Goal: Task Accomplishment & Management: Manage account settings

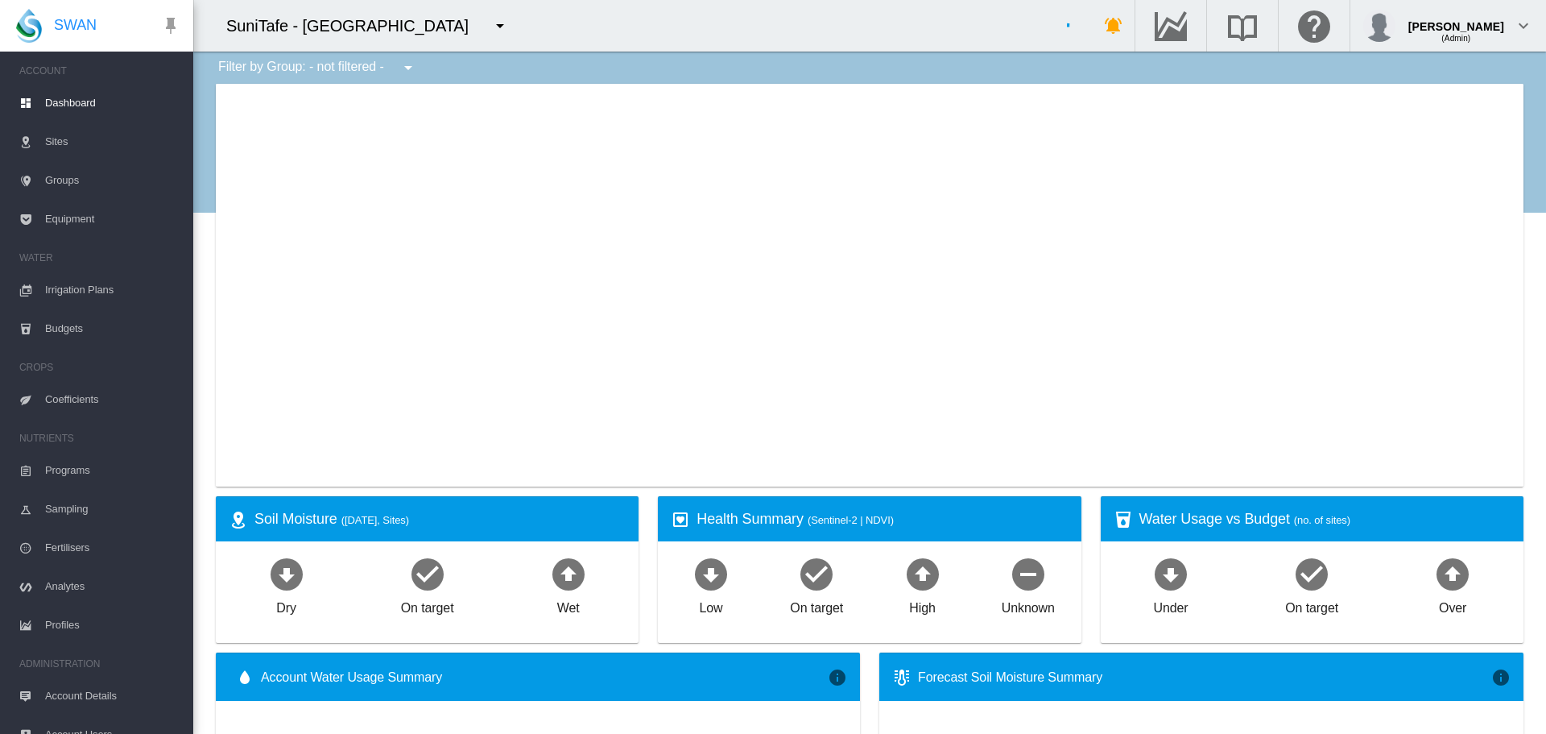
click at [510, 28] on md-icon "icon-menu-down" at bounding box center [499, 25] width 19 height 19
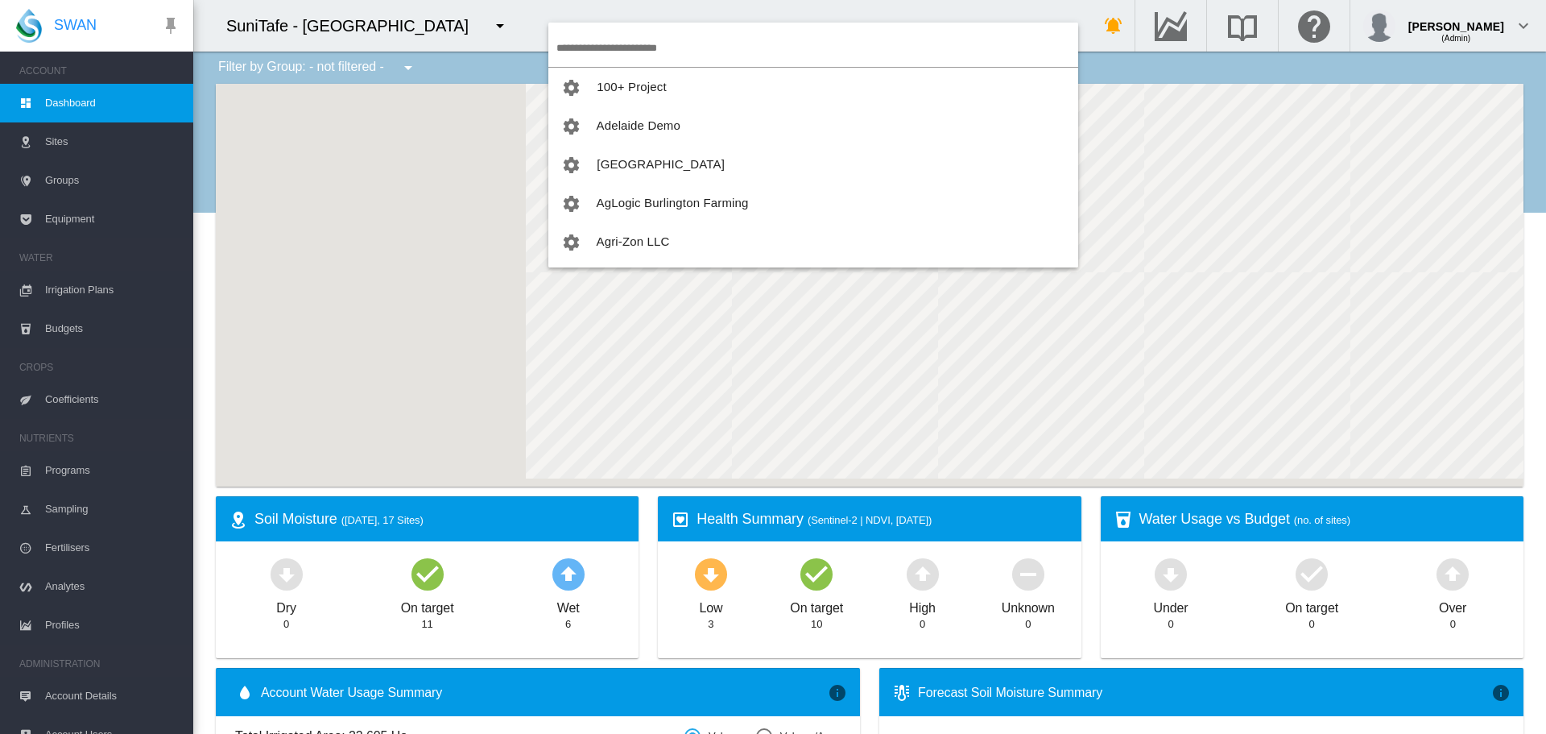
click at [587, 52] on input "search" at bounding box center [817, 48] width 522 height 38
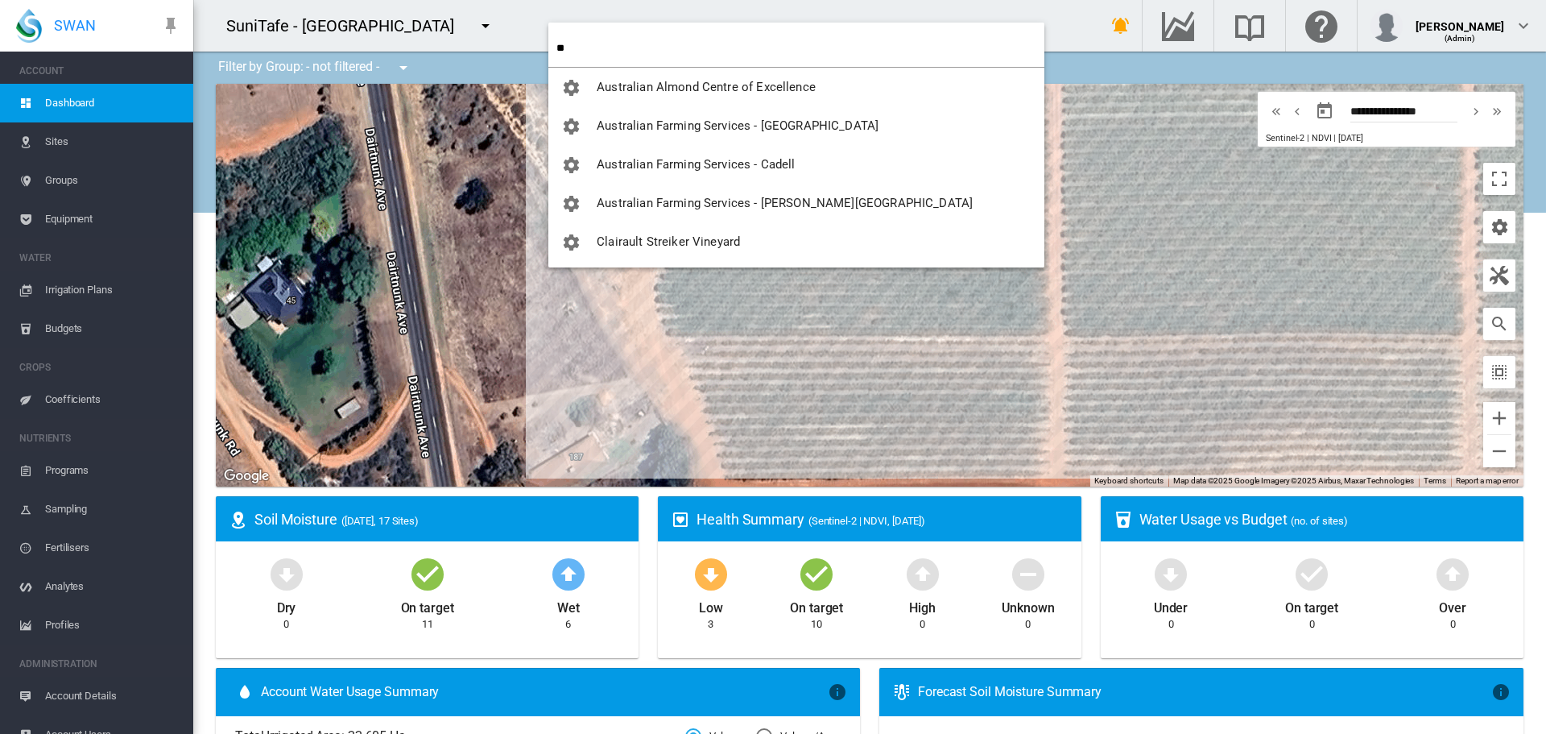
type input "*"
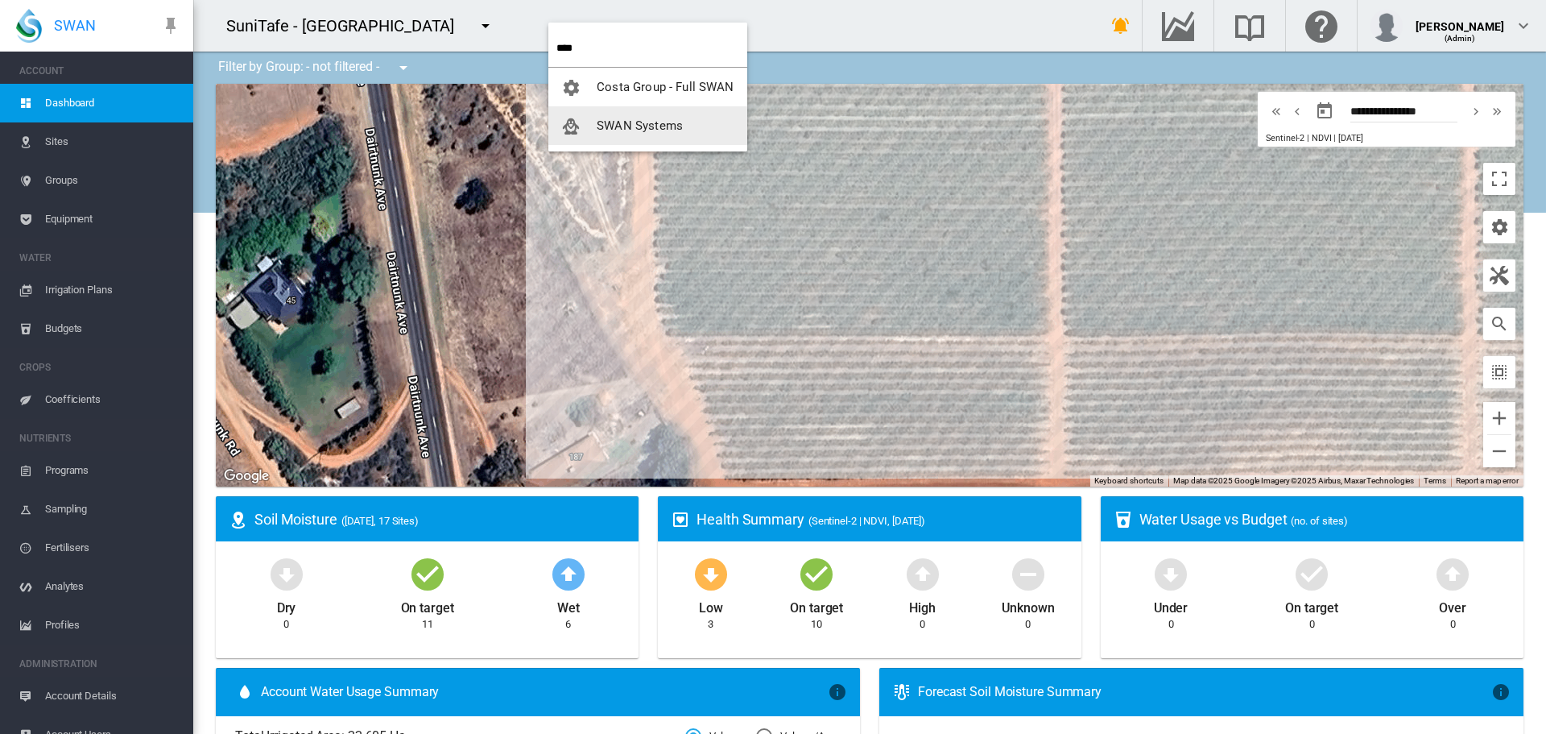
type input "****"
click at [632, 121] on span "SWAN Systems" at bounding box center [640, 125] width 86 height 14
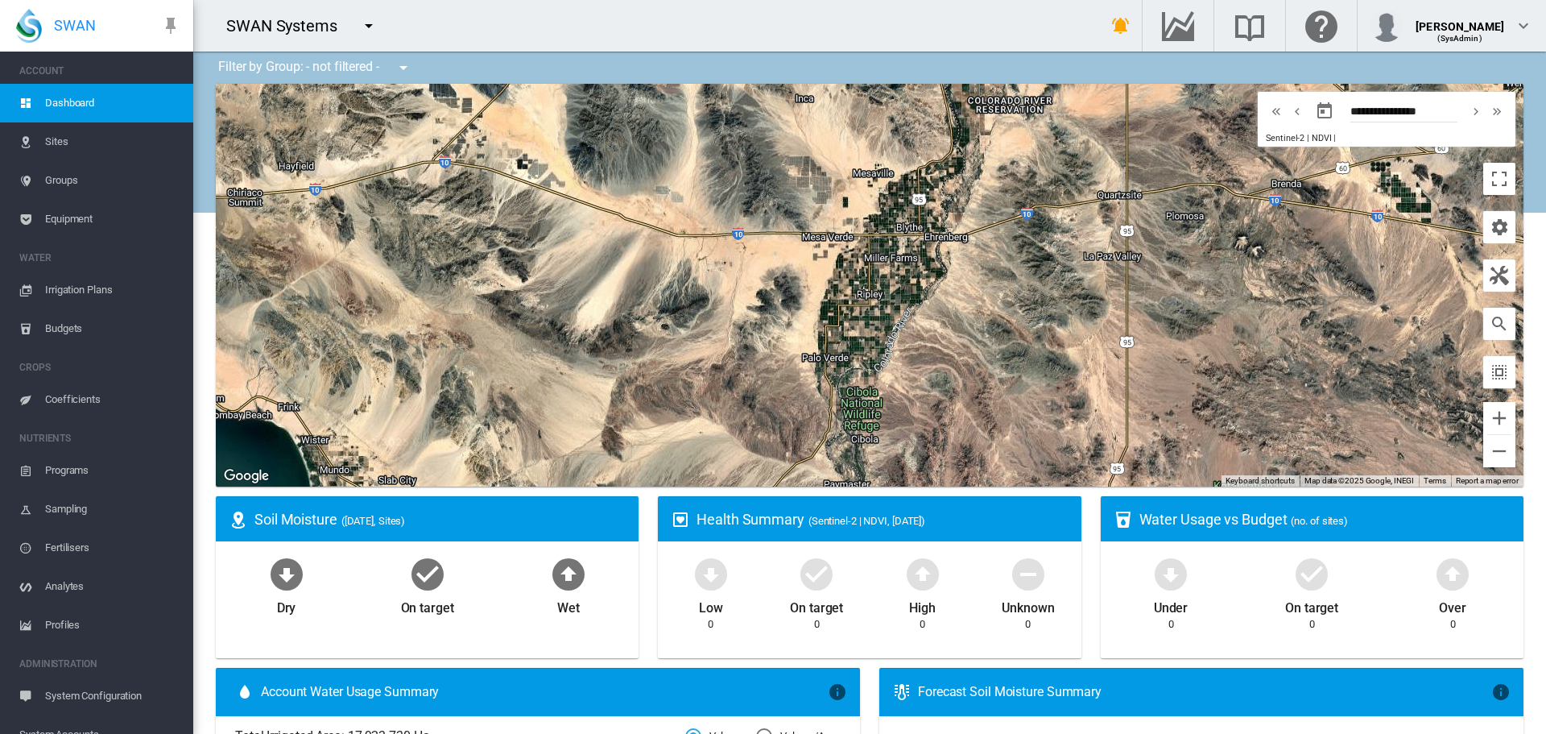
scroll to position [175, 0]
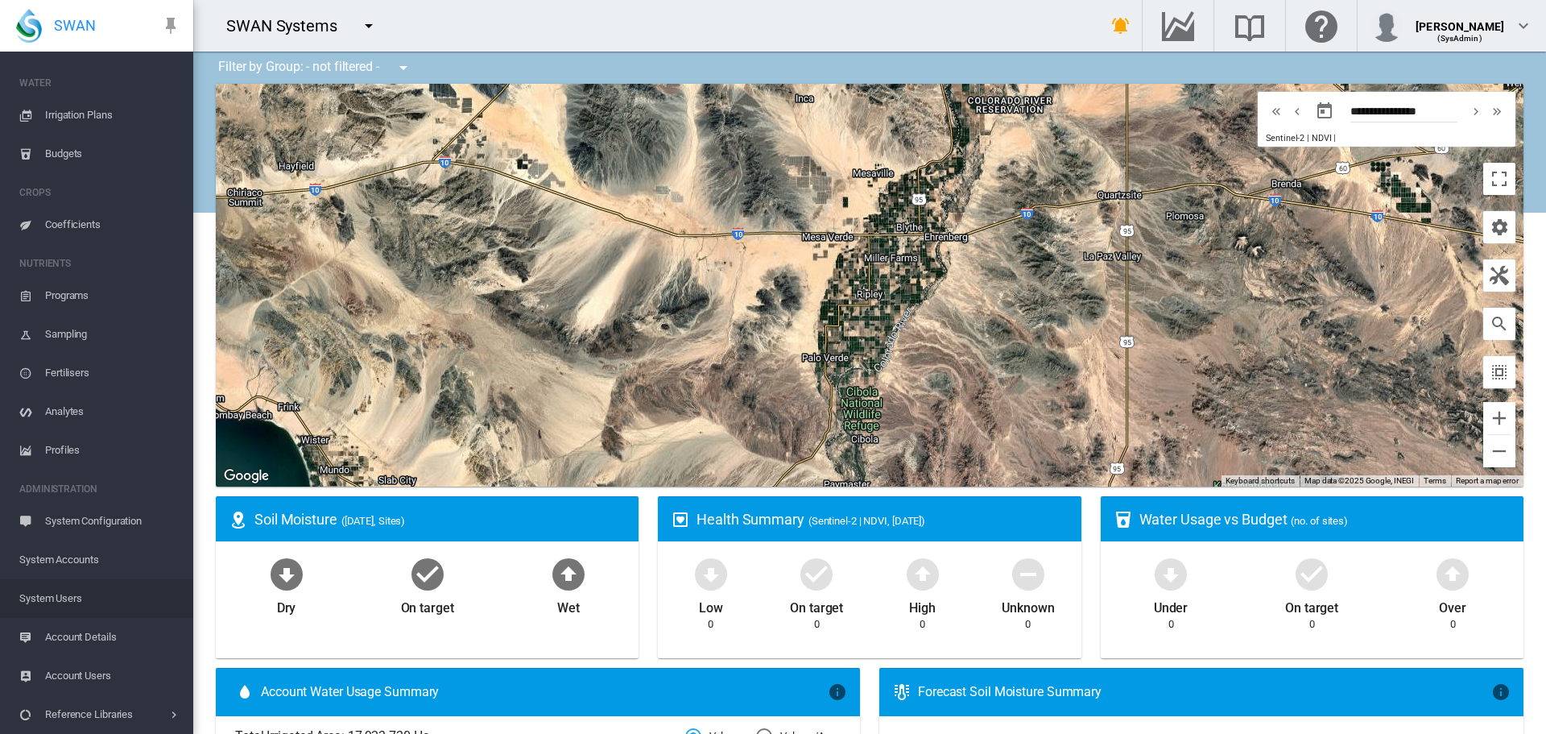
click at [72, 602] on span "System Users" at bounding box center [99, 598] width 161 height 39
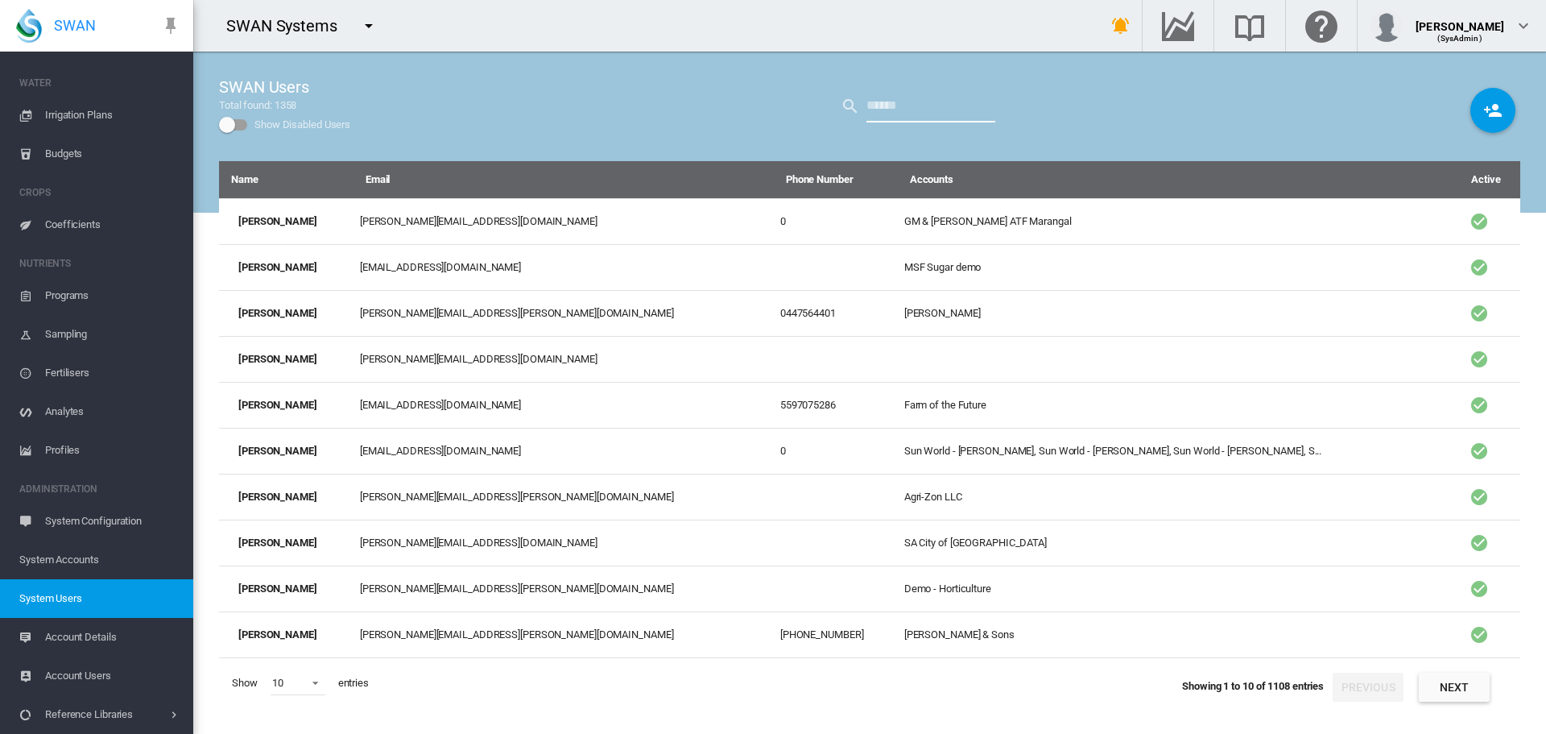
click at [908, 106] on input "text" at bounding box center [931, 106] width 129 height 32
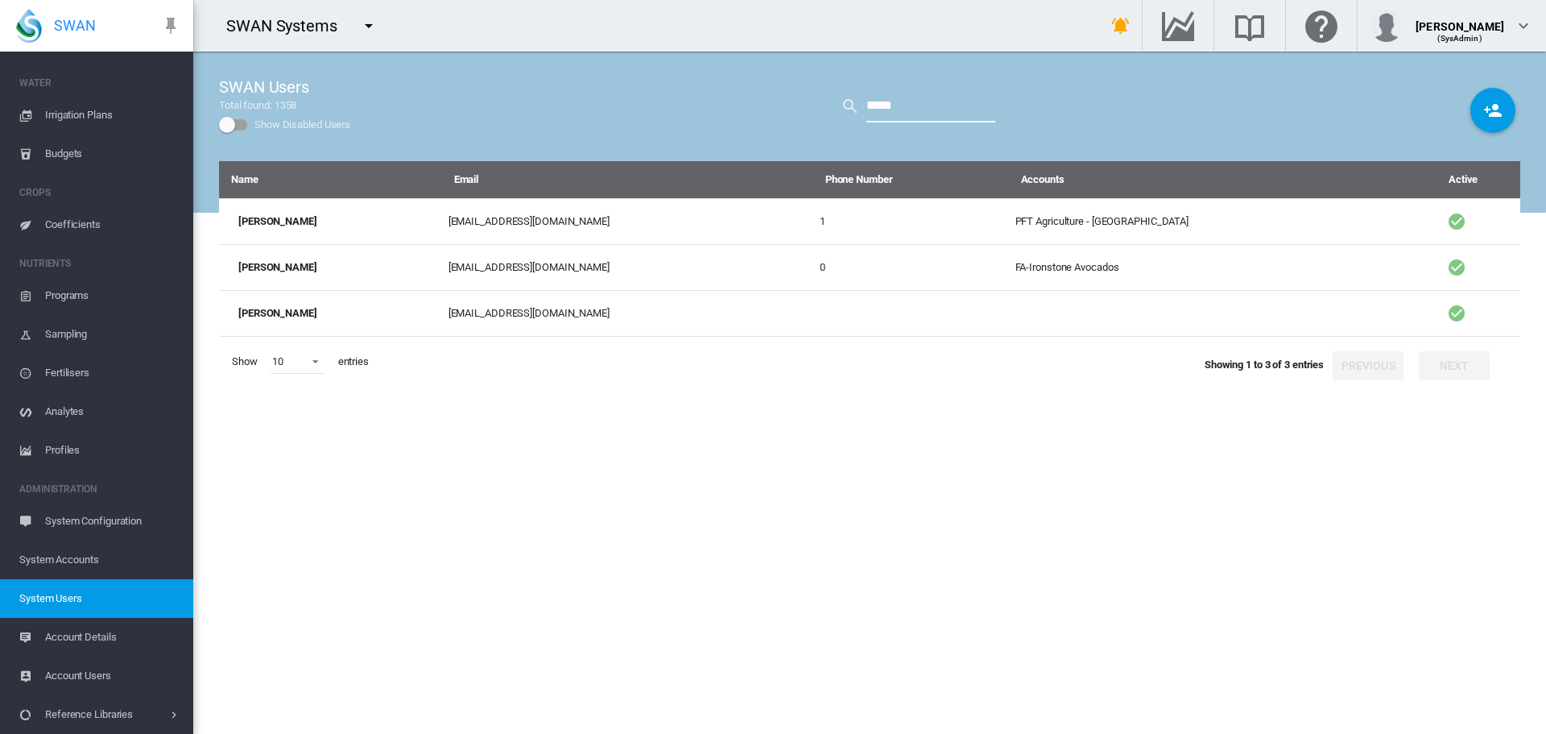
type input "*****"
click at [85, 558] on span "System Accounts" at bounding box center [99, 559] width 161 height 39
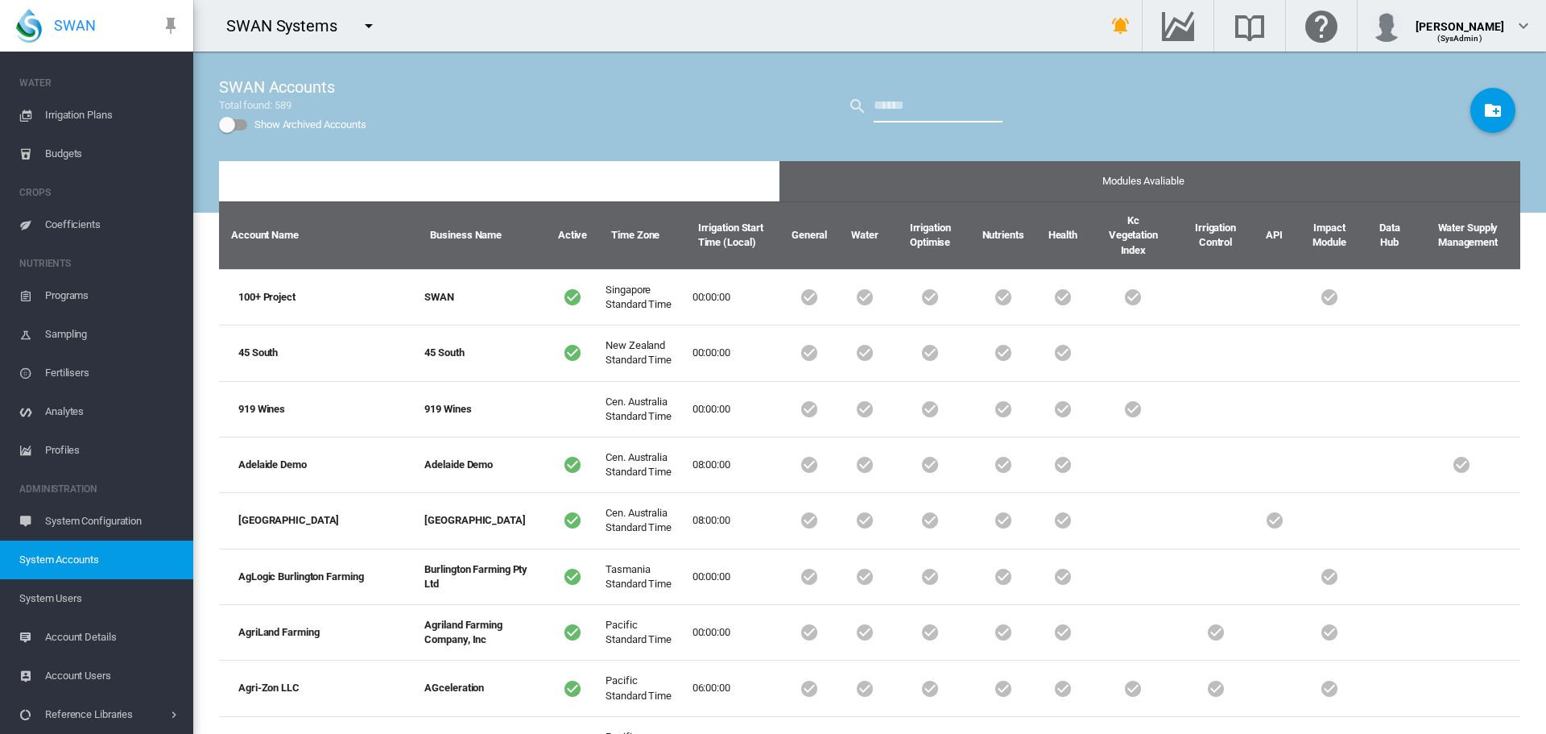
click at [929, 108] on input "text" at bounding box center [938, 106] width 129 height 32
click at [85, 598] on span "System Users" at bounding box center [99, 598] width 161 height 39
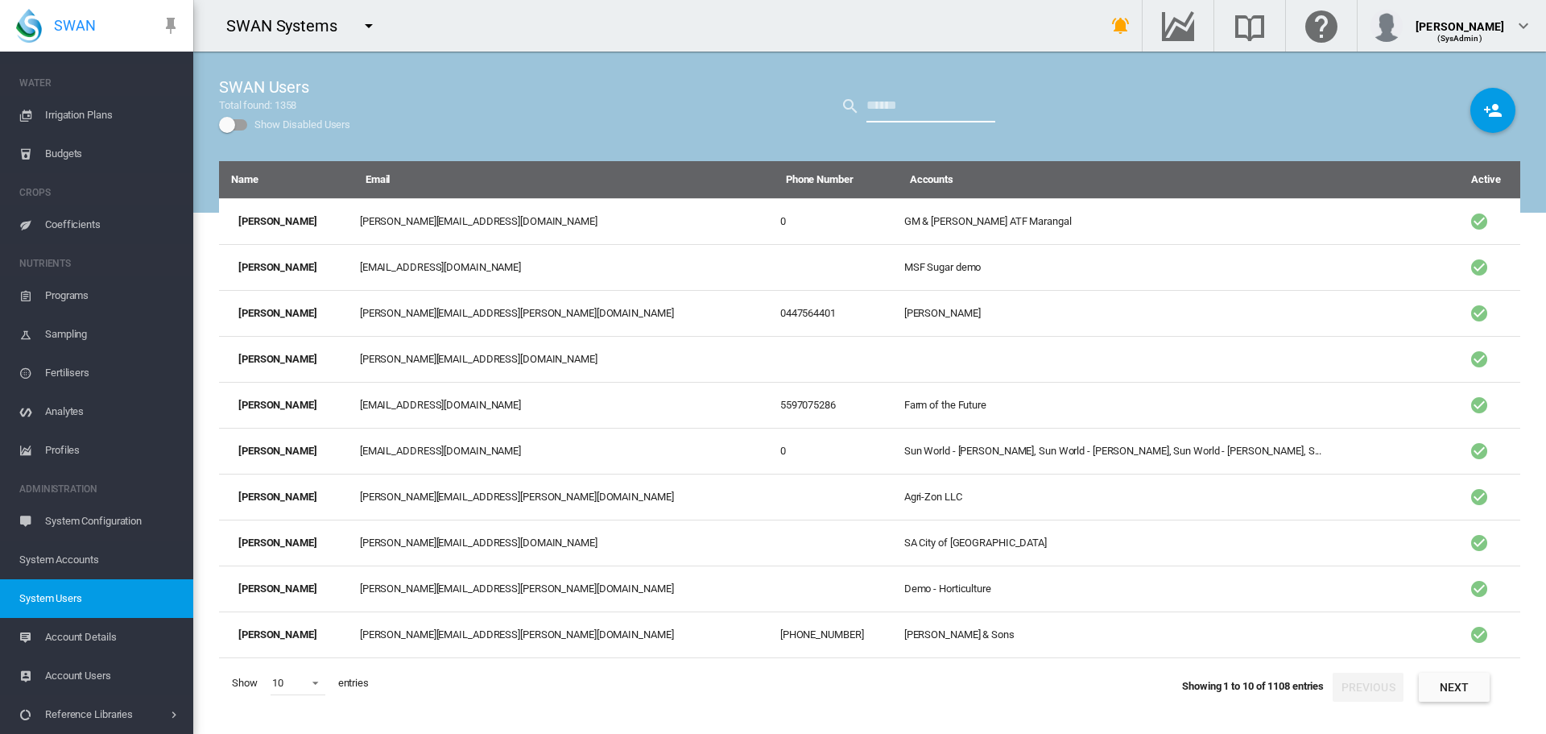
click at [912, 101] on input "text" at bounding box center [931, 106] width 129 height 32
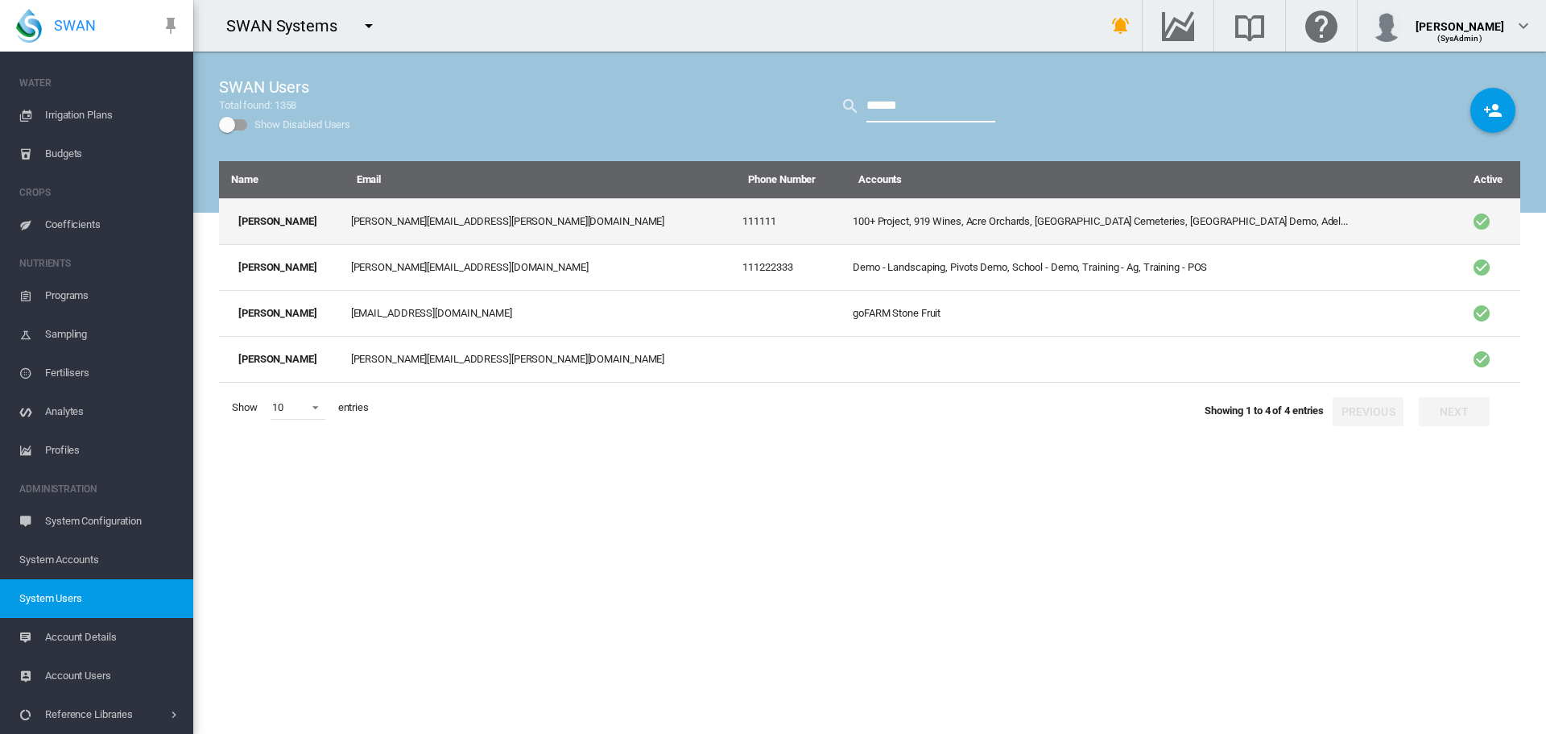
type input "******"
click at [846, 229] on td "100+ Project, 919 Wines, Acre Orchards, [GEOGRAPHIC_DATA] Cemeteries, [GEOGRAPH…" at bounding box center [1151, 221] width 610 height 46
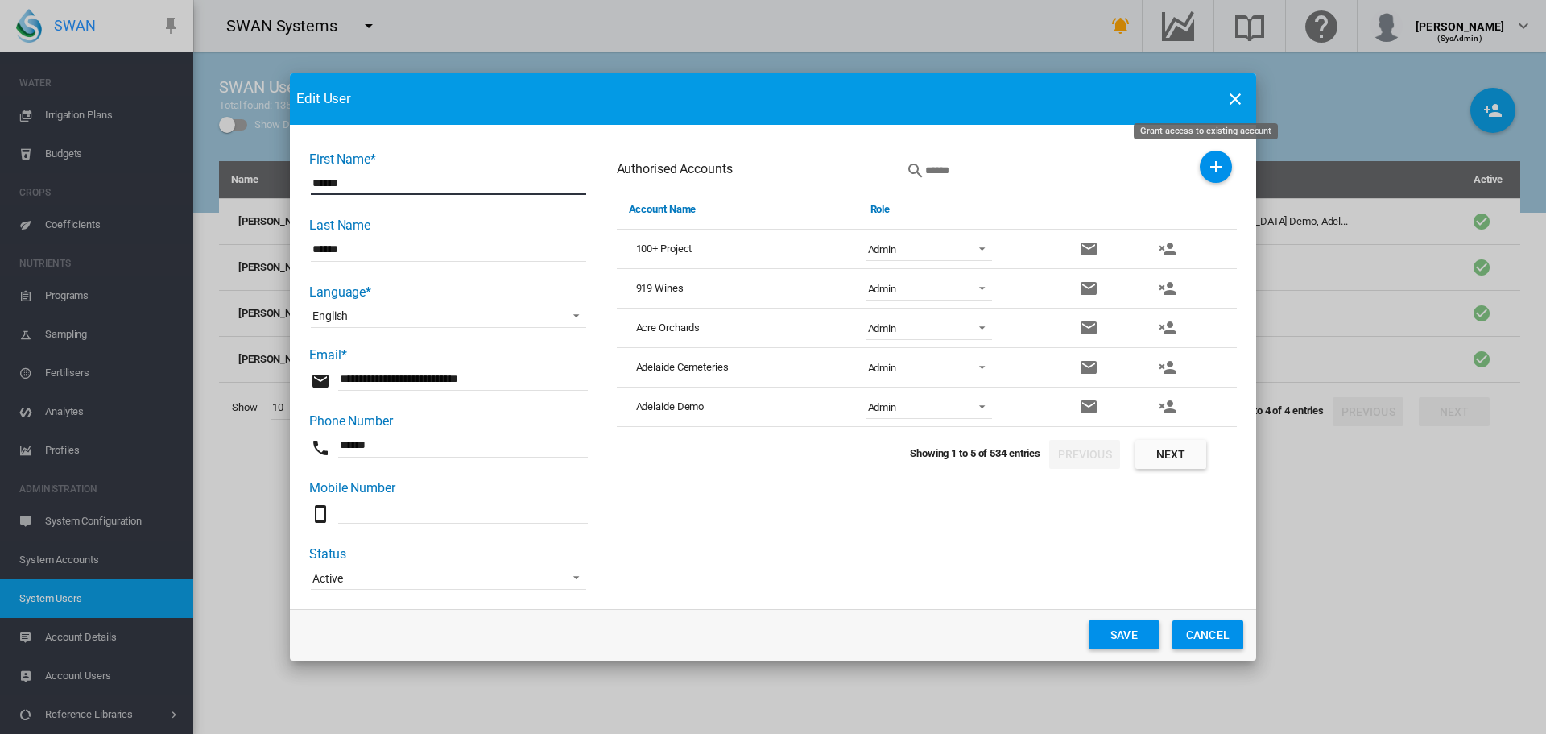
click at [1208, 172] on md-icon "icon-plus" at bounding box center [1215, 166] width 19 height 19
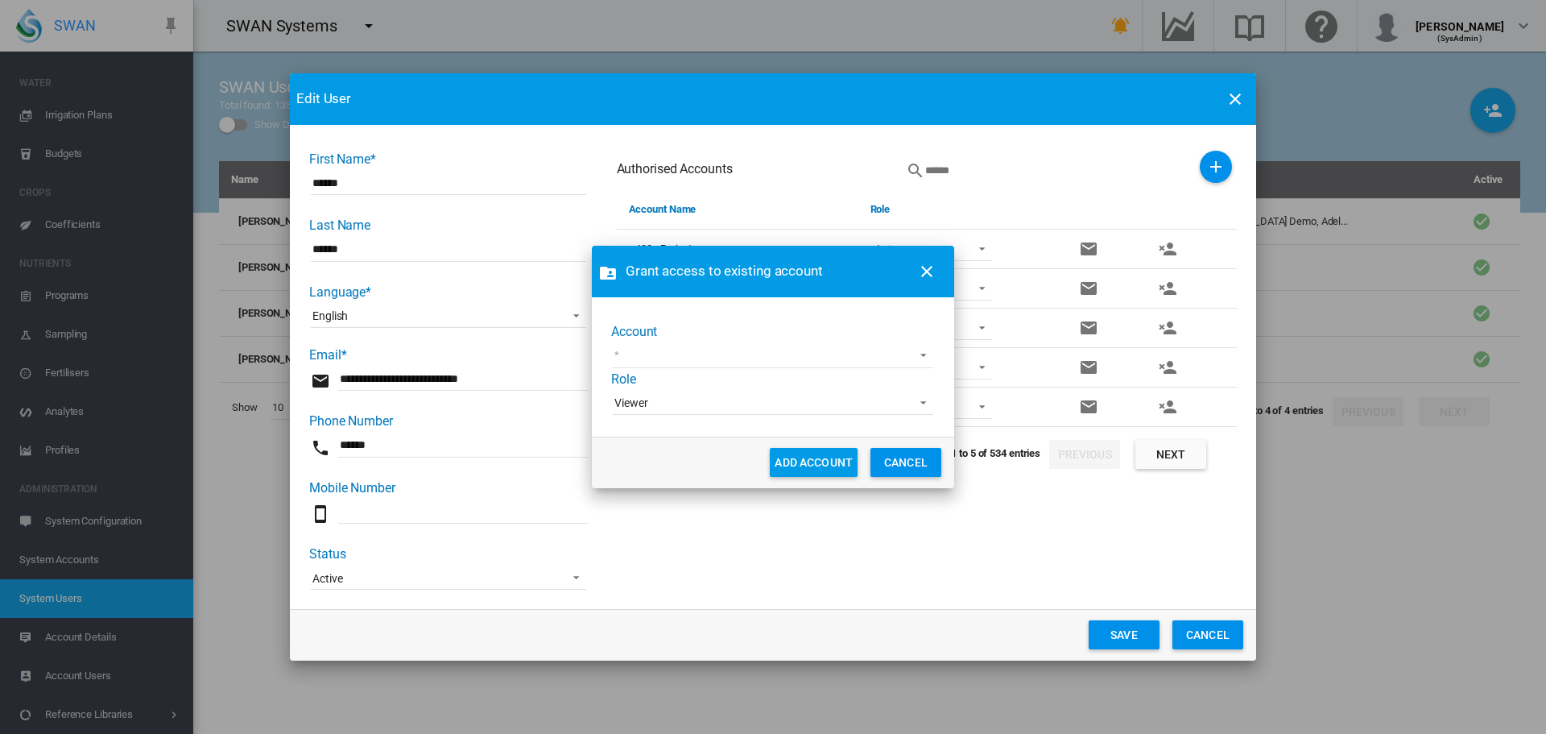
click at [899, 345] on md-select "45 South Cobram Estate [PERSON_NAME] test [PERSON_NAME] Test1 [PERSON_NAME] [PE…" at bounding box center [773, 356] width 321 height 24
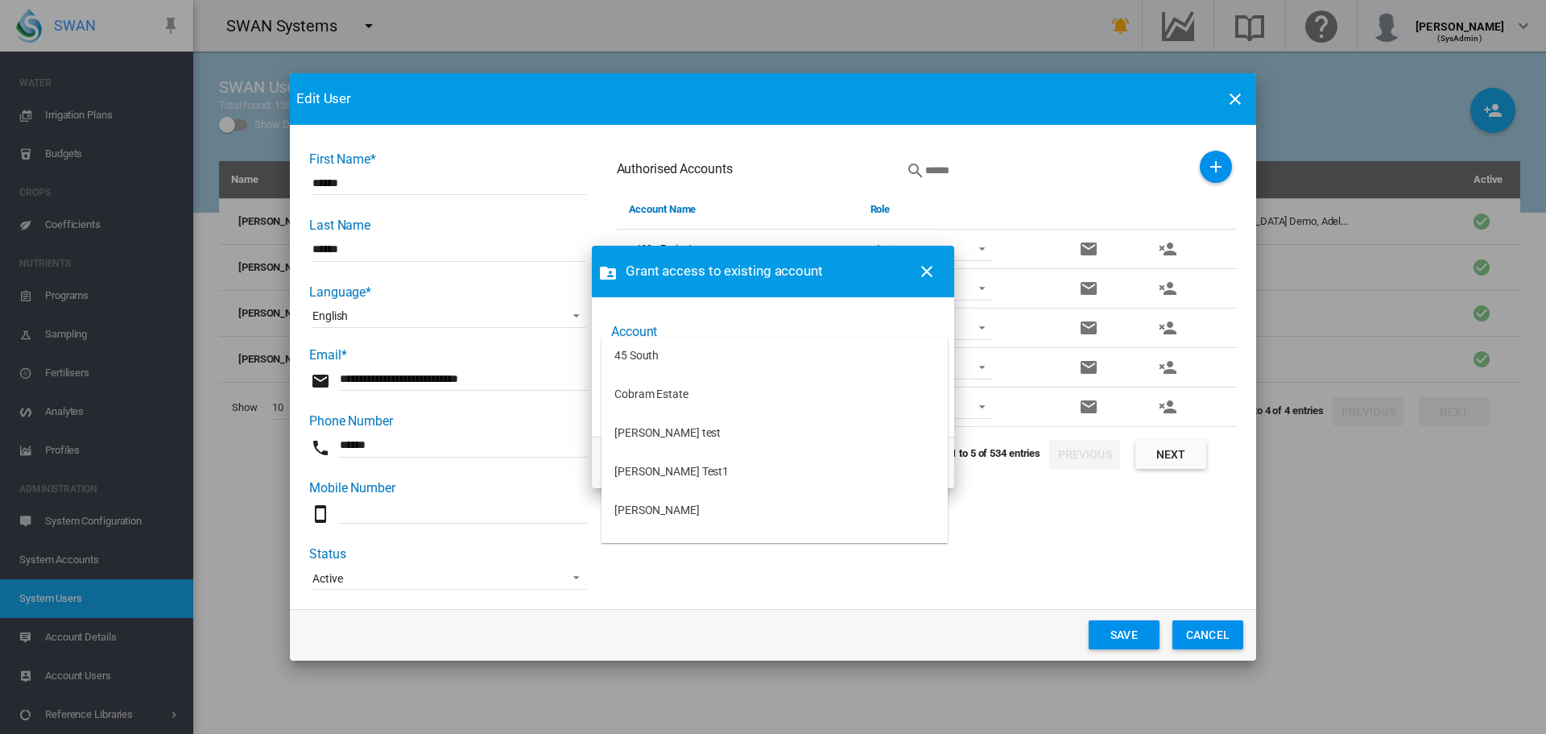
click at [899, 345] on md-option "45 South" at bounding box center [775, 356] width 346 height 39
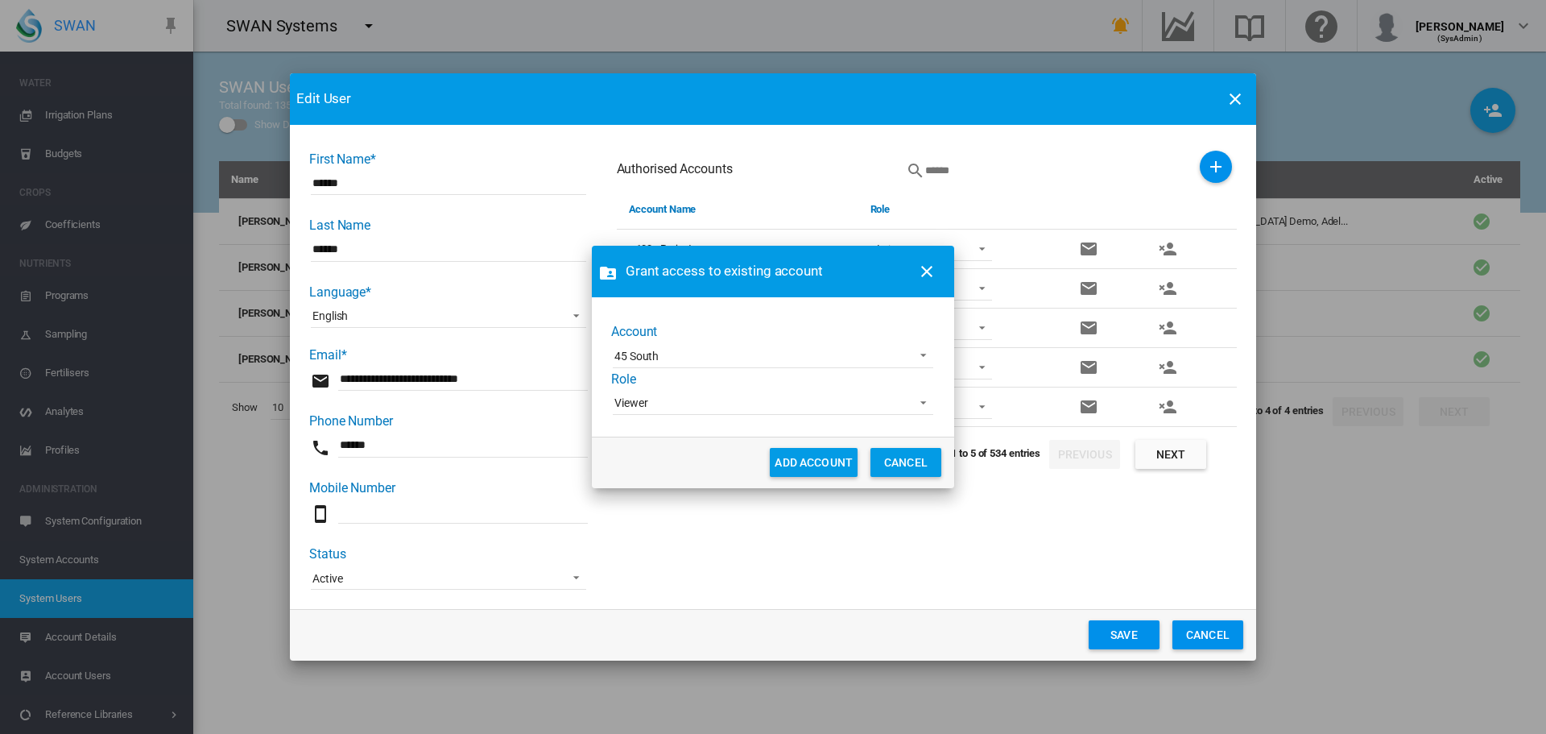
click at [846, 405] on span "Viewer" at bounding box center [760, 403] width 292 height 16
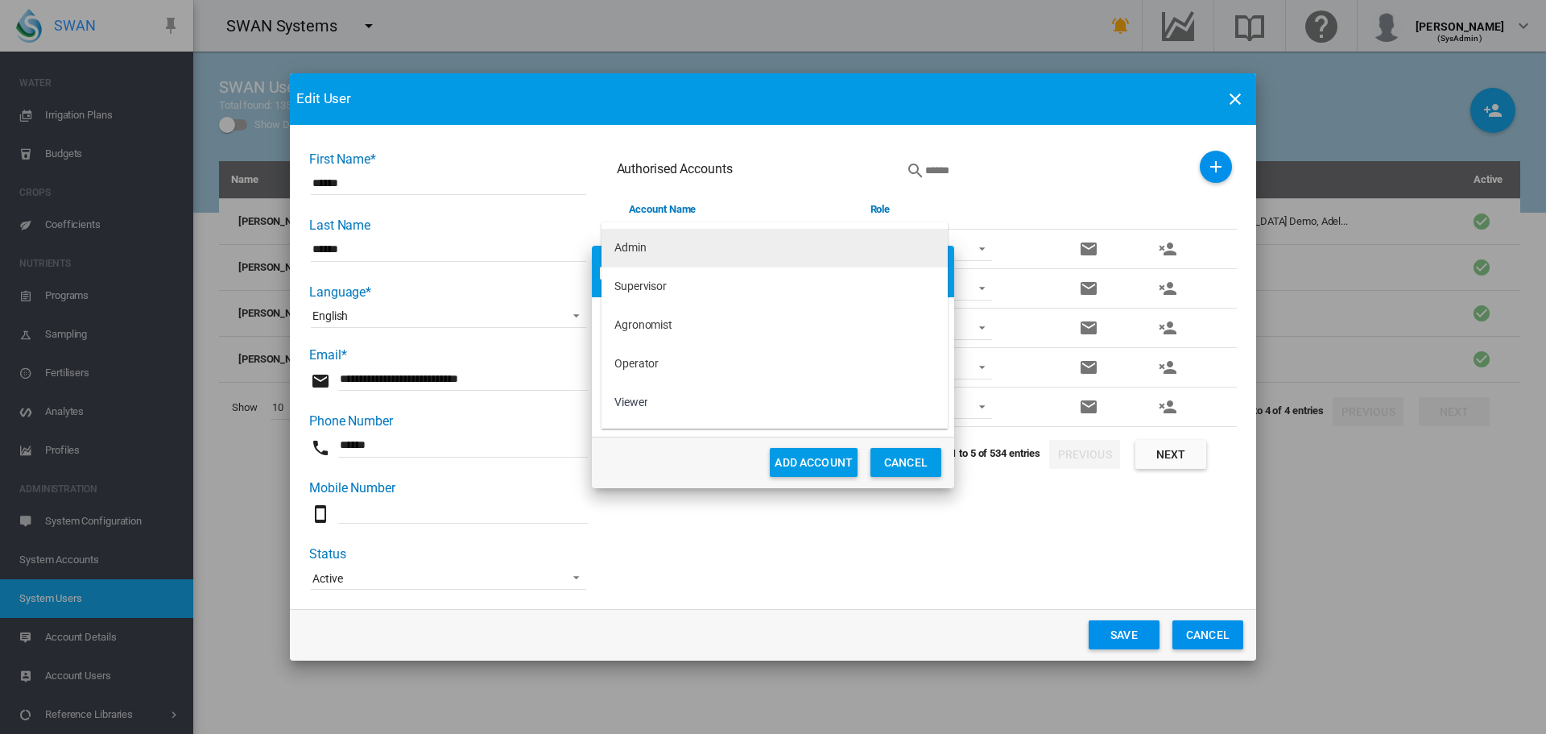
click at [826, 251] on md-option "Admin" at bounding box center [775, 248] width 346 height 39
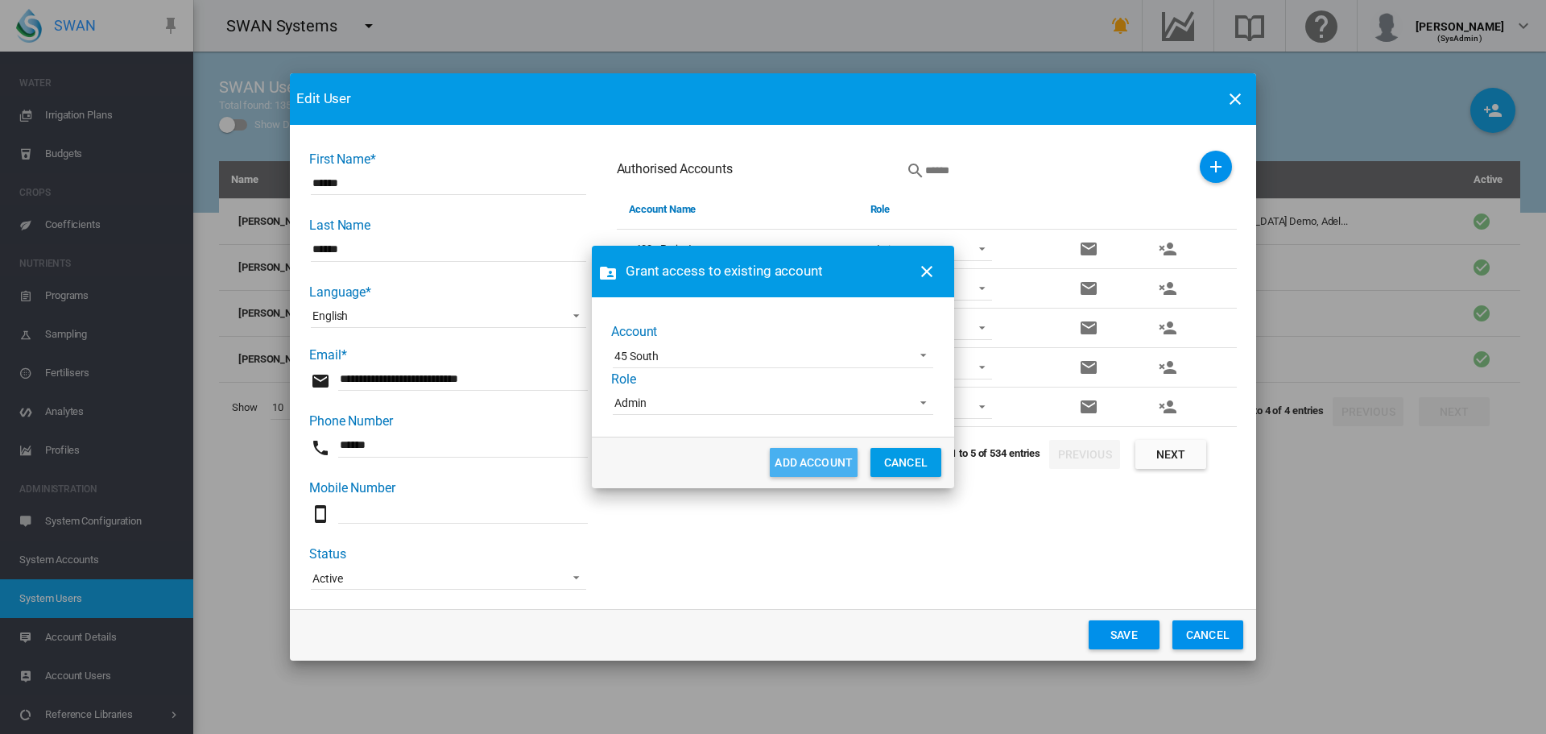
click at [805, 461] on button "ADD ACCOUNT" at bounding box center [814, 462] width 88 height 29
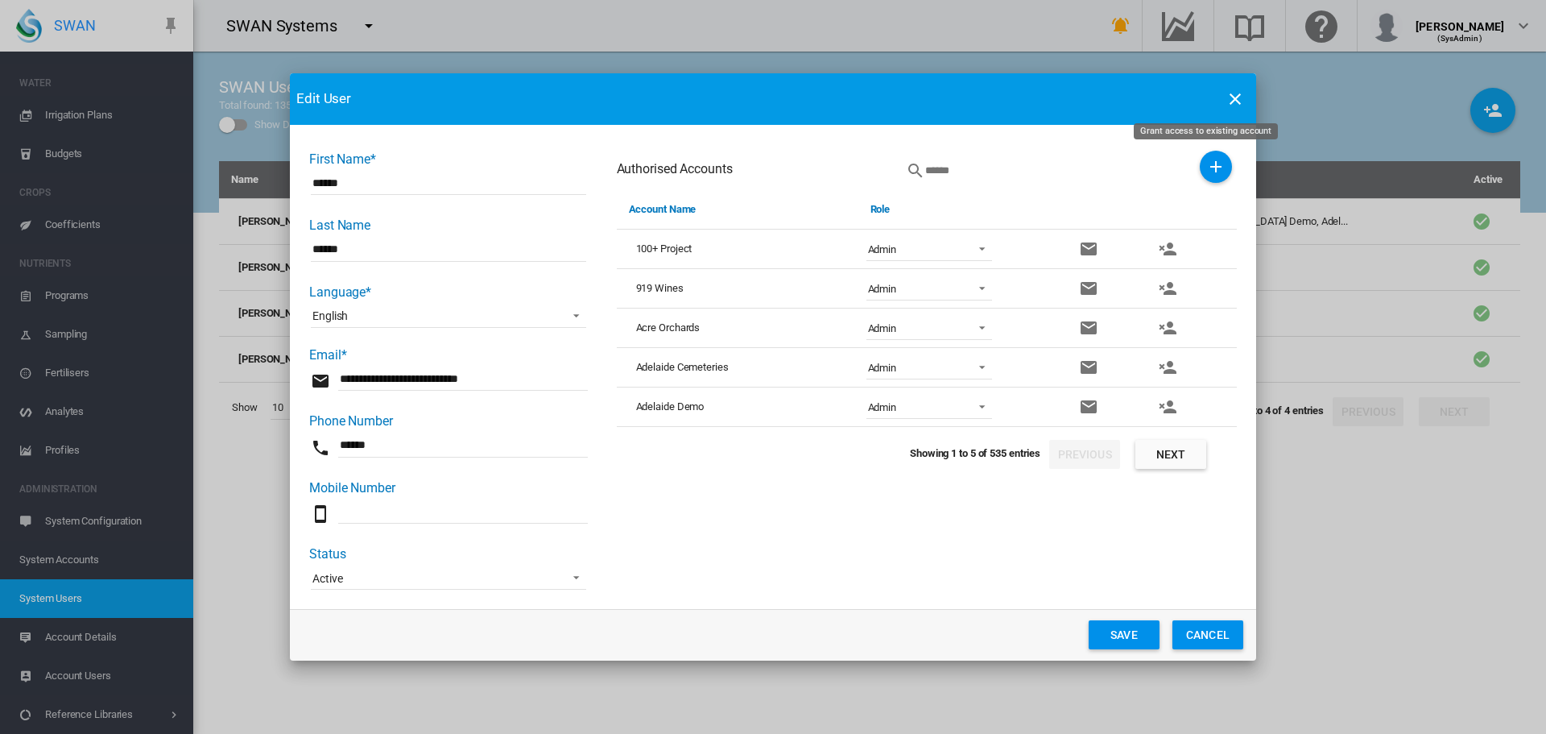
click at [1207, 168] on md-icon "icon-plus" at bounding box center [1215, 166] width 19 height 19
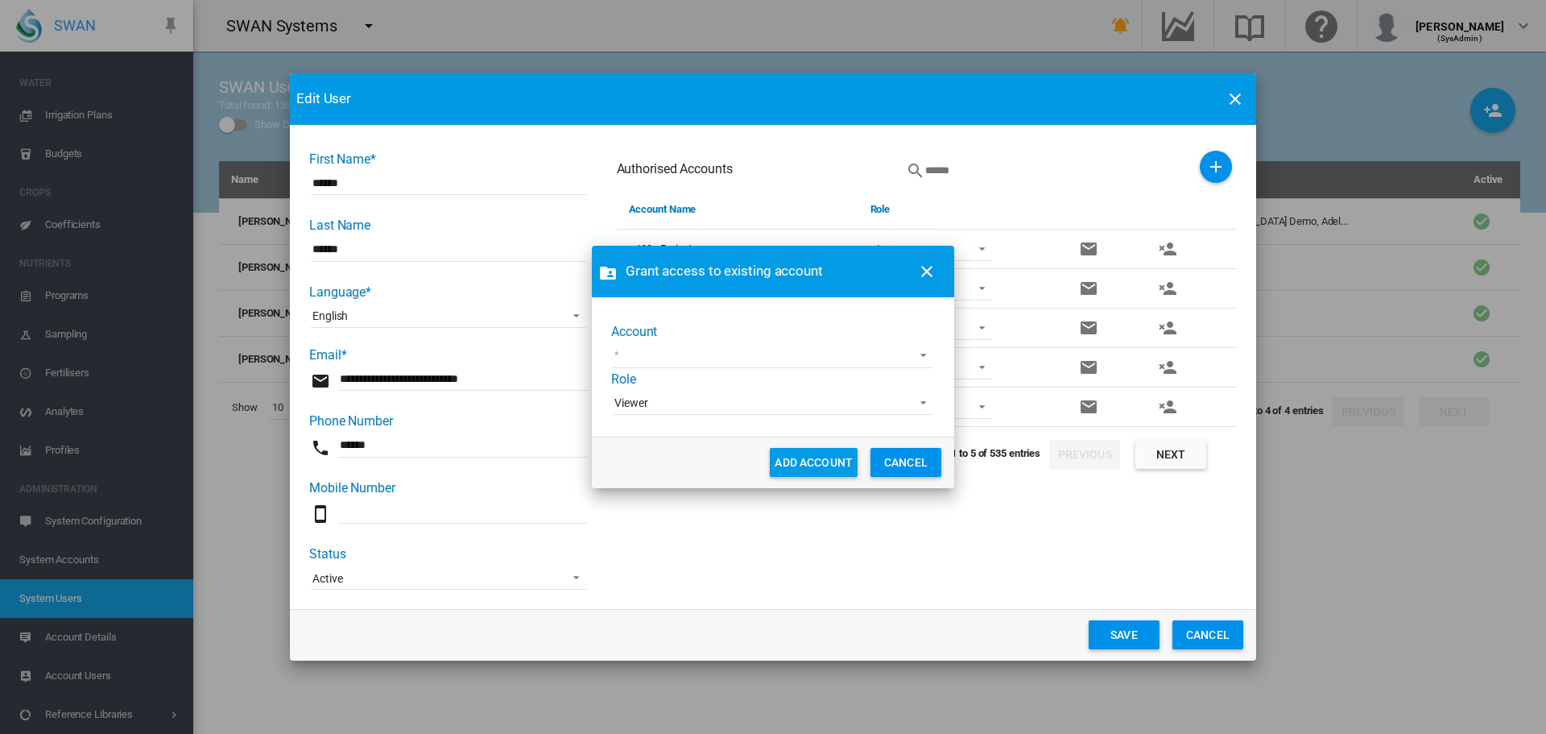
click at [755, 340] on div "Account Cobram Estate [PERSON_NAME] test [PERSON_NAME] Test1 [PERSON_NAME] [PER…" at bounding box center [773, 370] width 324 height 94
click at [746, 350] on md-select "Cobram Estate [PERSON_NAME] test [PERSON_NAME] Test1 [PERSON_NAME] [PERSON_NAME…" at bounding box center [773, 356] width 321 height 24
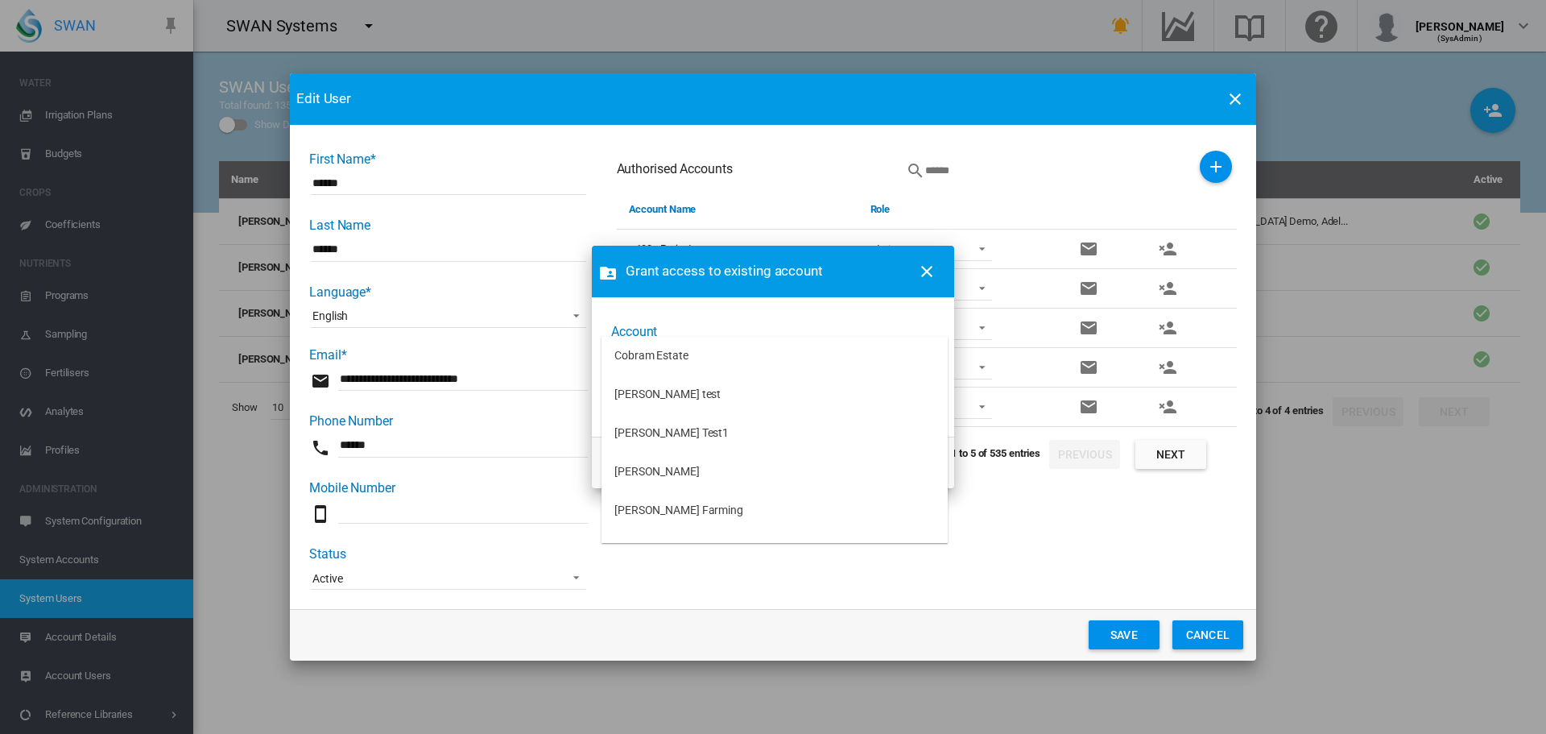
click at [746, 350] on md-option "Cobram Estate" at bounding box center [775, 356] width 346 height 39
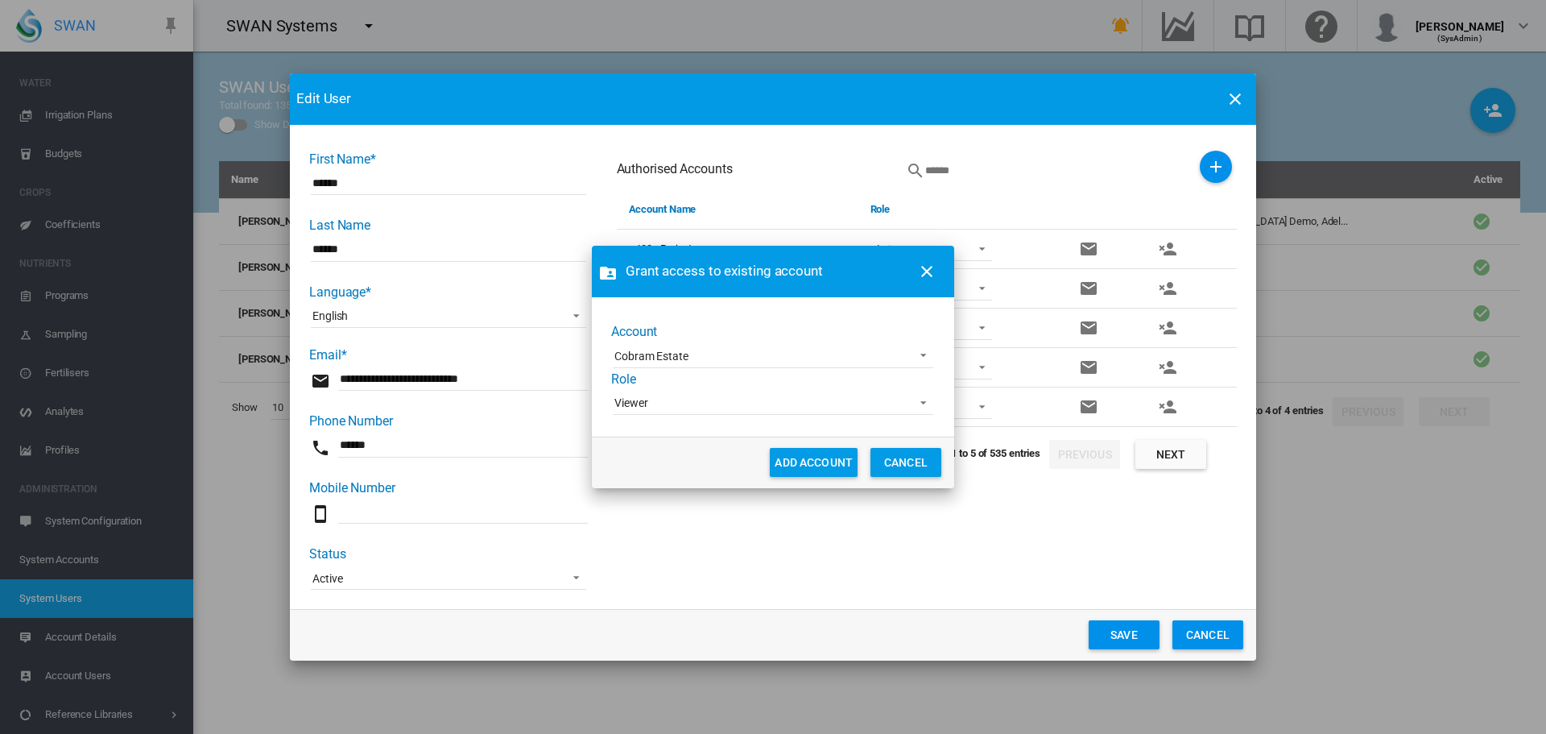
click at [722, 403] on span "Viewer" at bounding box center [760, 403] width 292 height 16
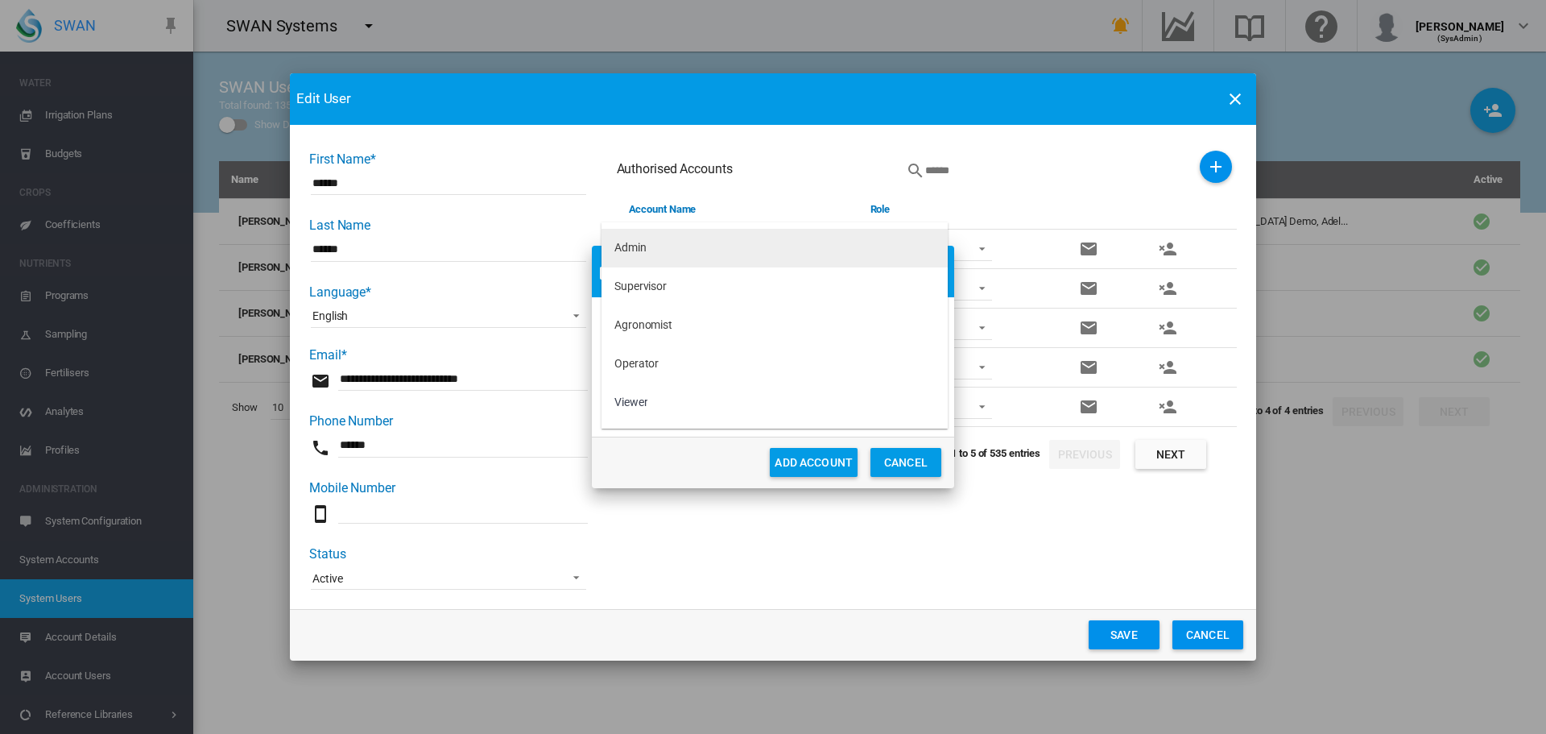
click at [689, 254] on md-option "Admin" at bounding box center [775, 248] width 346 height 39
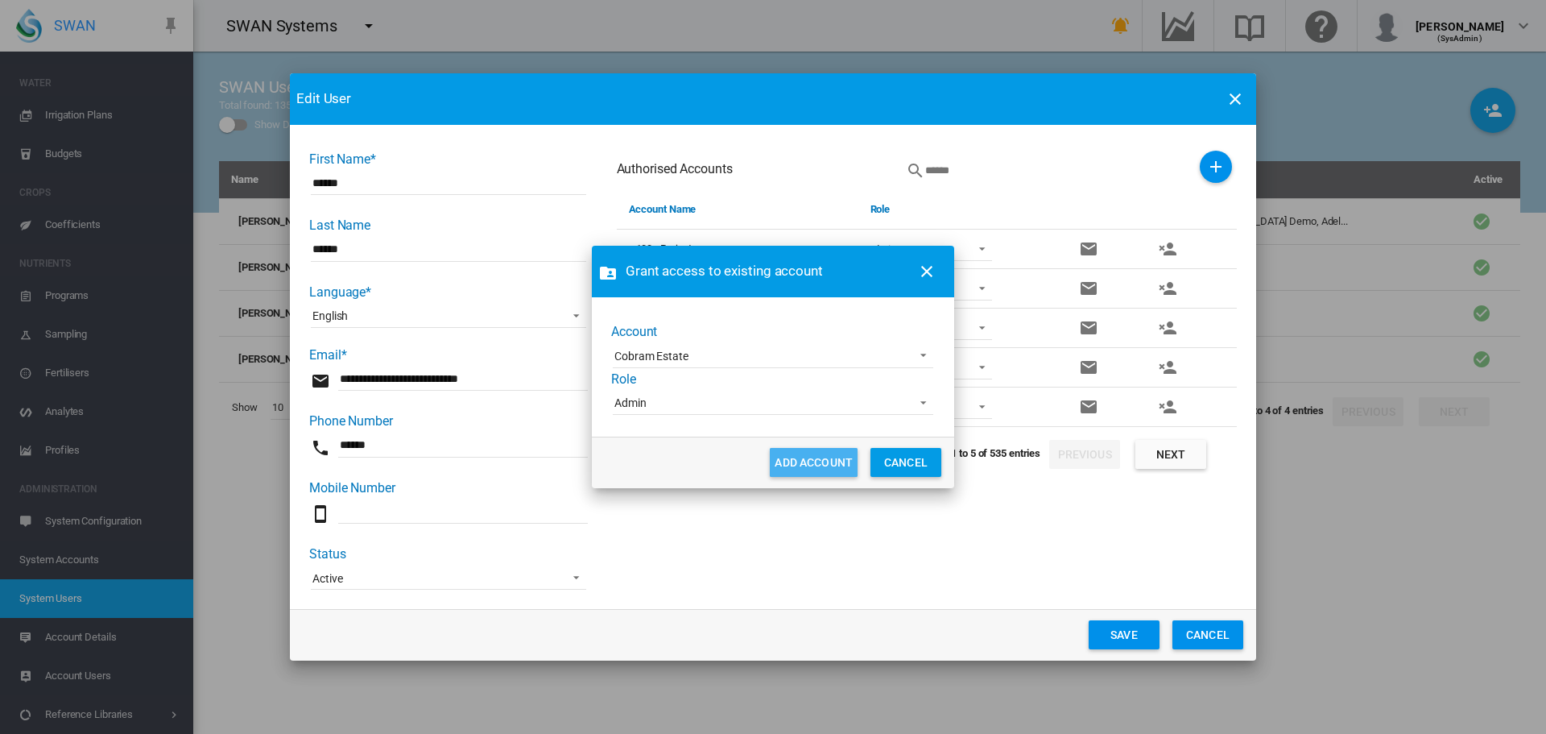
click at [800, 467] on button "ADD ACCOUNT" at bounding box center [814, 462] width 88 height 29
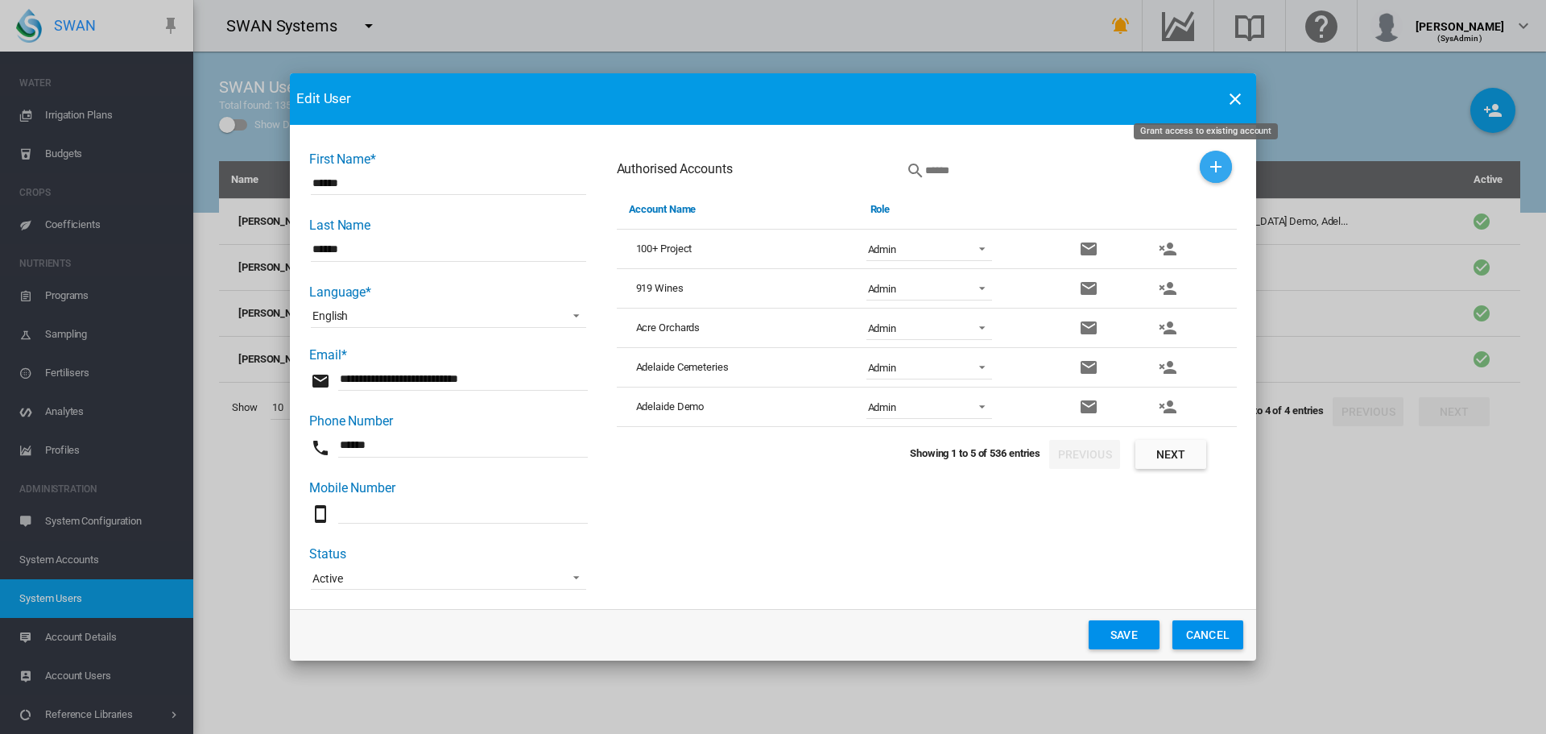
click at [1206, 164] on md-icon "icon-plus" at bounding box center [1215, 166] width 19 height 19
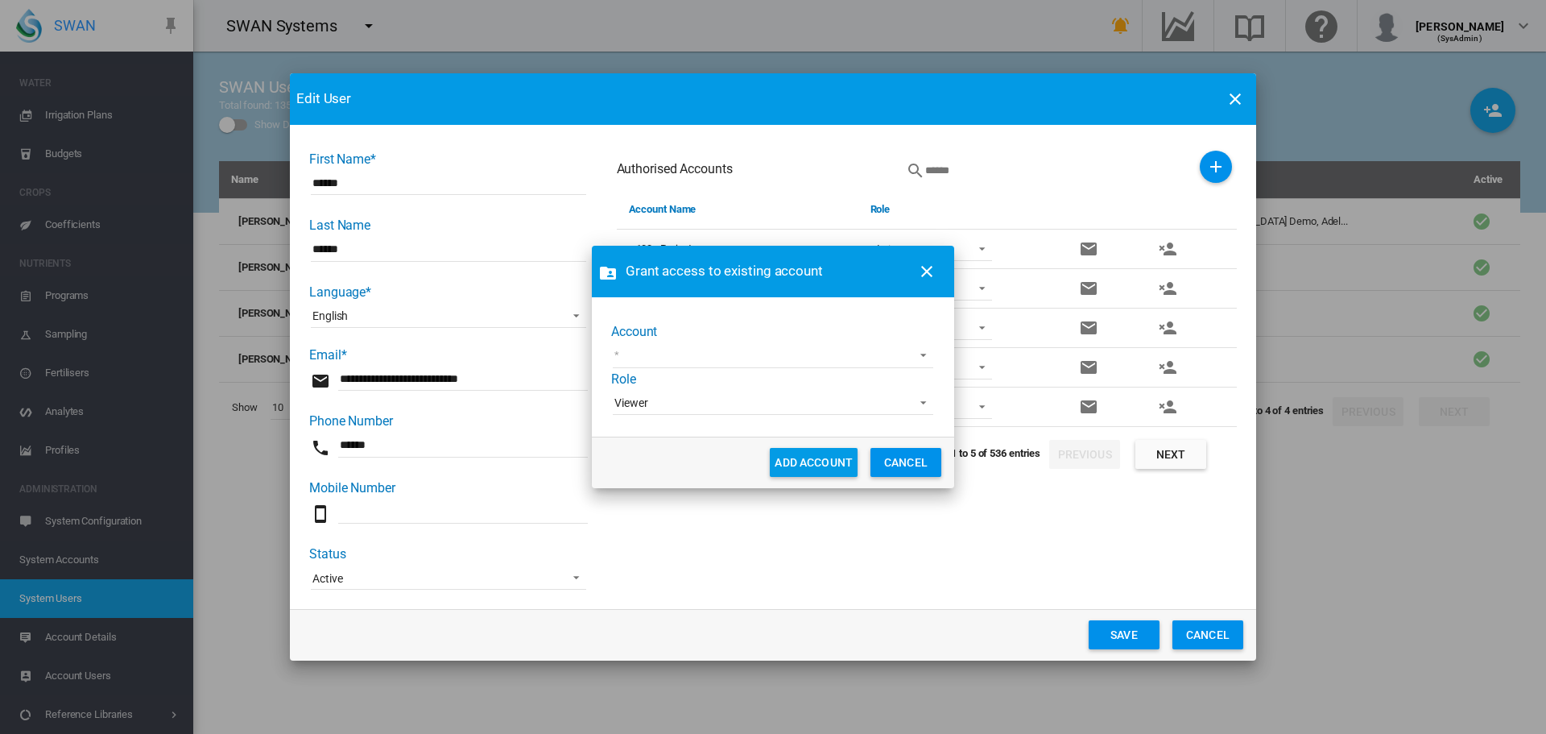
click at [781, 354] on md-select "[PERSON_NAME] test [PERSON_NAME] Test1 [PERSON_NAME] [PERSON_NAME] Farming Koga…" at bounding box center [773, 356] width 321 height 24
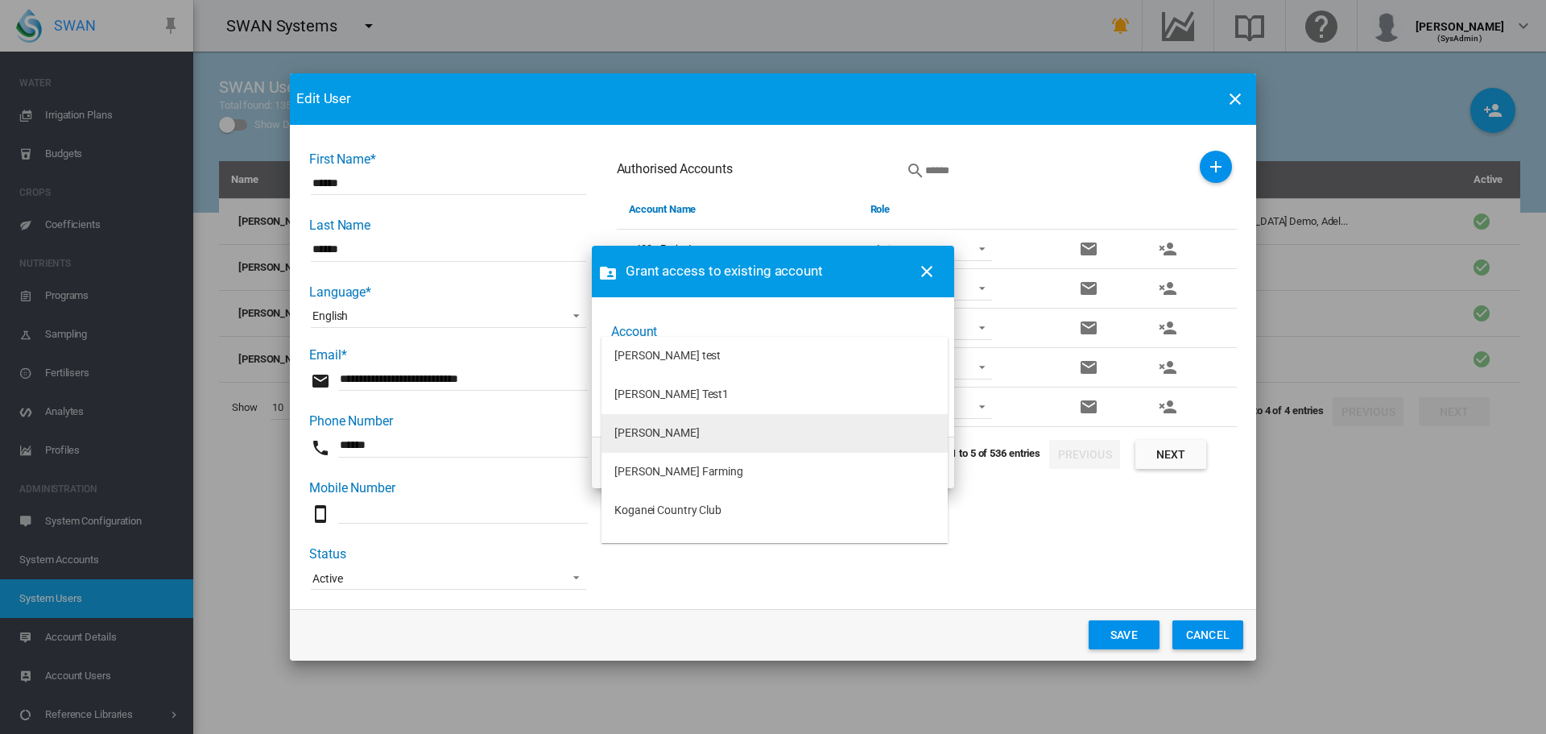
click at [736, 435] on md-option "[PERSON_NAME]" at bounding box center [775, 433] width 346 height 39
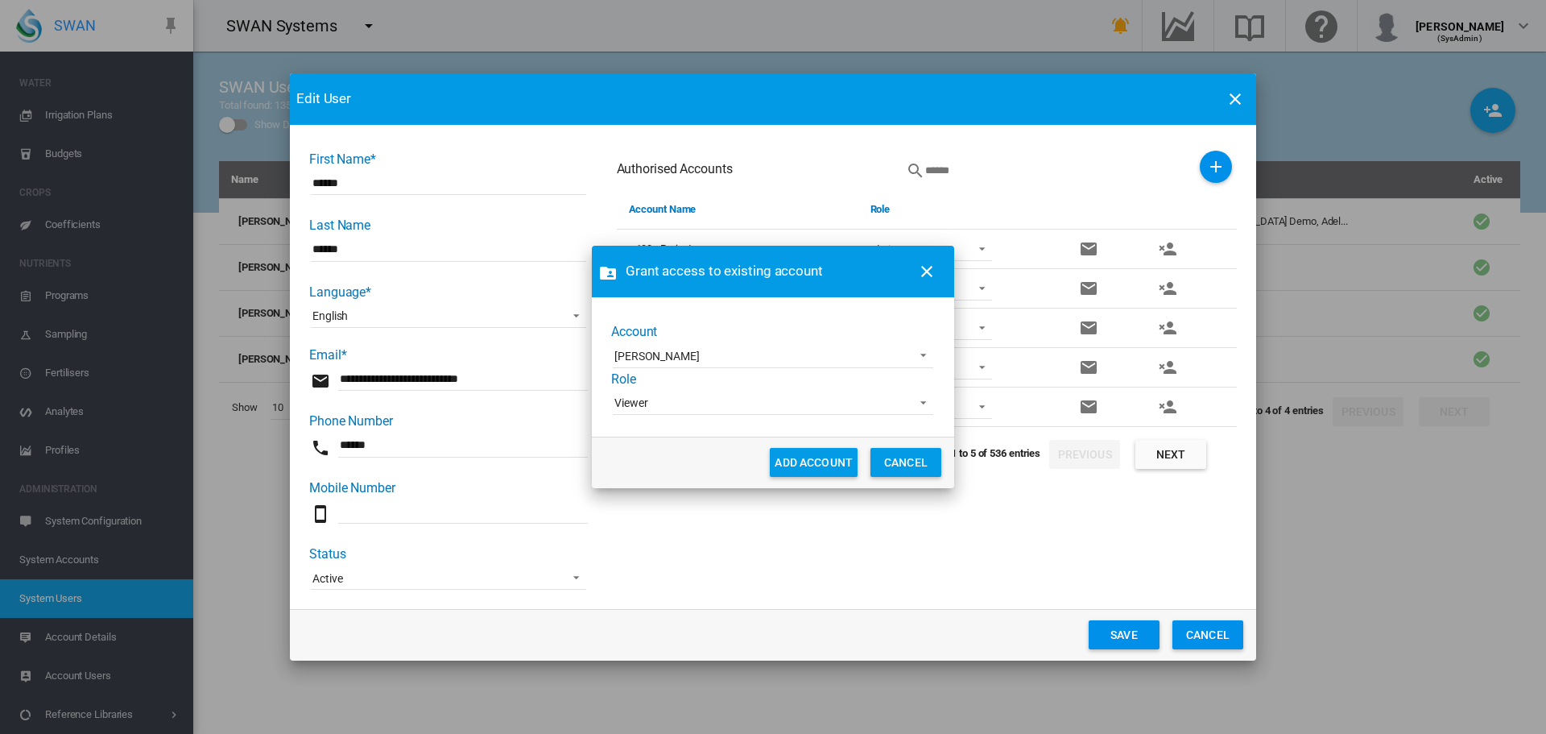
click at [739, 409] on span "Viewer" at bounding box center [760, 403] width 292 height 16
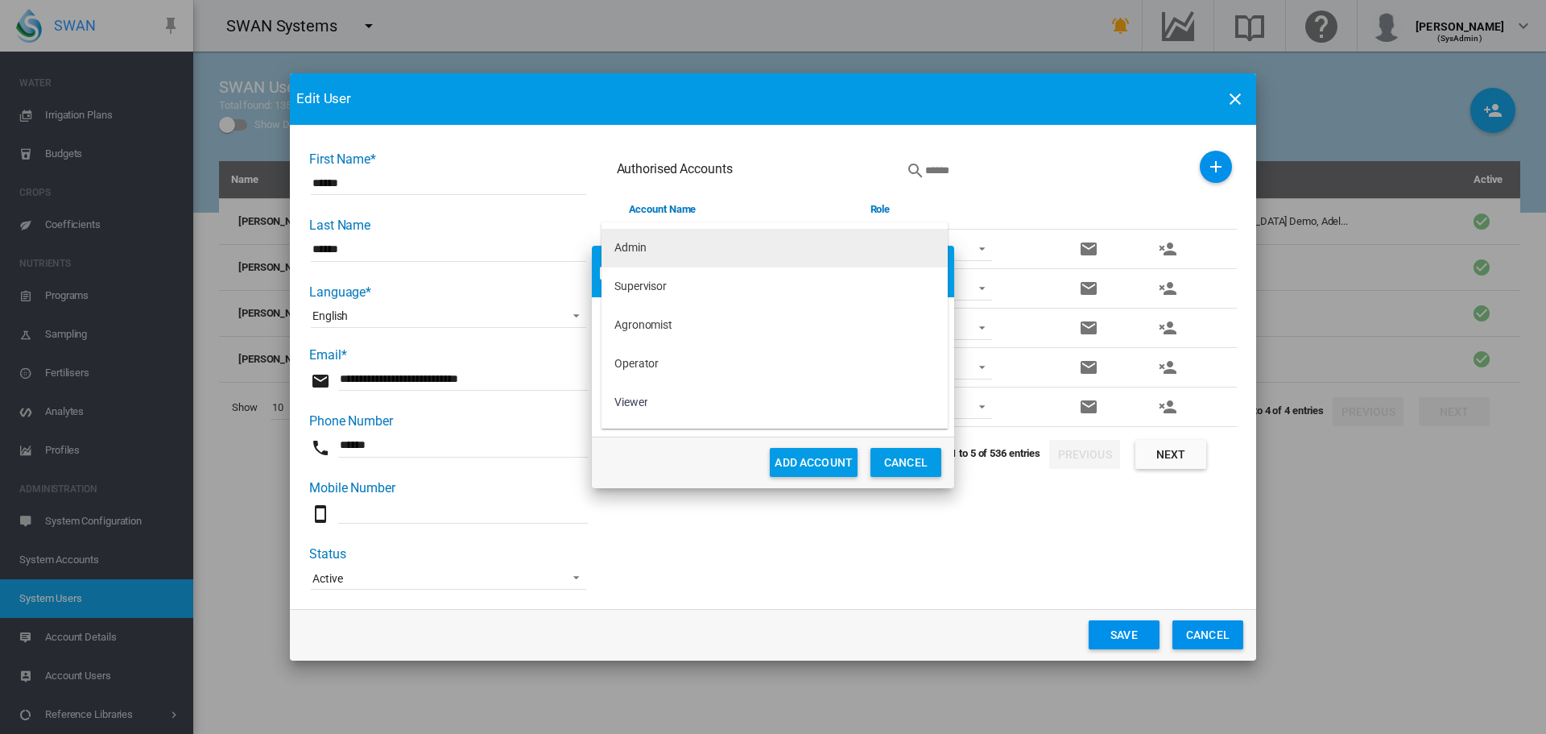
click at [703, 250] on md-option "Admin" at bounding box center [775, 248] width 346 height 39
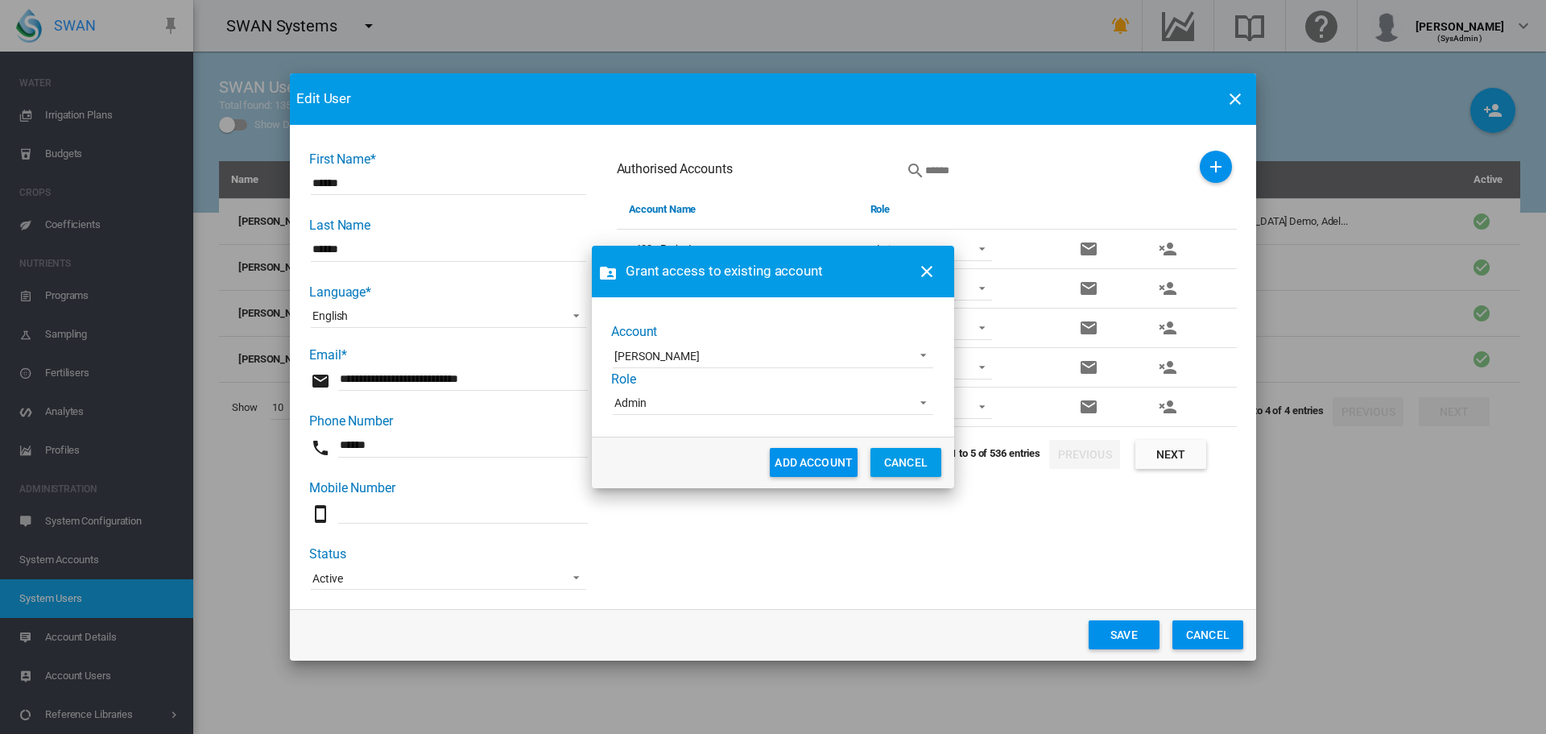
click at [797, 463] on button "ADD ACCOUNT" at bounding box center [814, 462] width 88 height 29
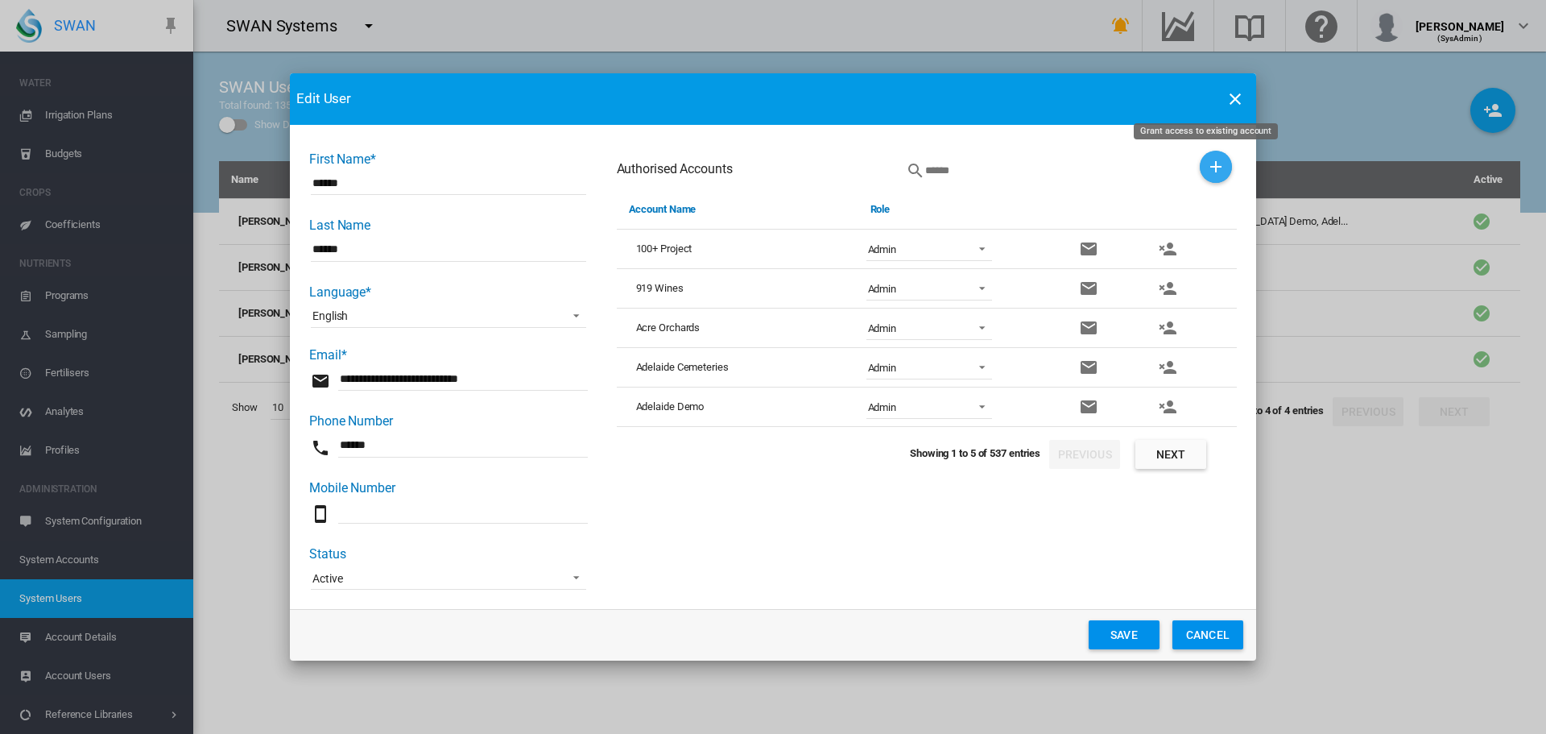
click at [1206, 161] on md-icon "icon-plus" at bounding box center [1215, 166] width 19 height 19
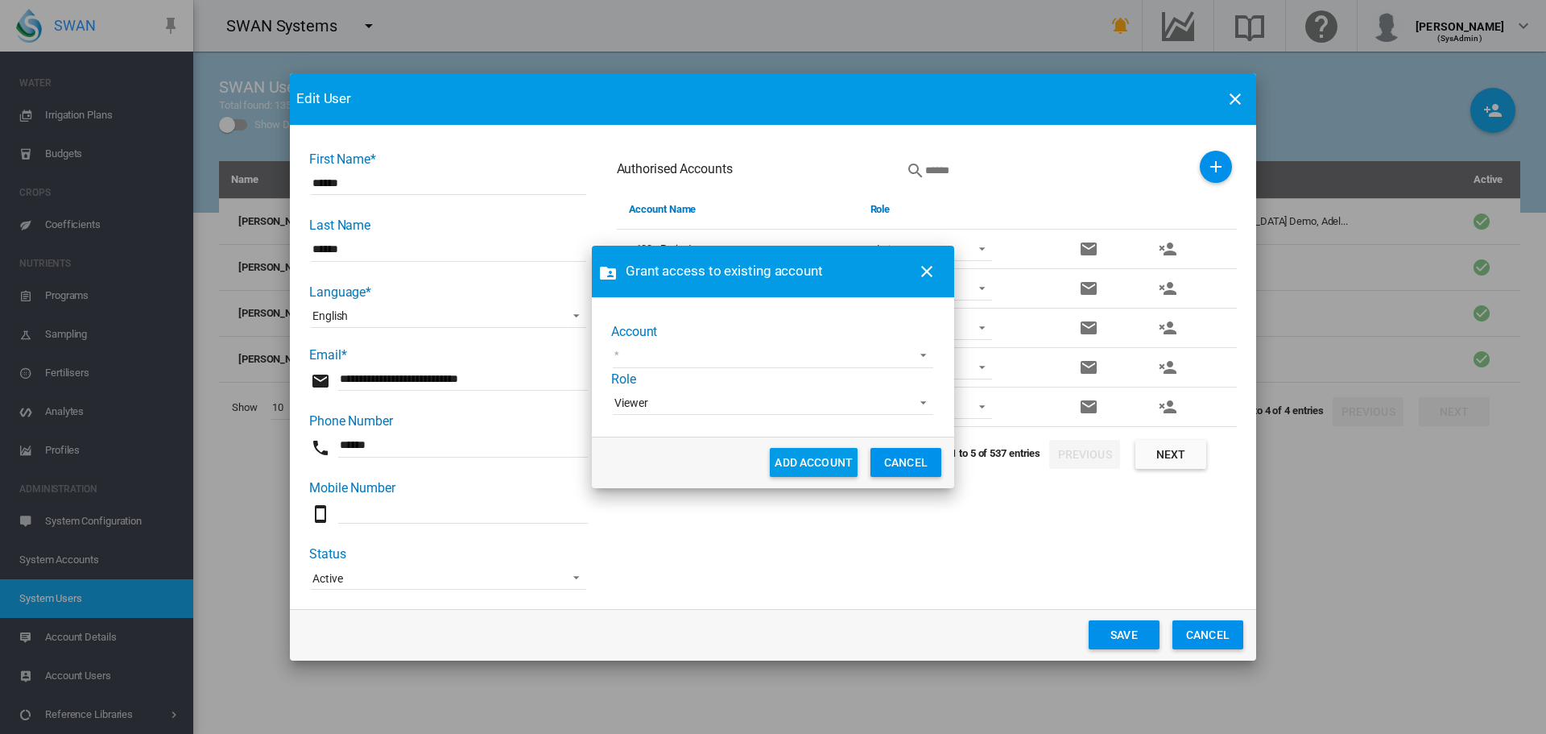
click at [759, 352] on md-select "[PERSON_NAME] test [PERSON_NAME] Test1 [PERSON_NAME] Farming Koganei Country Cl…" at bounding box center [773, 356] width 321 height 24
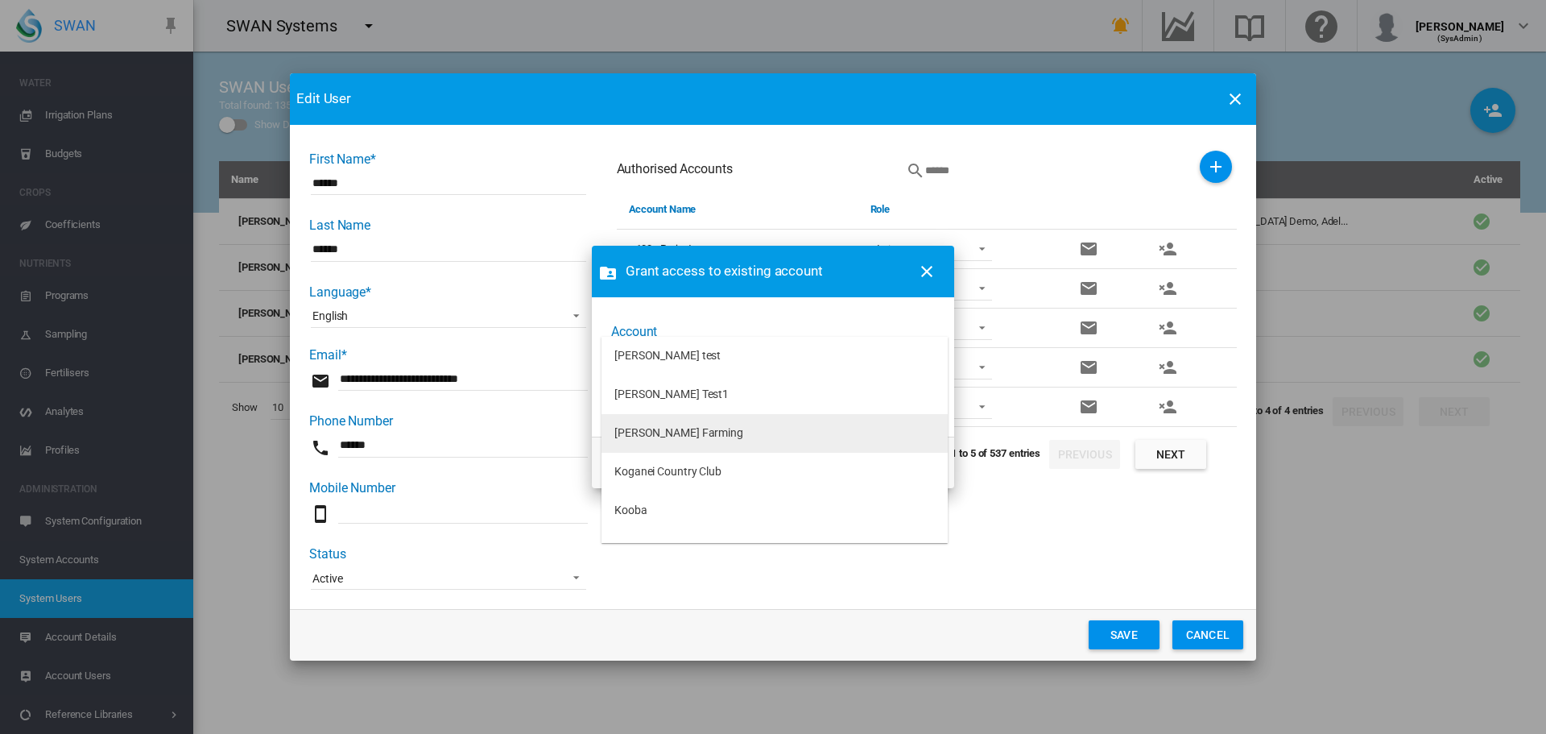
click at [709, 432] on md-option "[PERSON_NAME] Farming" at bounding box center [775, 433] width 346 height 39
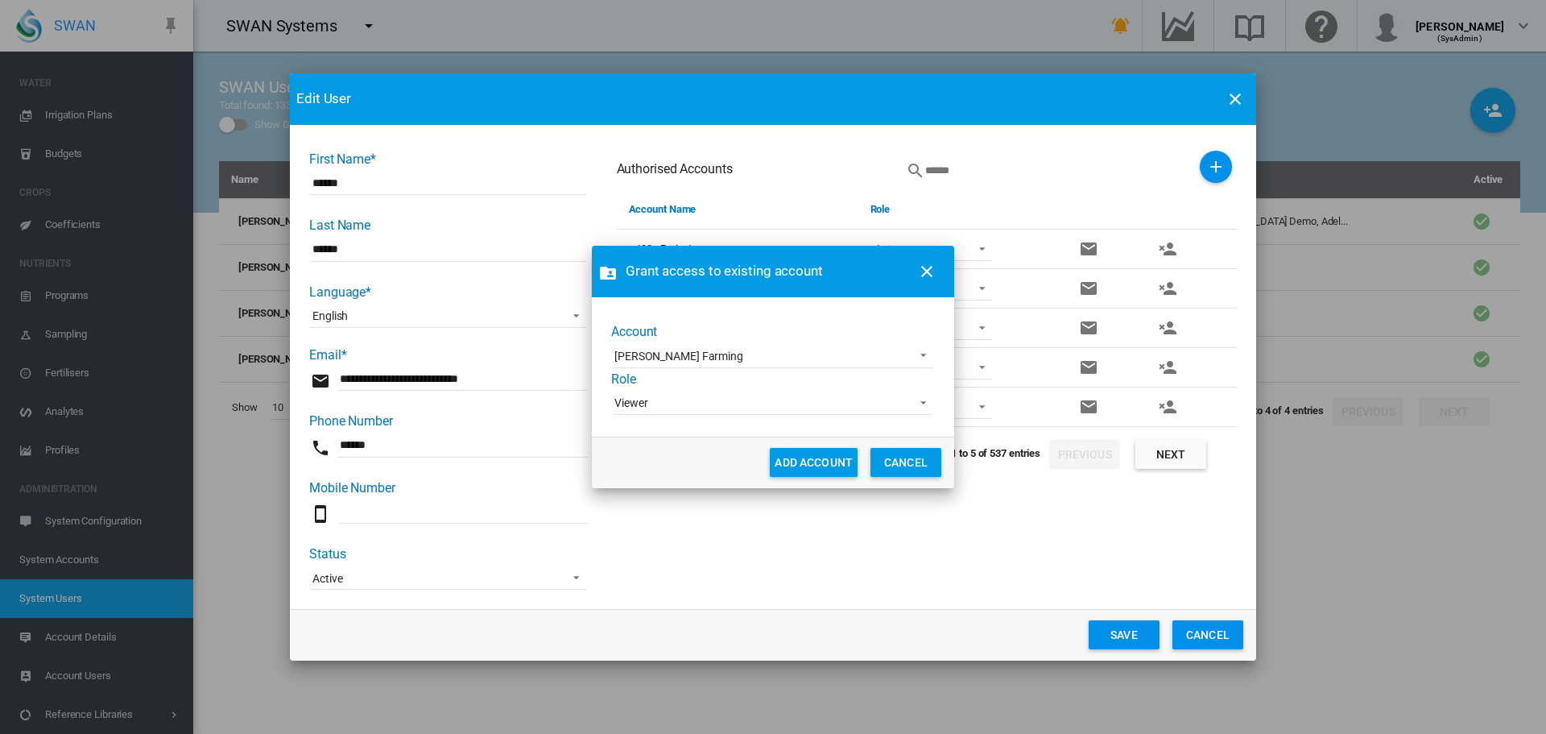
click at [715, 400] on span "Viewer" at bounding box center [760, 403] width 292 height 16
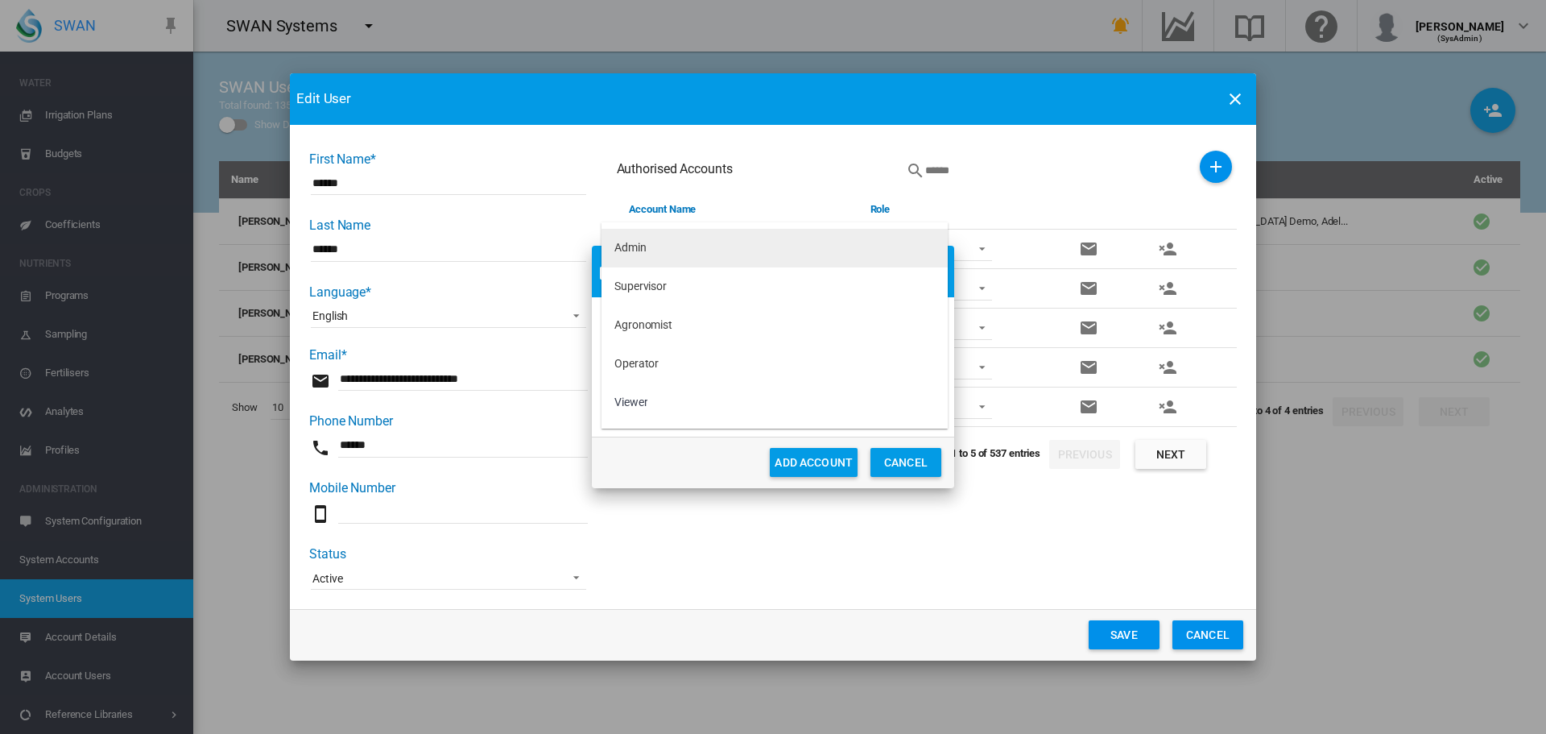
click at [672, 242] on md-option "Admin" at bounding box center [775, 248] width 346 height 39
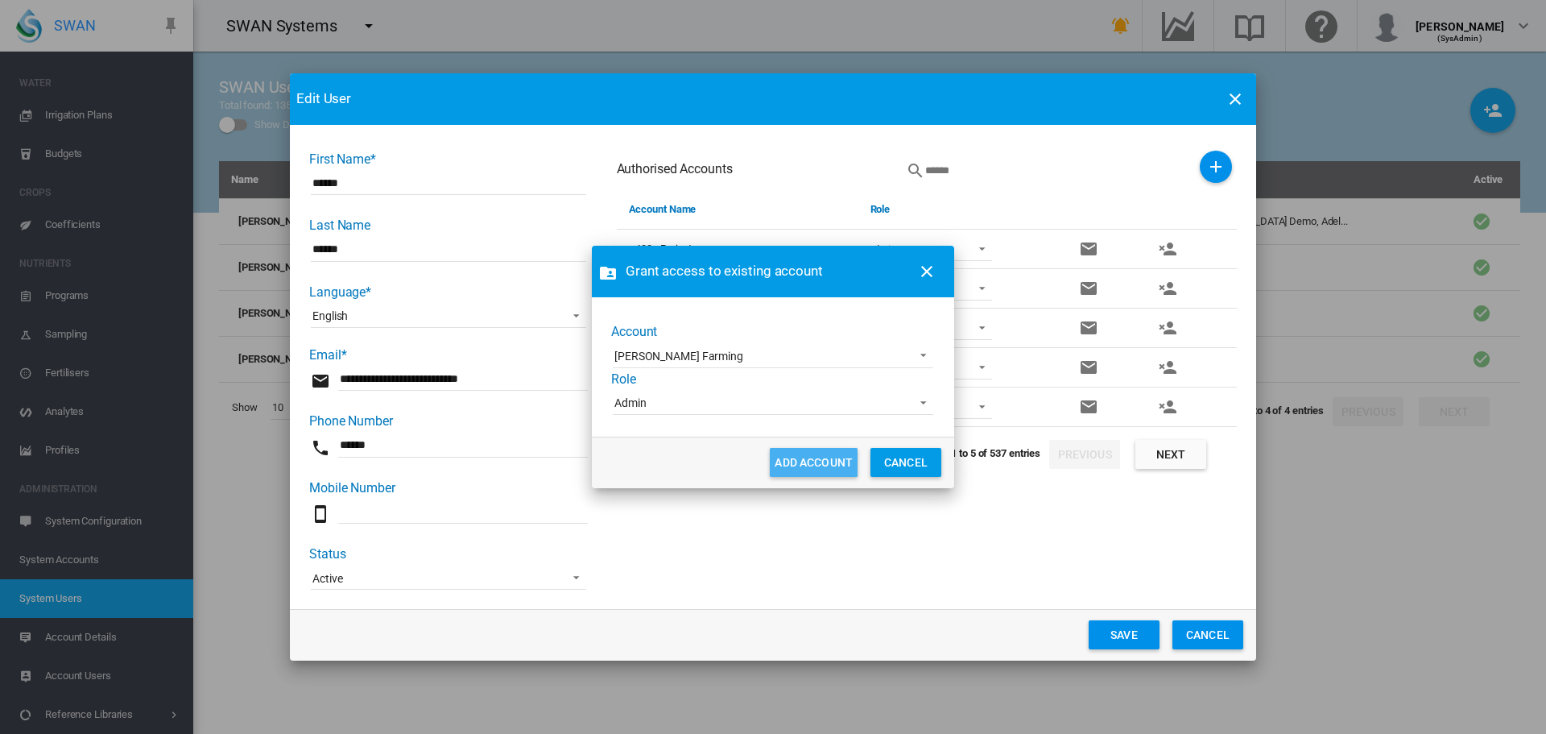
click at [792, 463] on button "ADD ACCOUNT" at bounding box center [814, 462] width 88 height 29
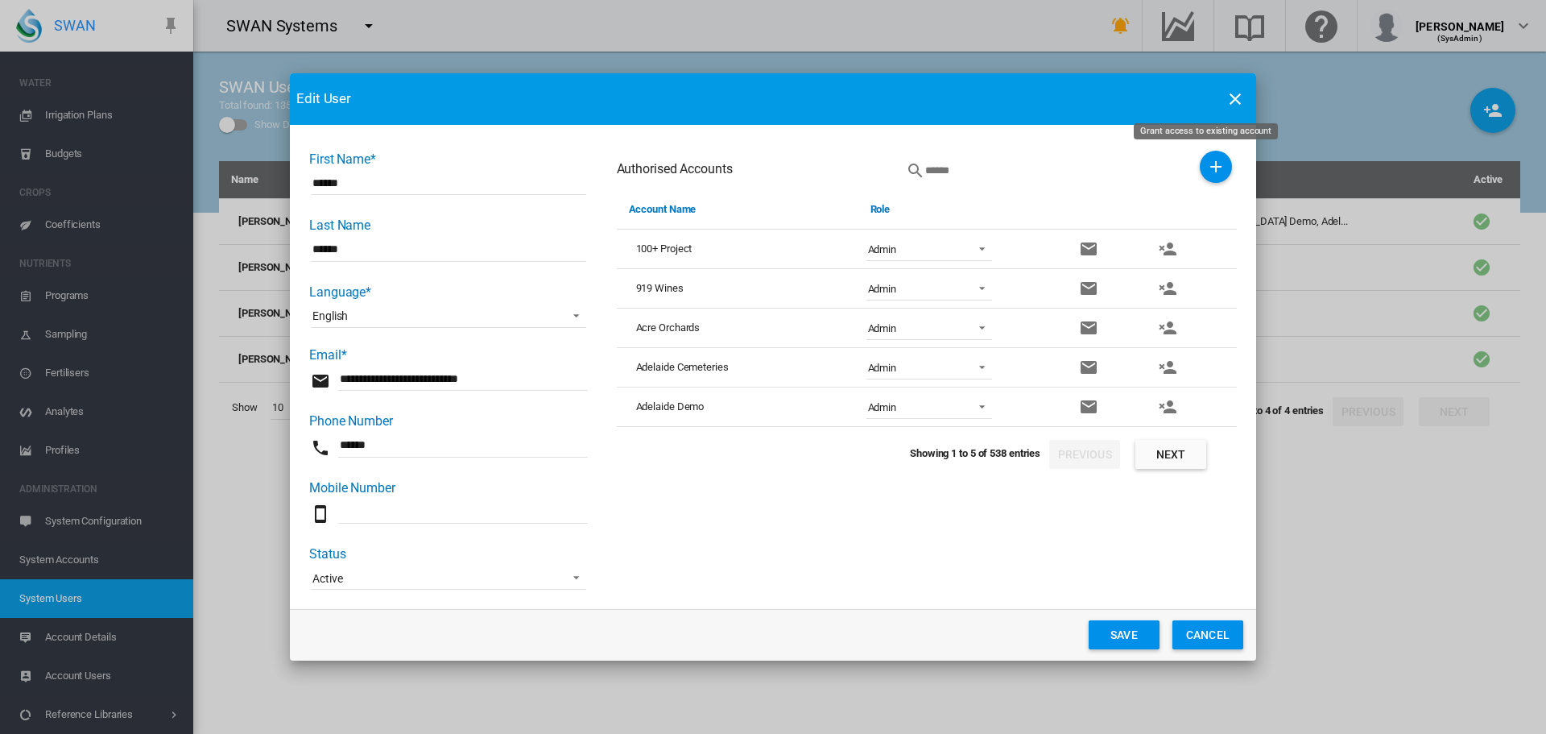
click at [1206, 163] on md-icon "icon-plus" at bounding box center [1215, 166] width 19 height 19
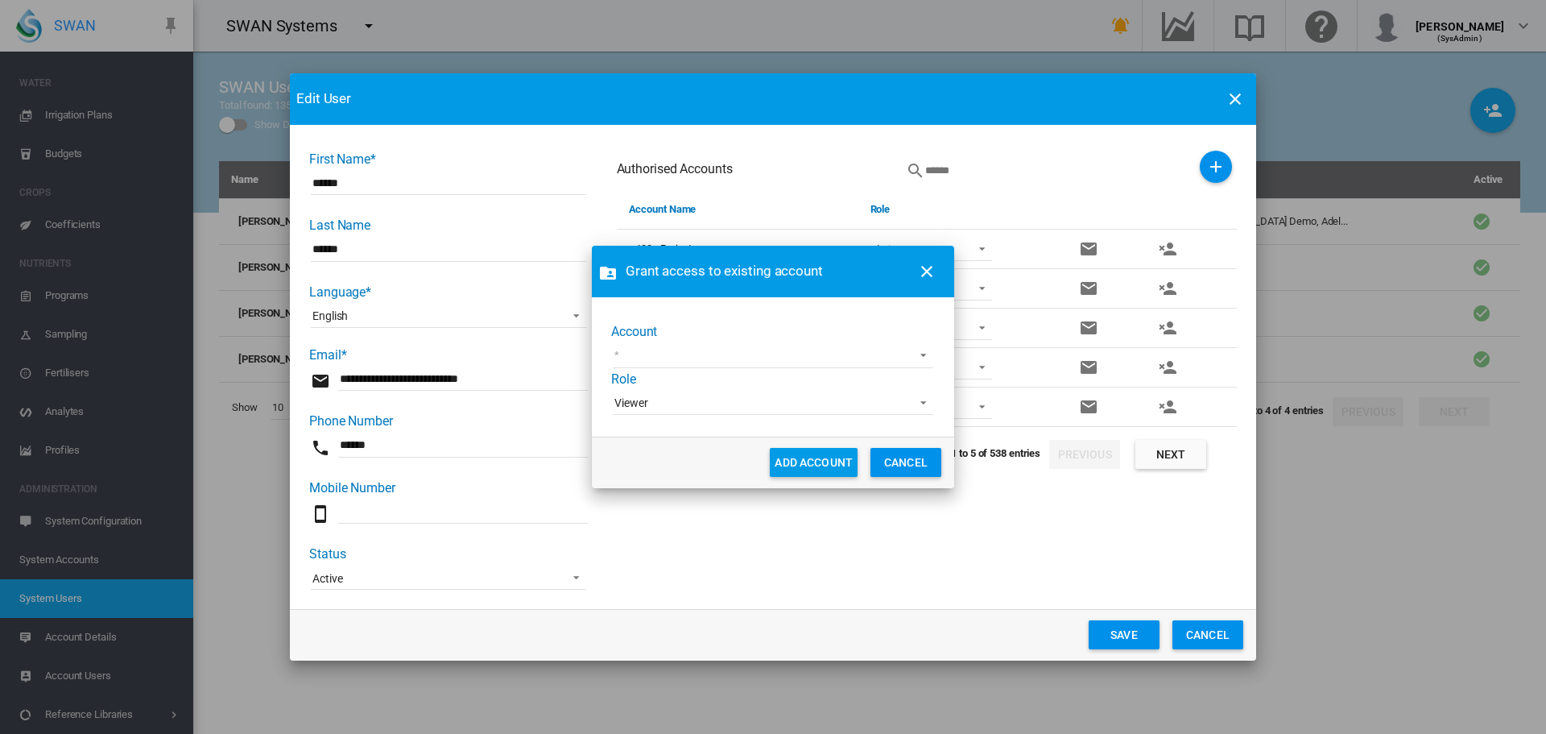
click at [689, 350] on md-select "[PERSON_NAME] test [PERSON_NAME] Test1 Koganei Country Club Kooba Longbeach Est…" at bounding box center [773, 356] width 321 height 24
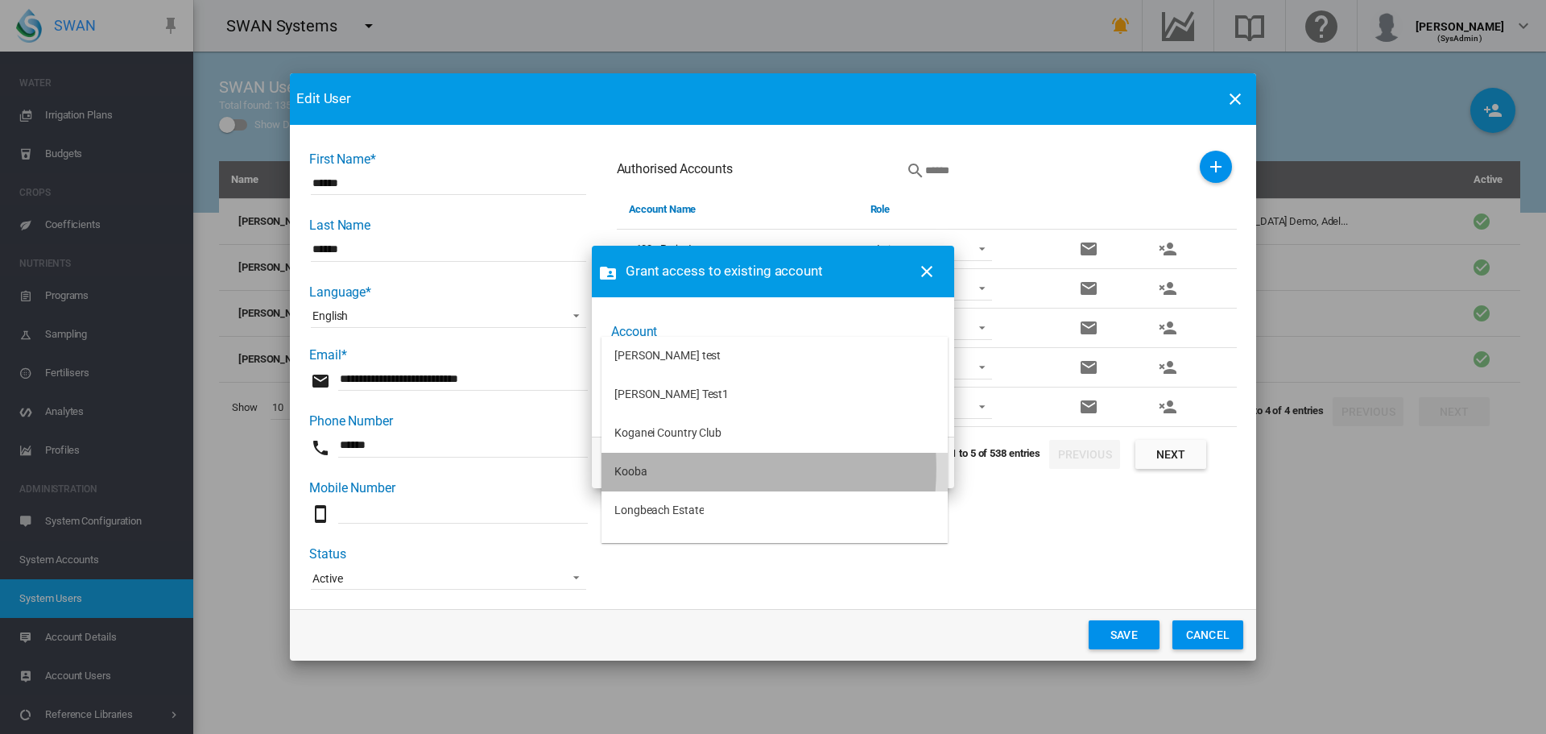
click at [647, 468] on md-option "Kooba" at bounding box center [775, 472] width 346 height 39
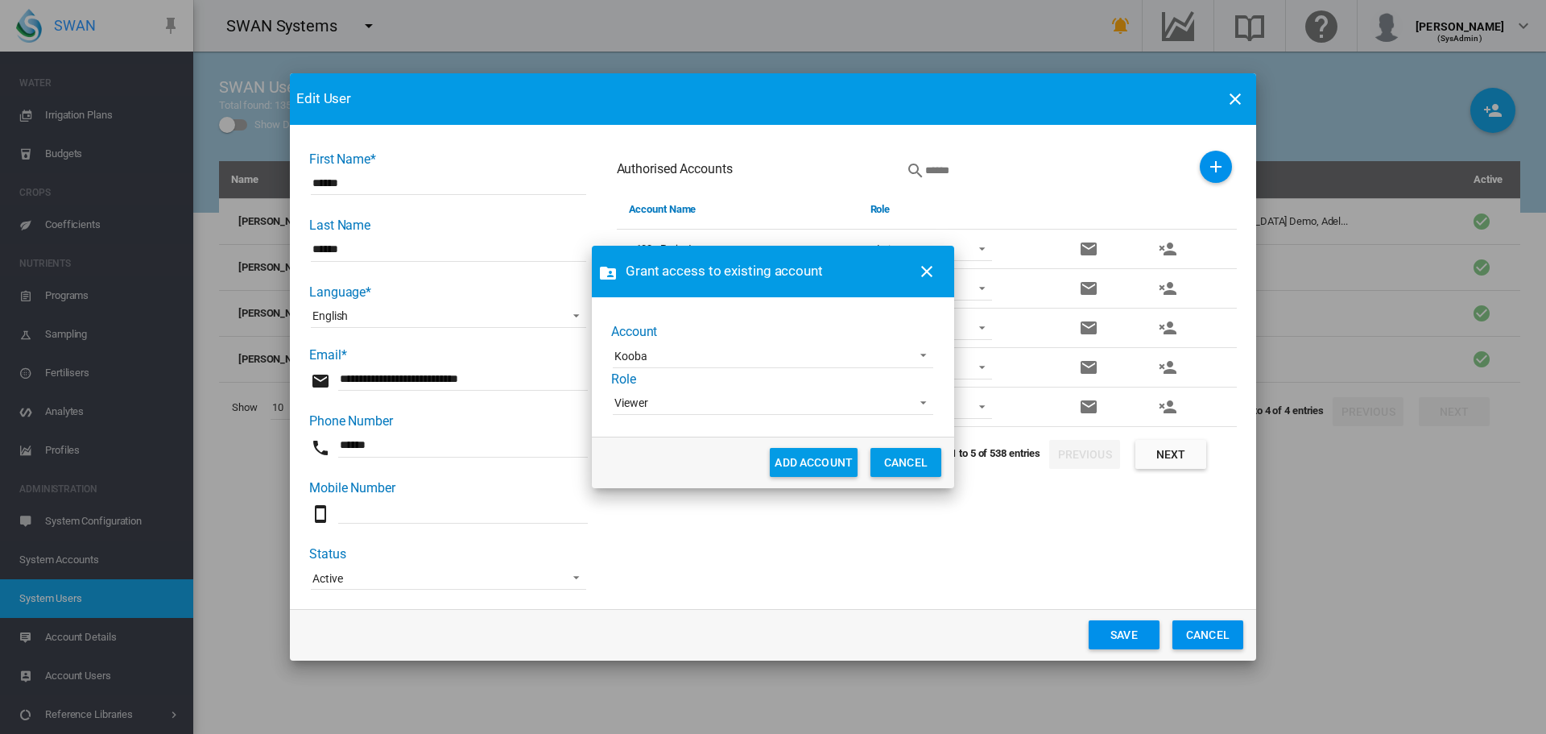
click at [688, 406] on span "Viewer" at bounding box center [760, 403] width 292 height 16
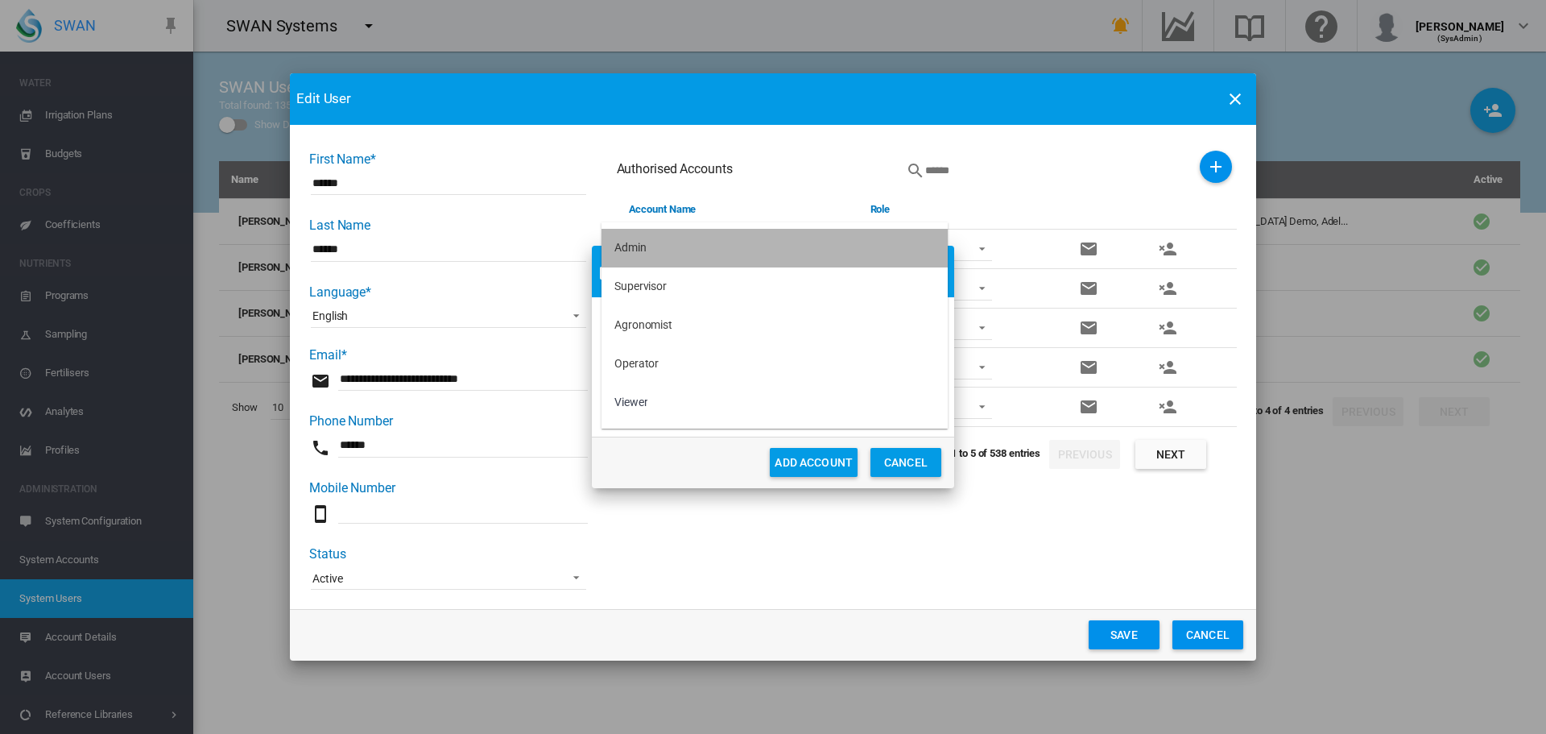
click at [667, 239] on md-option "Admin" at bounding box center [775, 248] width 346 height 39
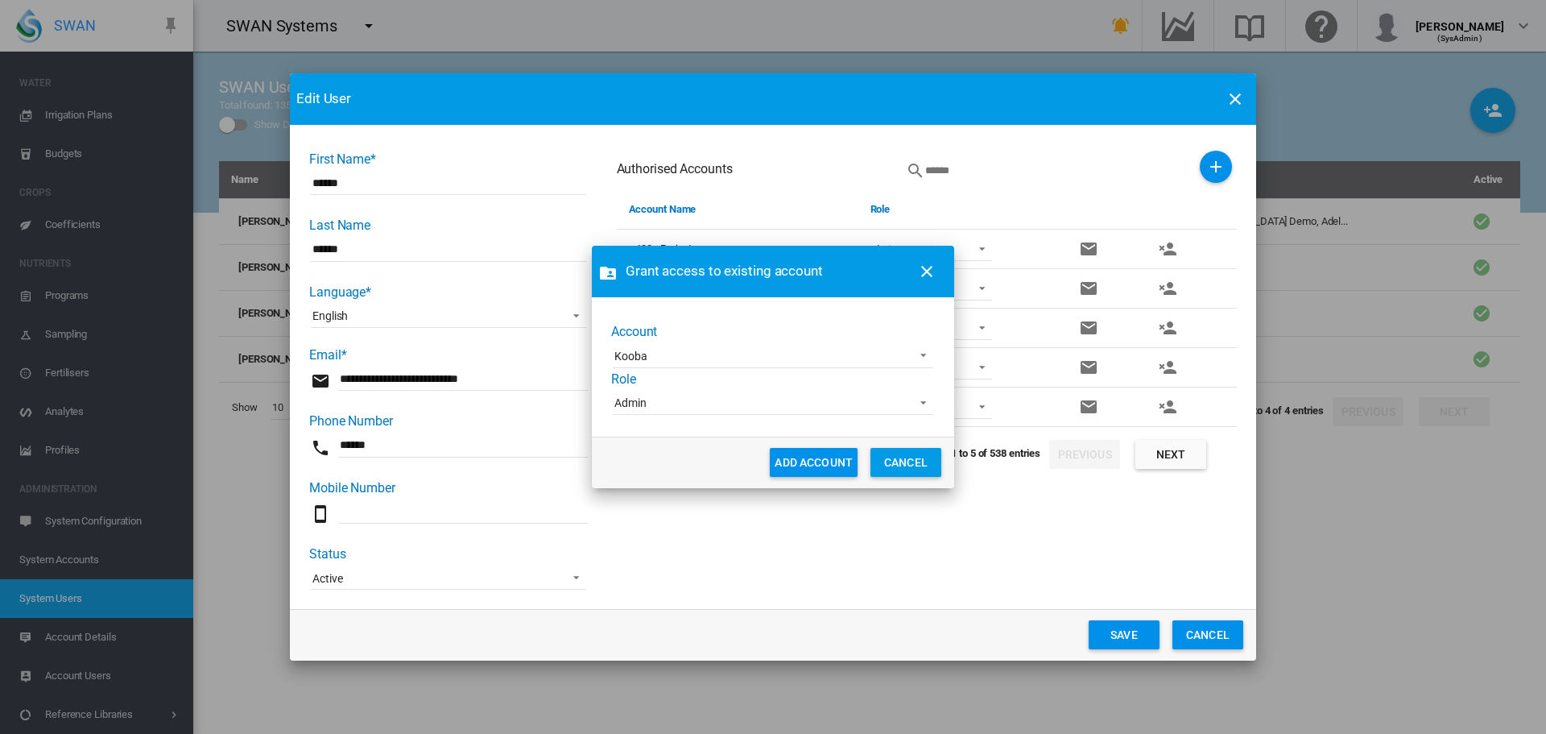
click at [809, 462] on button "ADD ACCOUNT" at bounding box center [814, 462] width 88 height 29
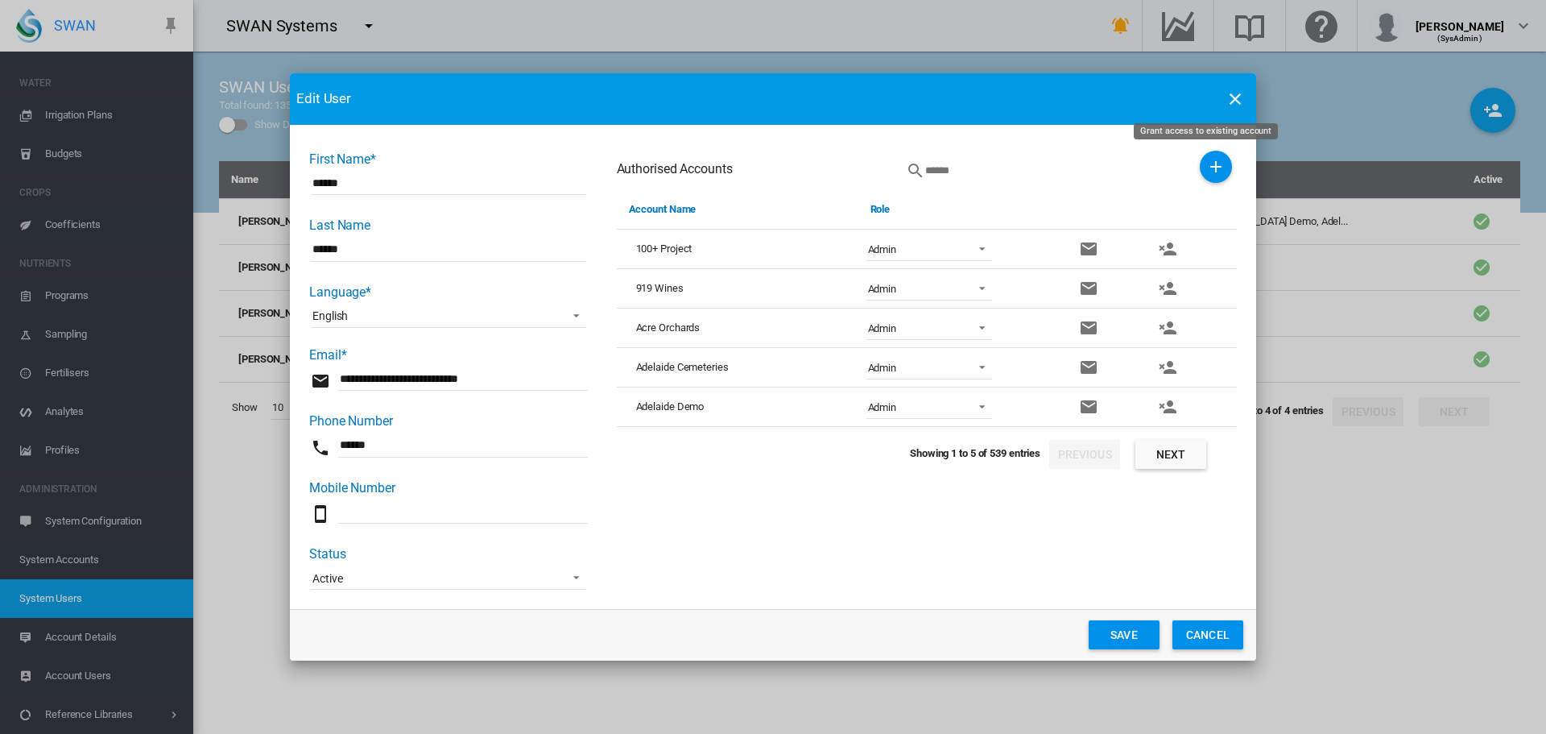
click at [1200, 162] on button "Grant access to existing account" at bounding box center [1216, 167] width 32 height 32
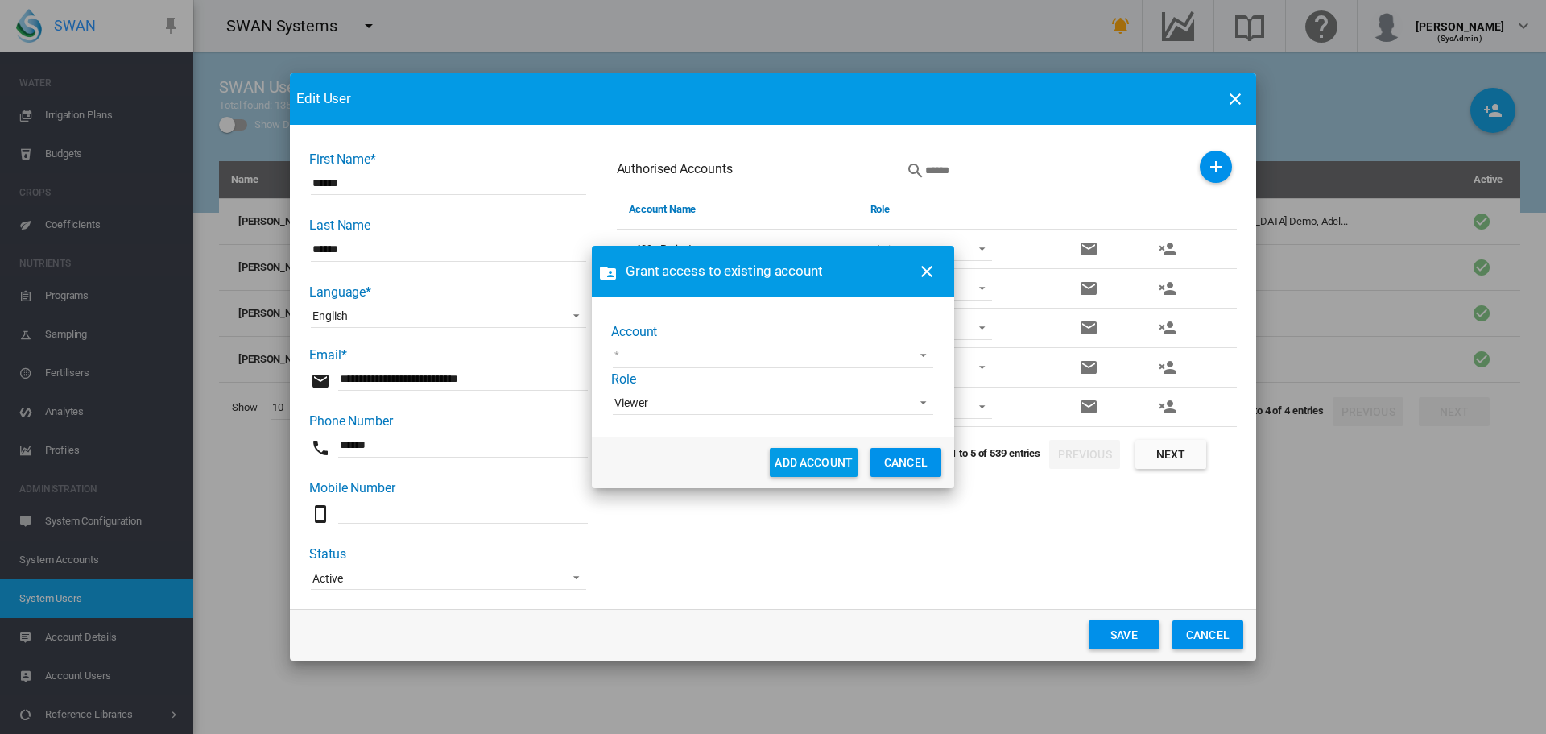
click at [729, 350] on md-select "[PERSON_NAME] test [PERSON_NAME] Test1 Koganei Country Club Longbeach Estate [P…" at bounding box center [773, 356] width 321 height 24
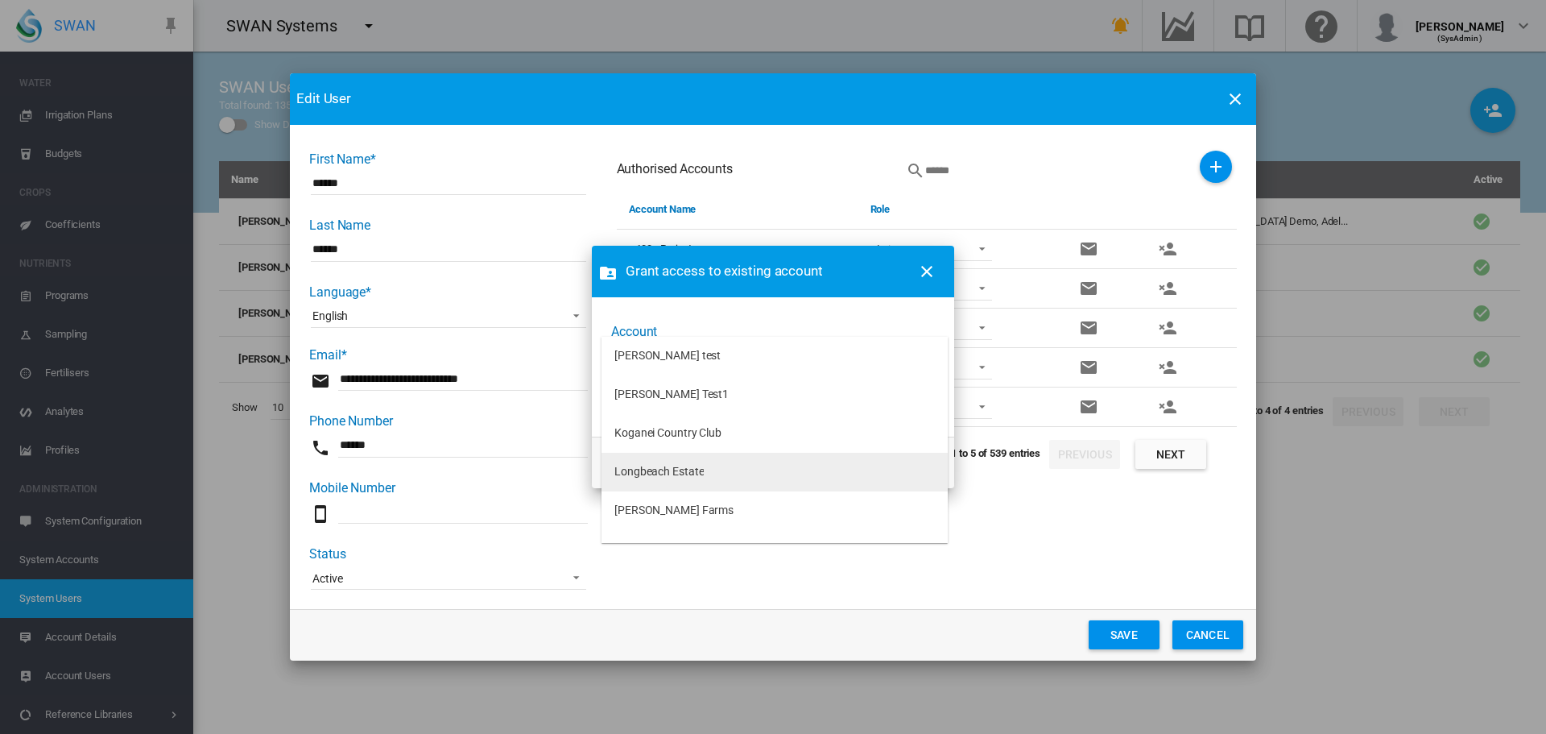
click at [690, 470] on div "Longbeach Estate" at bounding box center [658, 472] width 89 height 16
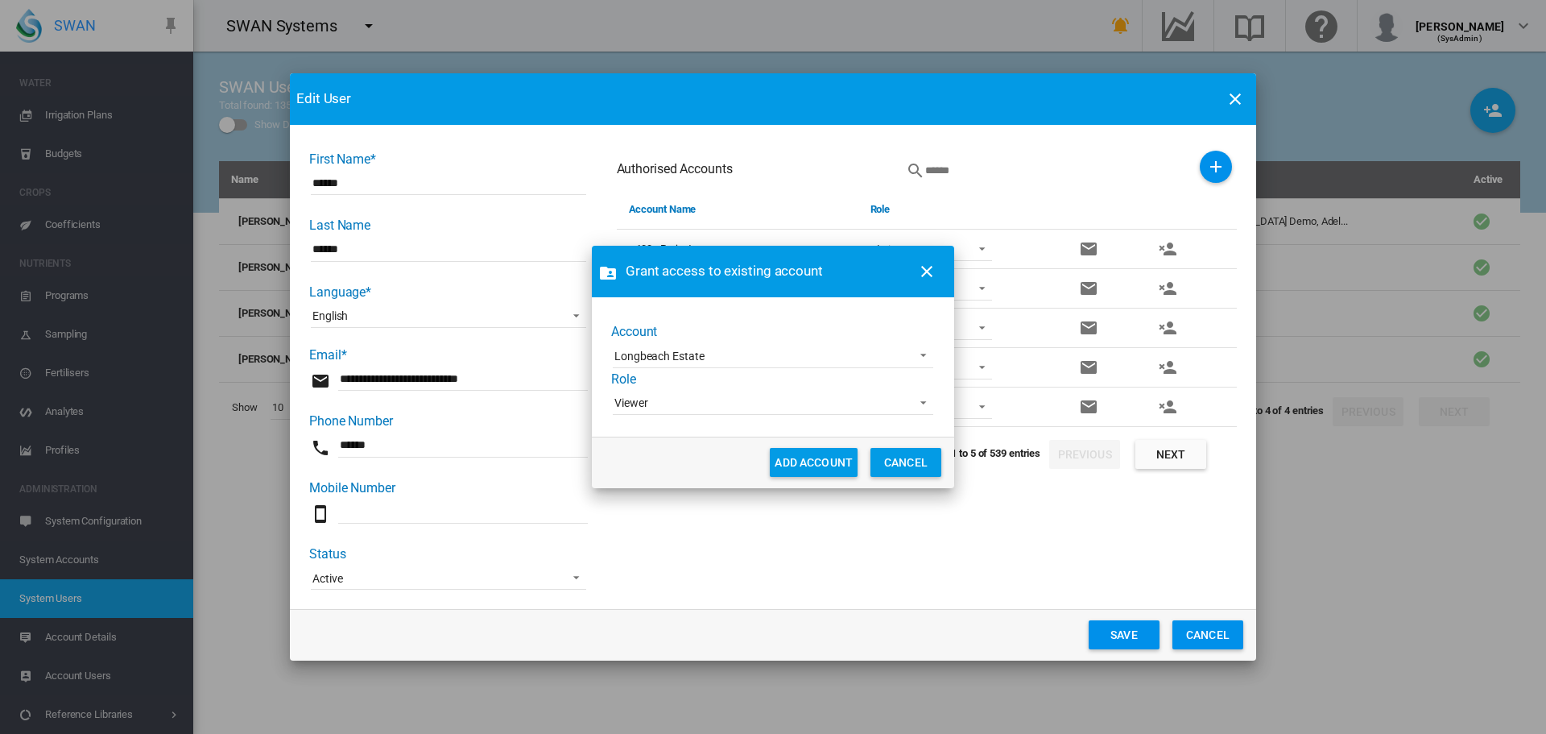
click at [705, 398] on span "Viewer" at bounding box center [760, 403] width 292 height 16
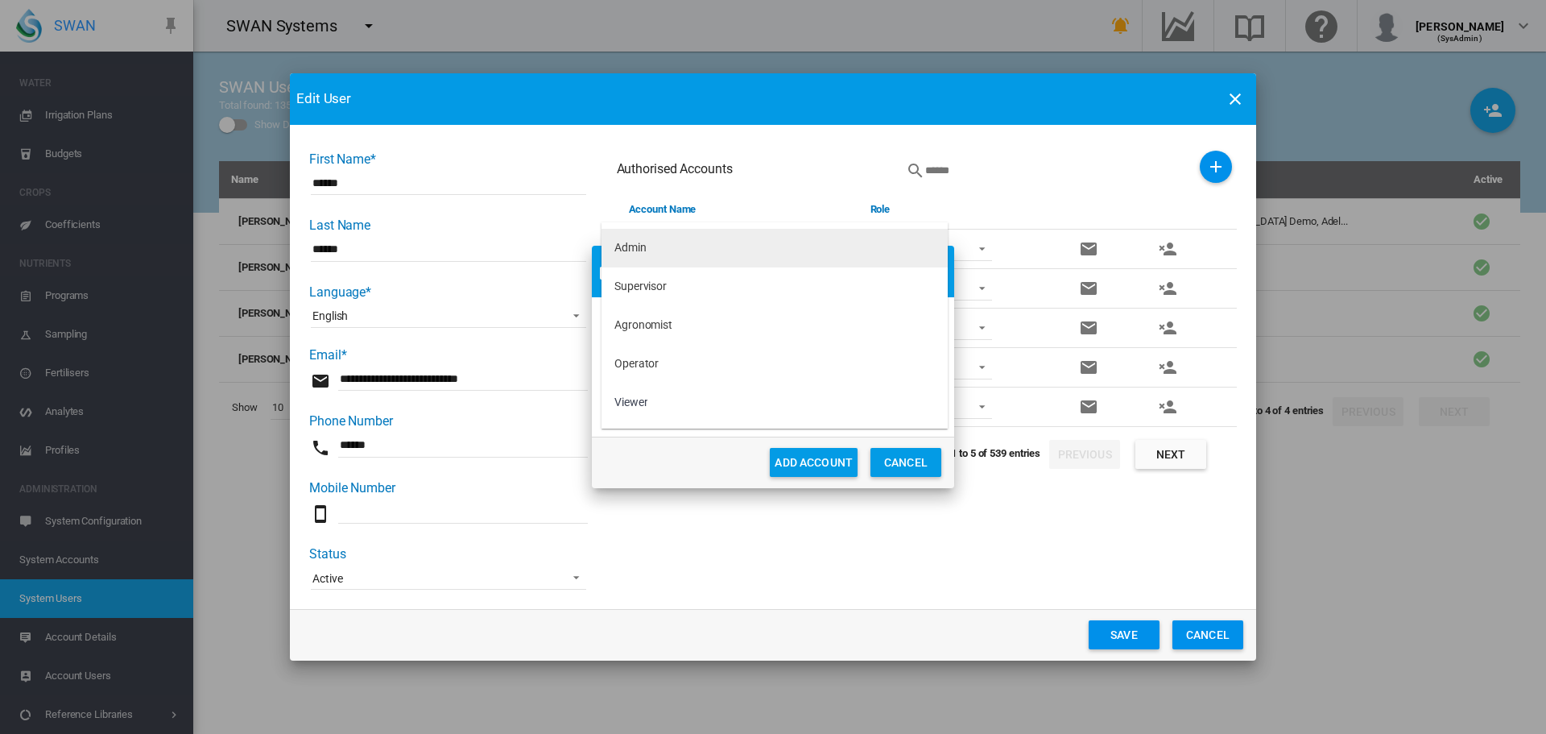
click at [675, 242] on md-option "Admin" at bounding box center [775, 248] width 346 height 39
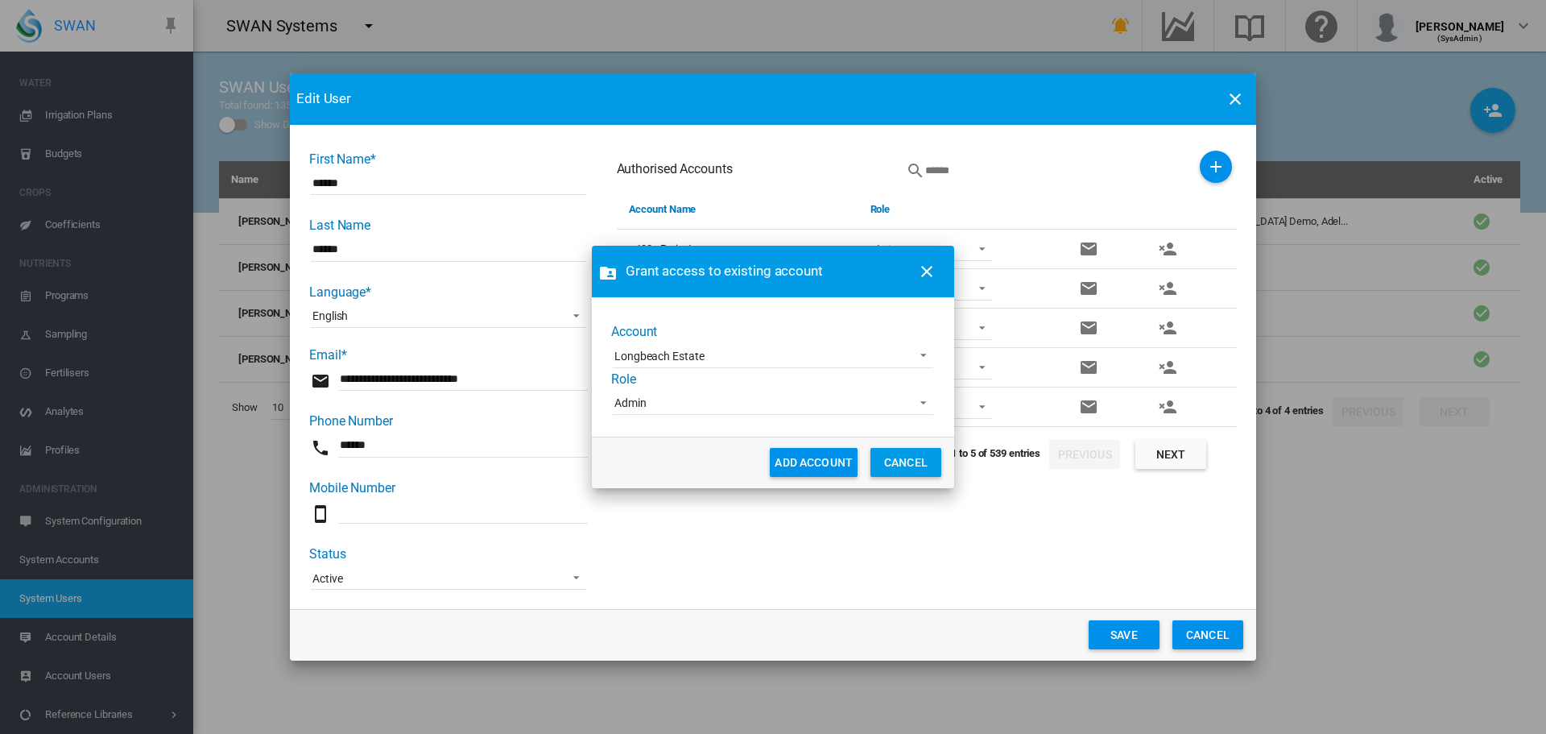
click at [809, 465] on button "ADD ACCOUNT" at bounding box center [814, 462] width 88 height 29
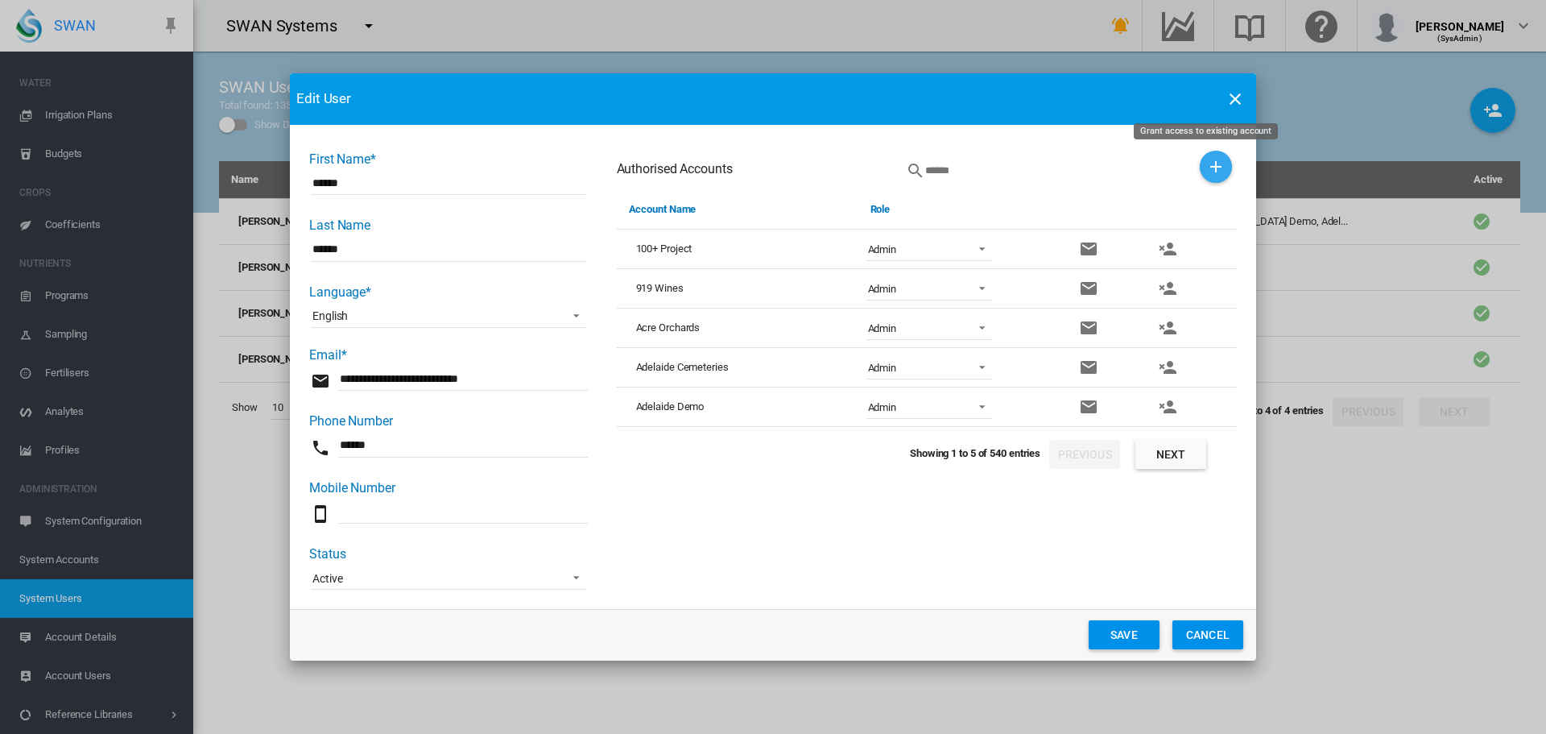
click at [1206, 173] on md-icon "icon-plus" at bounding box center [1215, 166] width 19 height 19
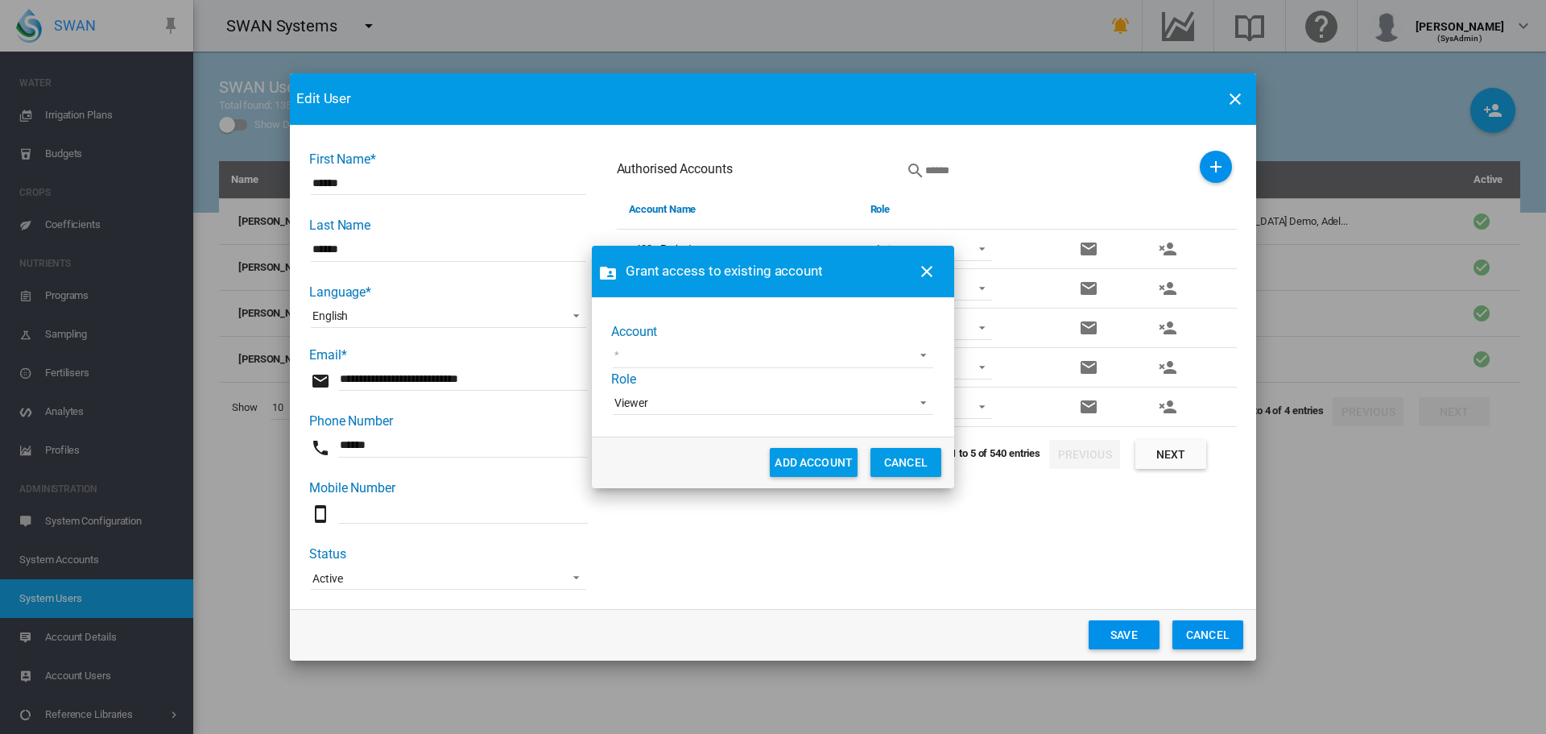
click at [793, 354] on md-select "[PERSON_NAME] test [PERSON_NAME] Test1 Koganei Country Club [PERSON_NAME] Farms…" at bounding box center [773, 356] width 321 height 24
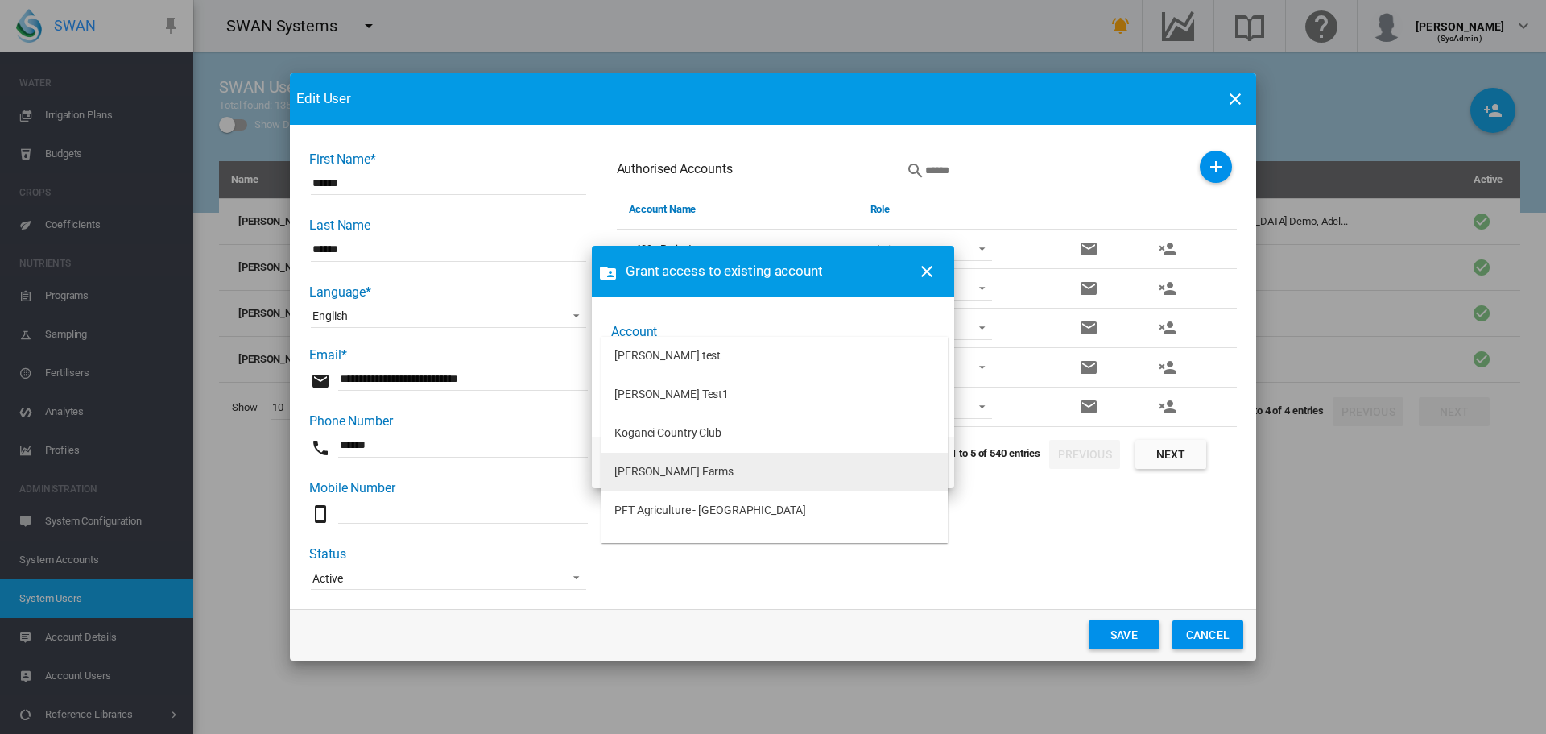
click at [689, 478] on md-option "[PERSON_NAME] Farms" at bounding box center [775, 472] width 346 height 39
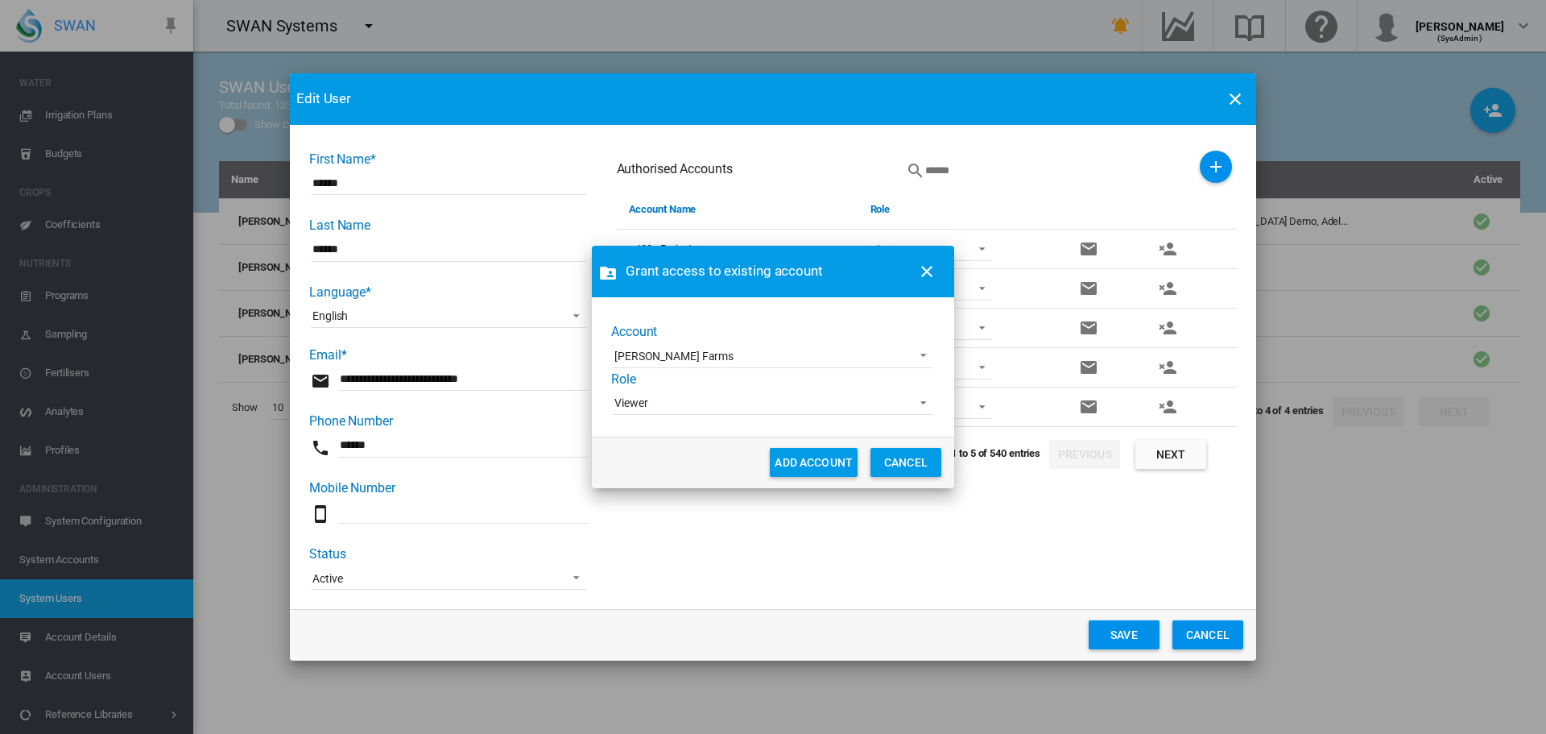
click at [702, 401] on span "Viewer" at bounding box center [760, 403] width 292 height 16
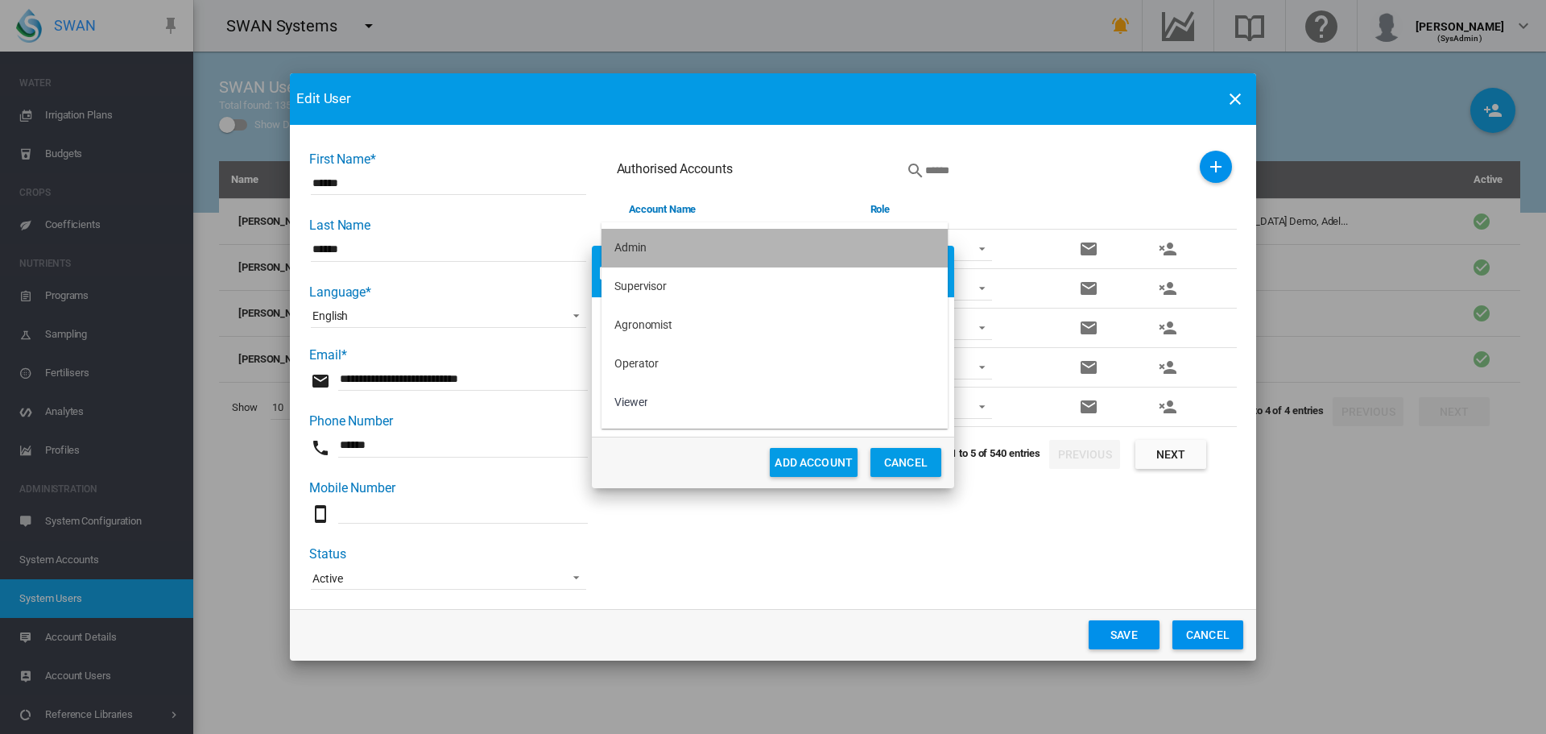
click at [659, 256] on md-option "Admin" at bounding box center [775, 248] width 346 height 39
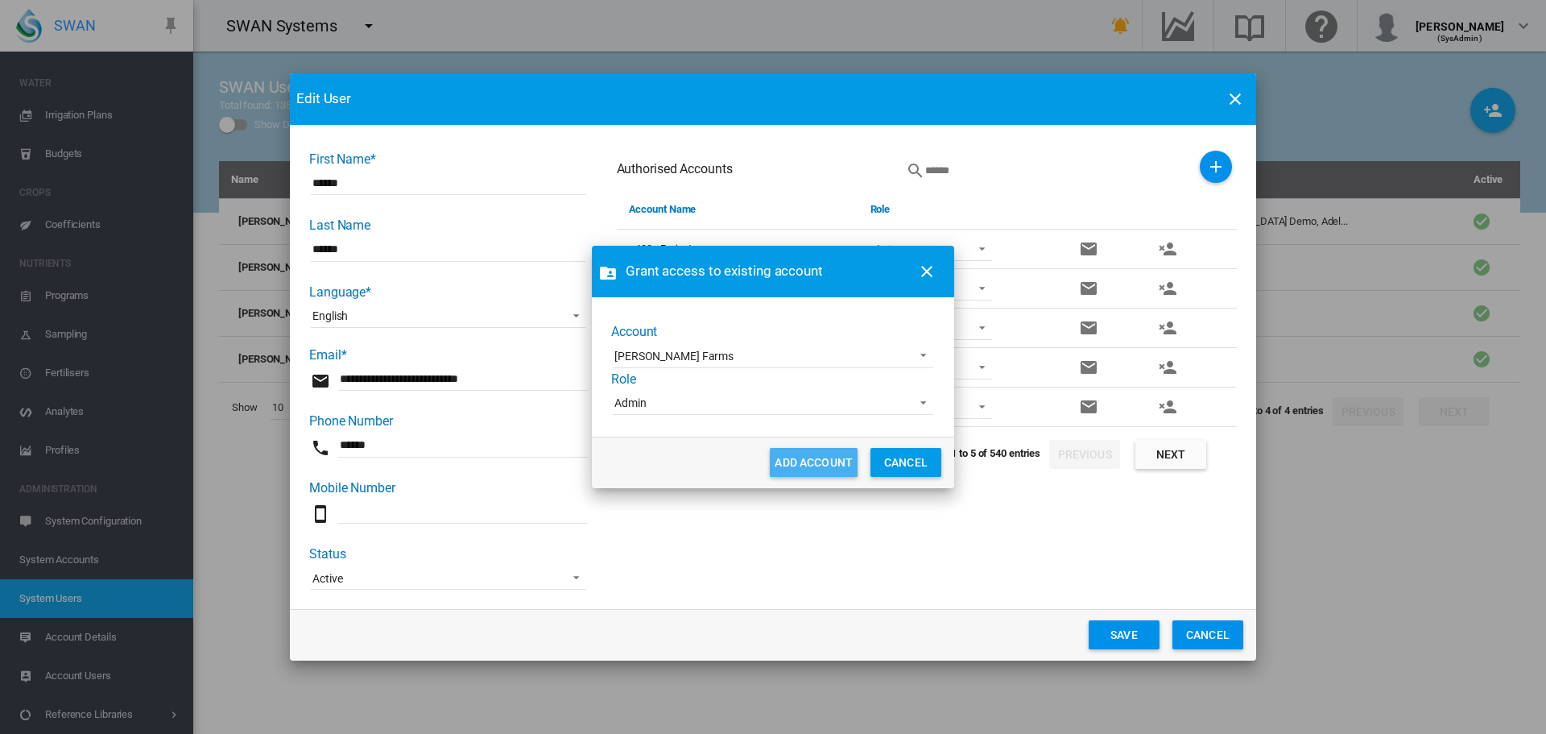
click at [821, 464] on button "ADD ACCOUNT" at bounding box center [814, 462] width 88 height 29
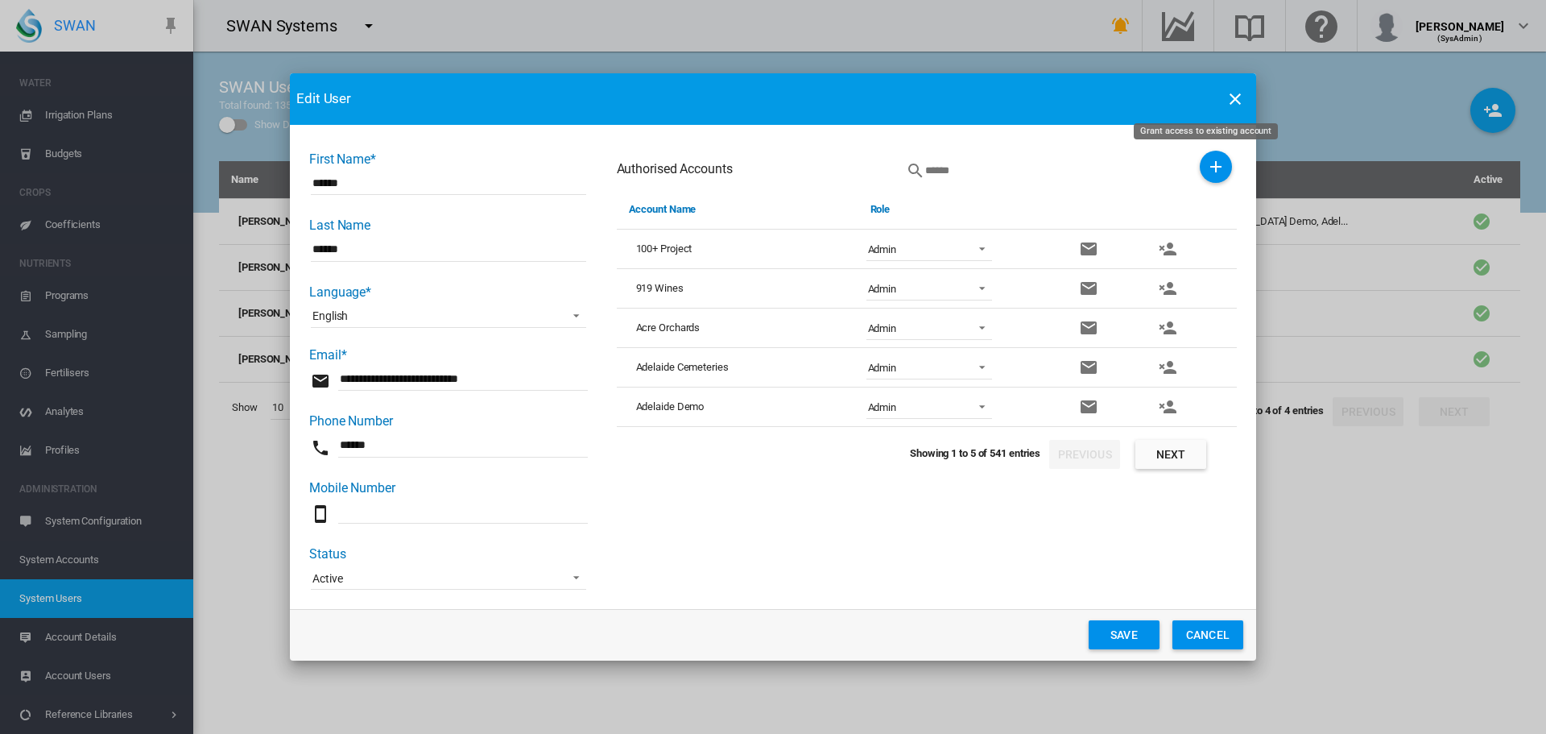
click at [1206, 161] on md-icon "icon-plus" at bounding box center [1215, 166] width 19 height 19
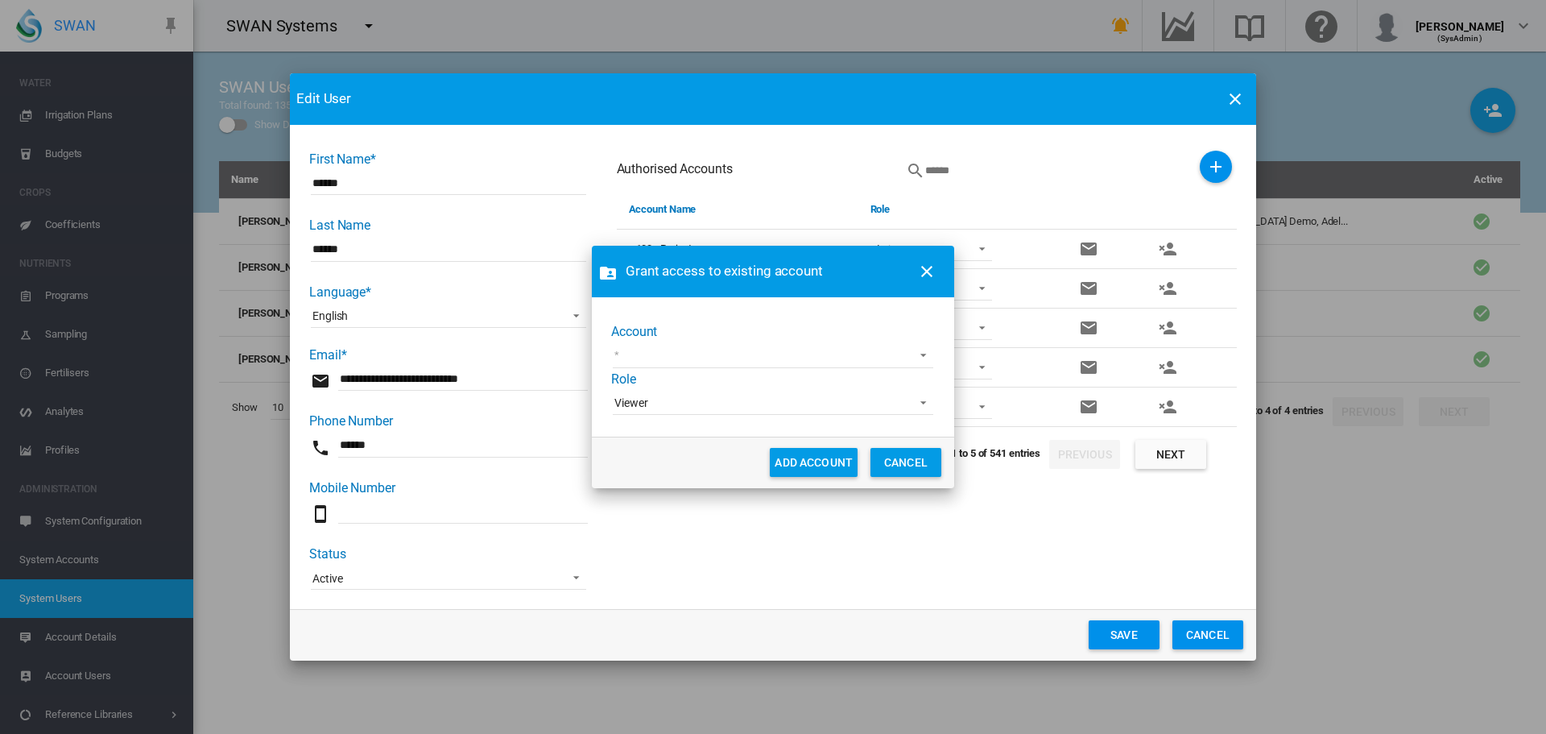
click at [816, 358] on md-select "[PERSON_NAME] test [PERSON_NAME] Test1 Koganei Country Club PFT Agriculture - S…" at bounding box center [773, 356] width 321 height 24
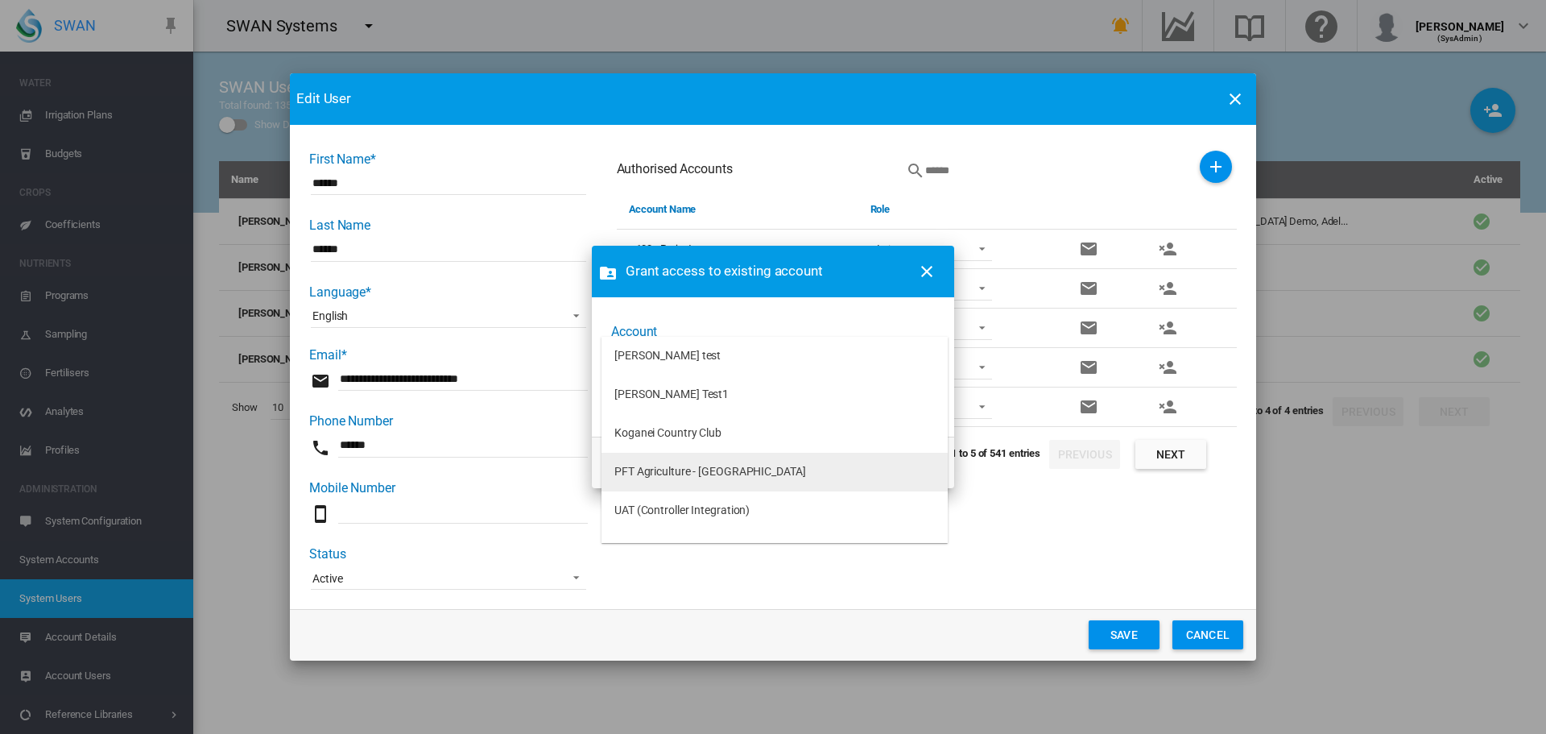
click at [747, 470] on div "PFT Agriculture - [GEOGRAPHIC_DATA]" at bounding box center [710, 472] width 192 height 16
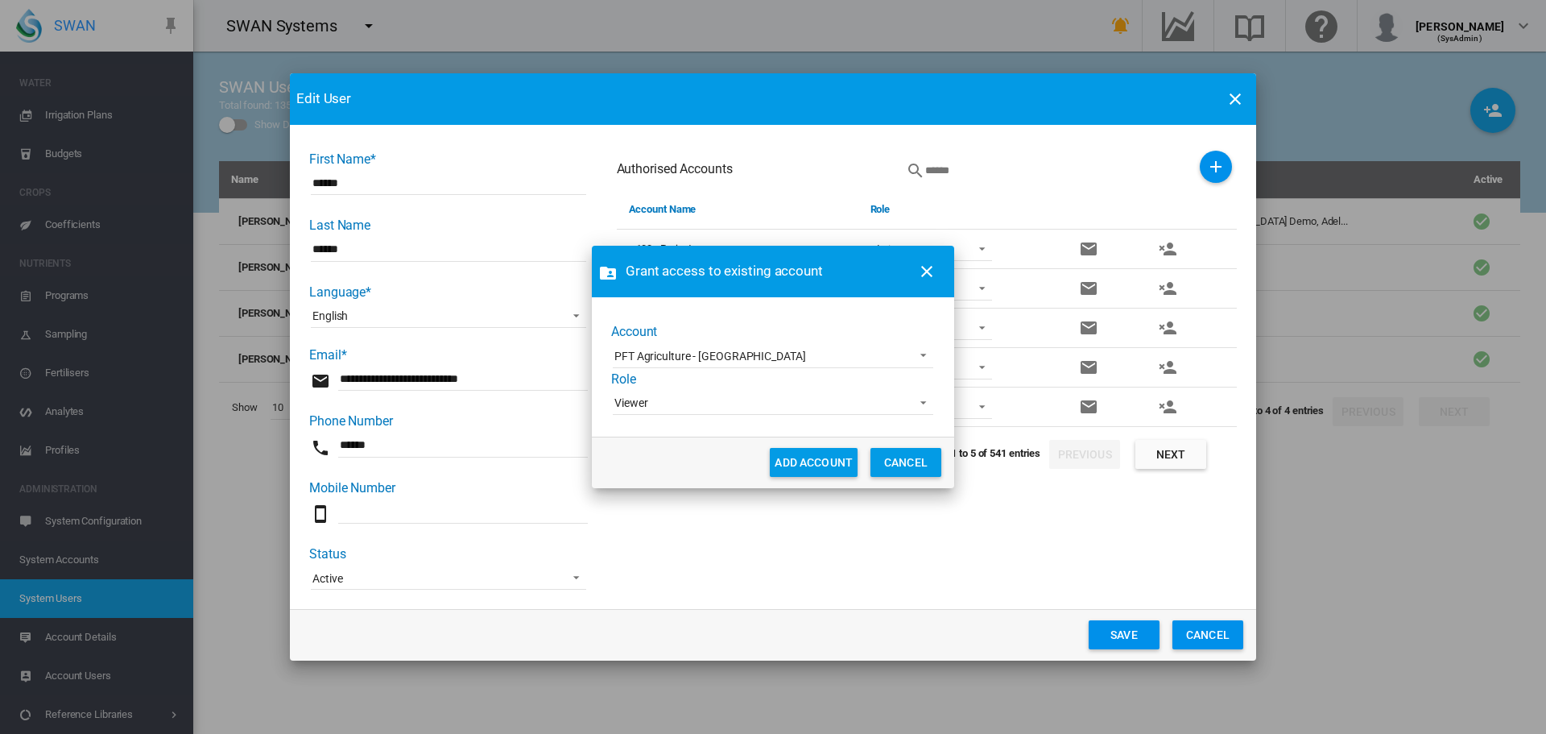
click at [738, 399] on span "Viewer" at bounding box center [760, 403] width 292 height 16
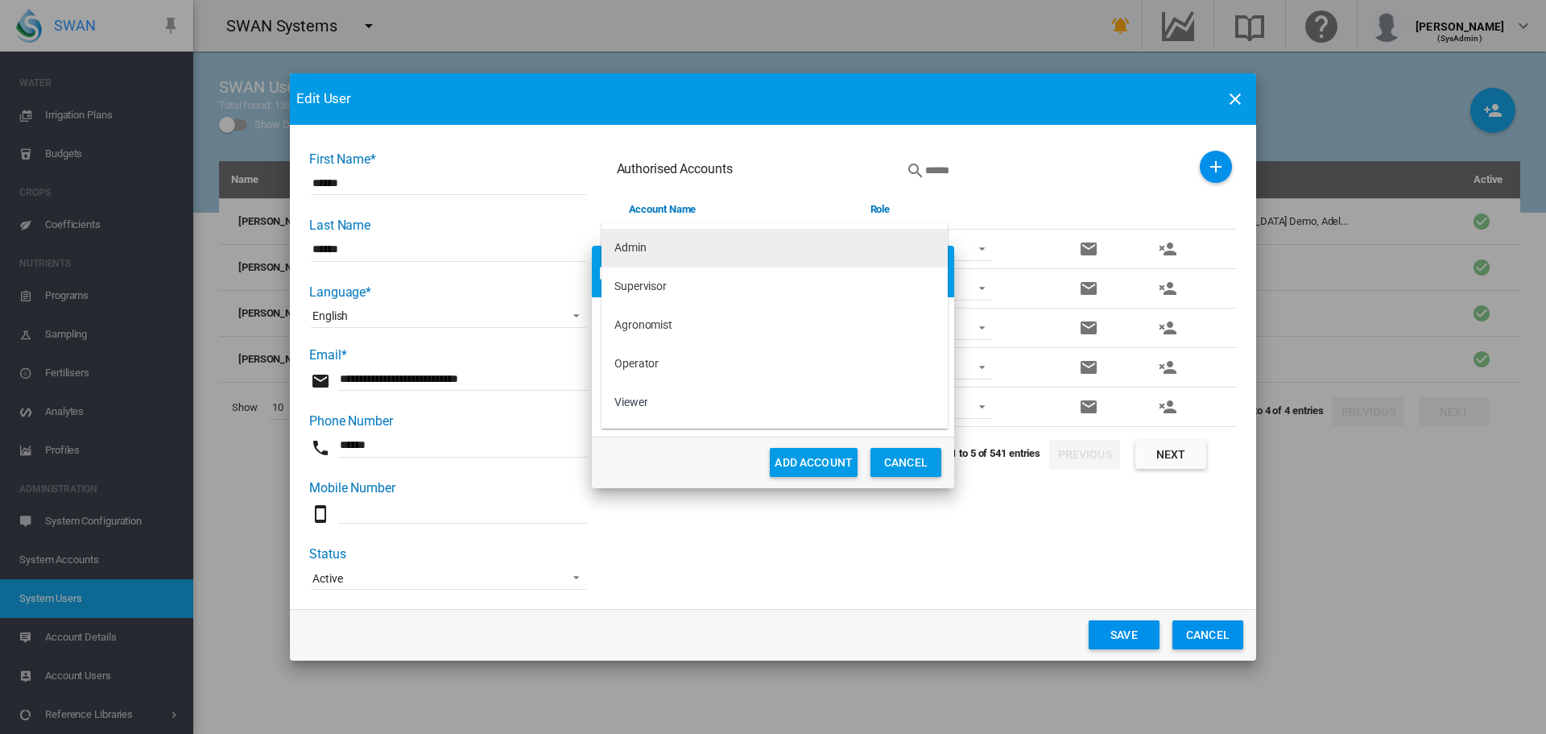
click at [674, 251] on md-option "Admin" at bounding box center [775, 248] width 346 height 39
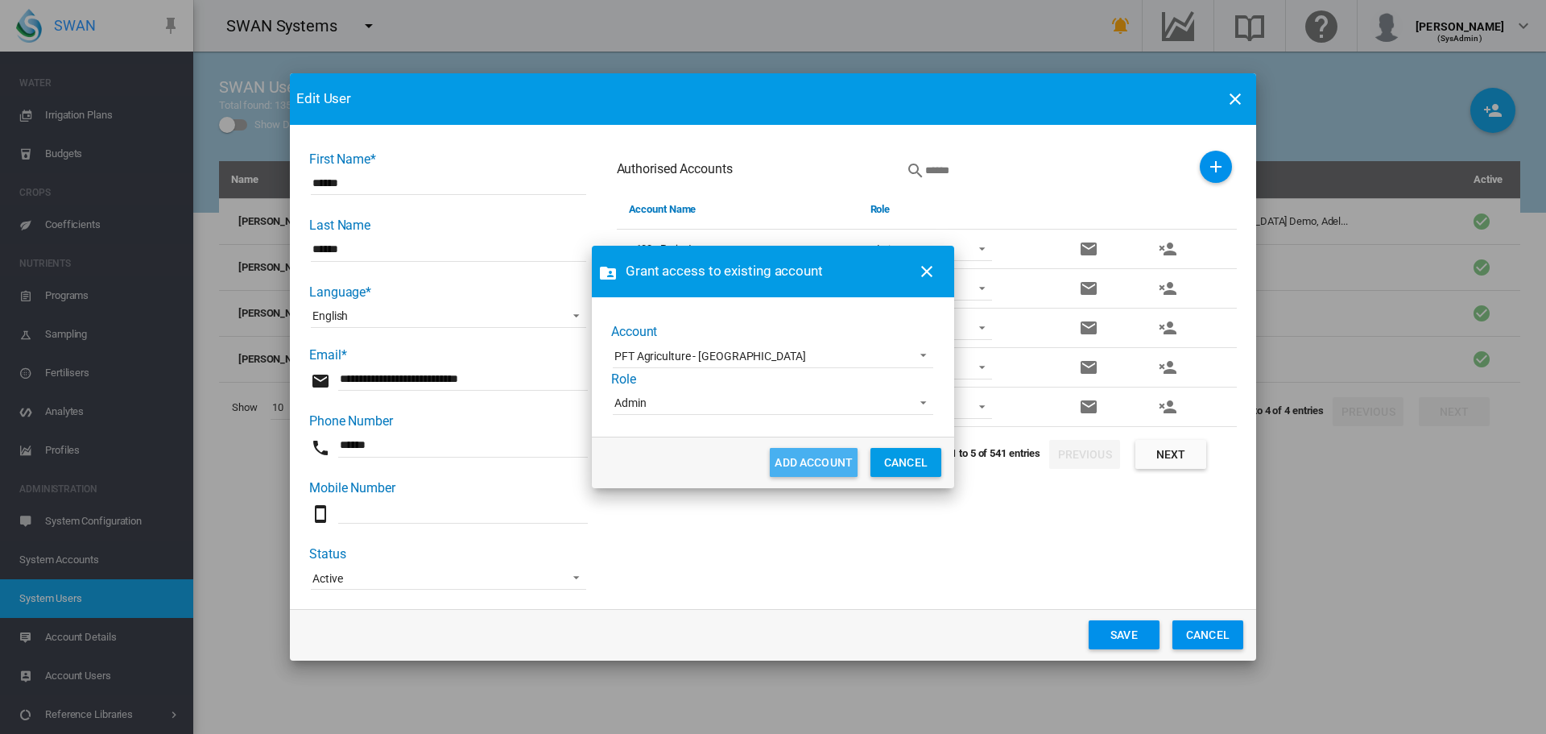
click at [811, 468] on button "ADD ACCOUNT" at bounding box center [814, 462] width 88 height 29
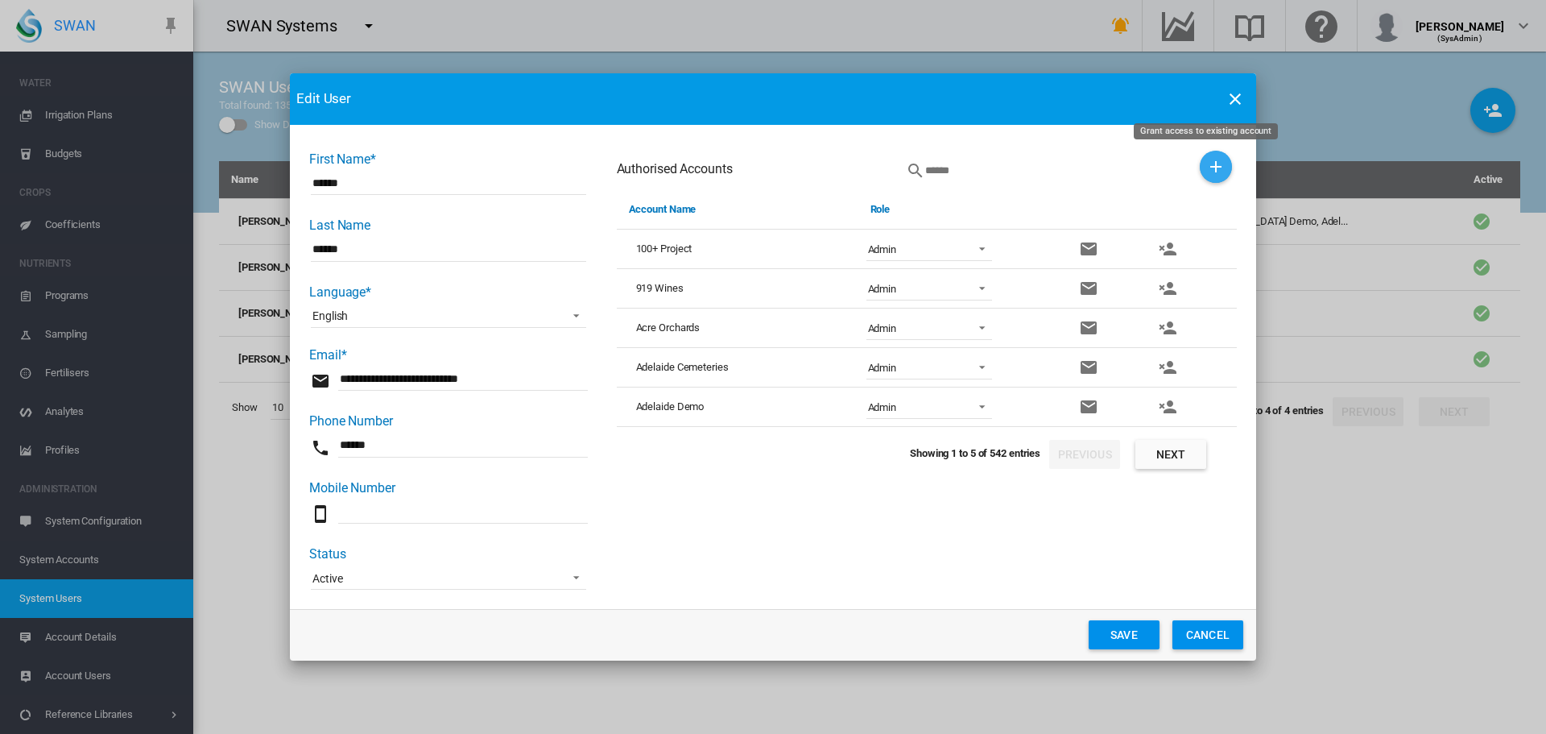
click at [1206, 169] on md-icon "icon-plus" at bounding box center [1215, 166] width 19 height 19
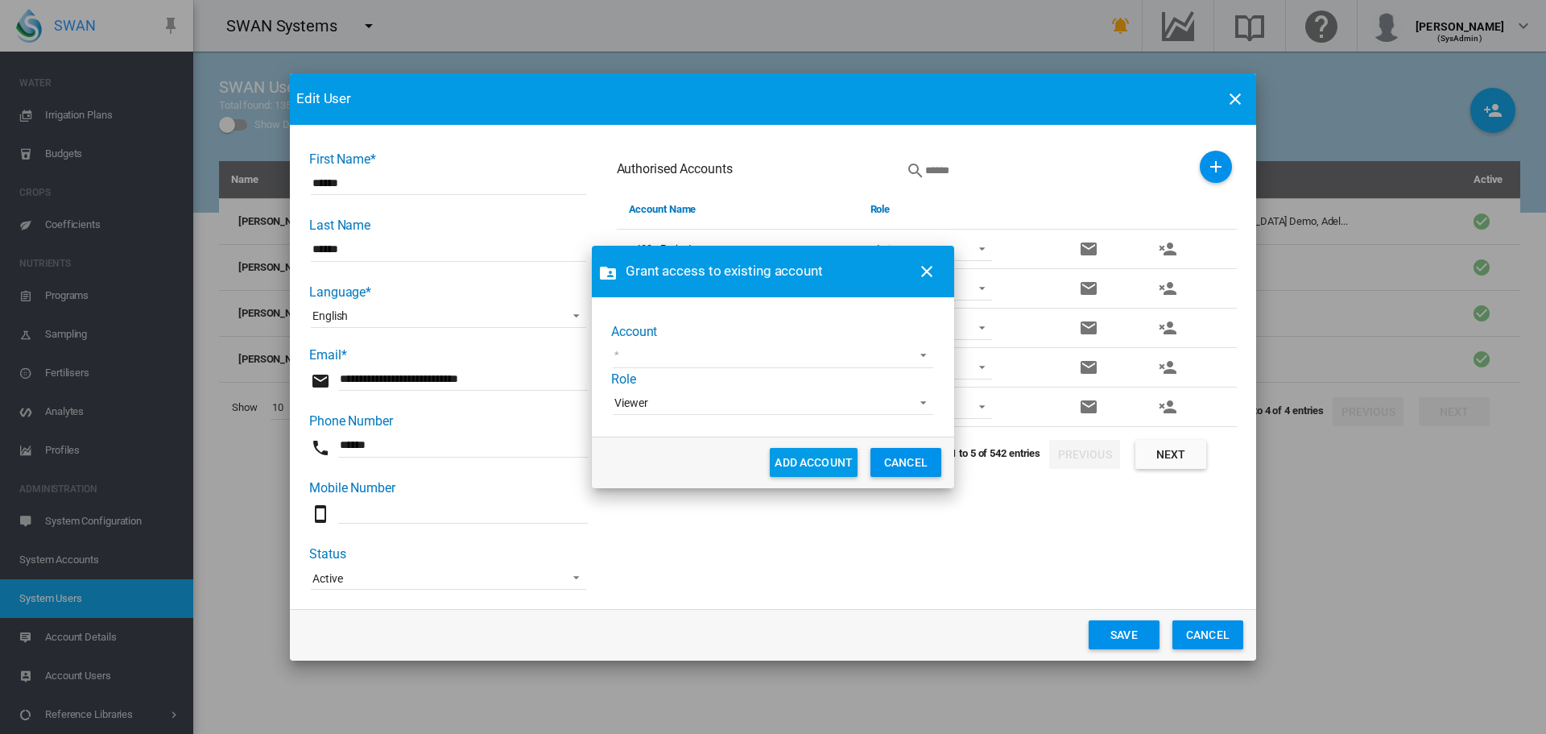
click at [705, 352] on md-select "[PERSON_NAME] test [PERSON_NAME] Test1 Koganei Country Club UAT (Controller Int…" at bounding box center [773, 356] width 321 height 24
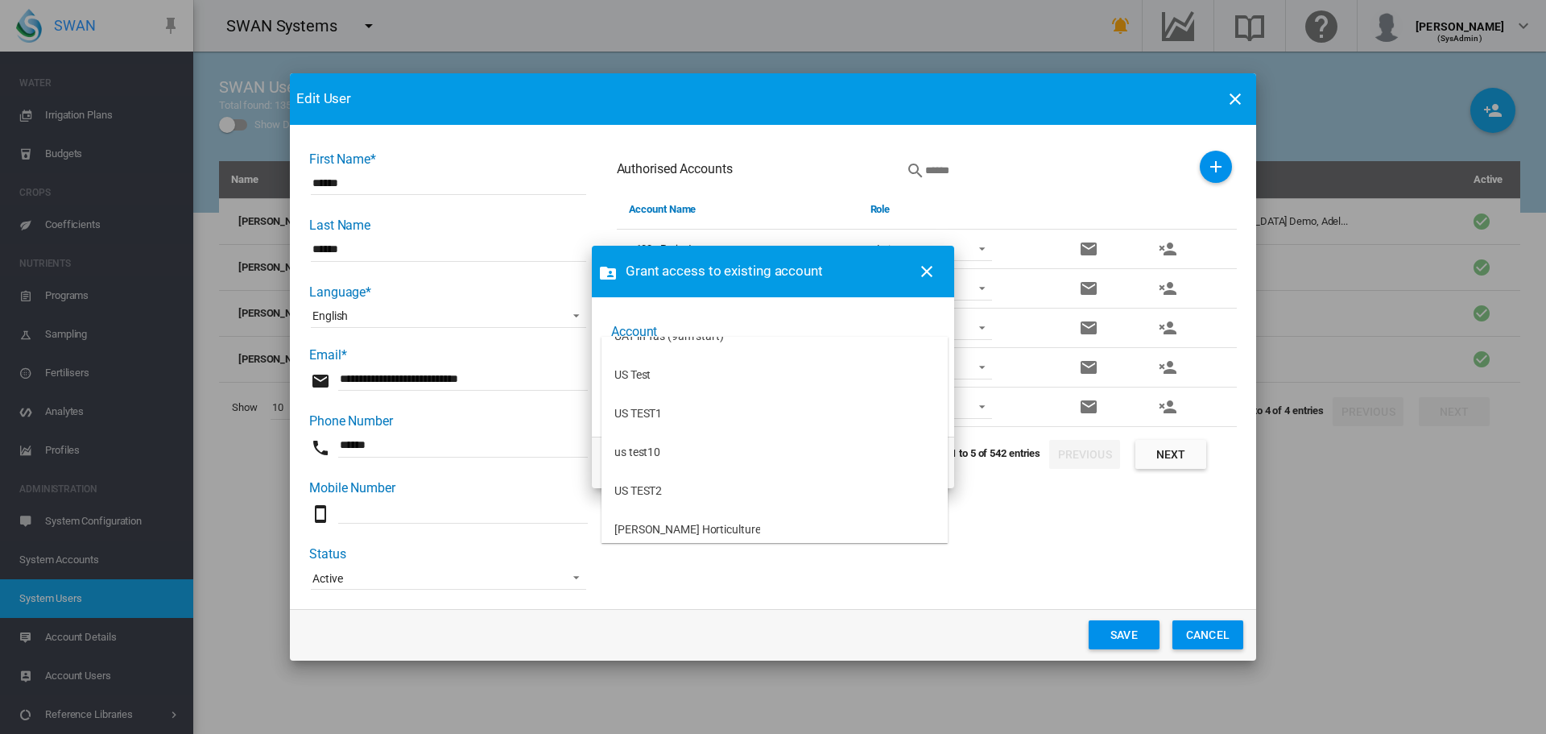
scroll to position [374, 0]
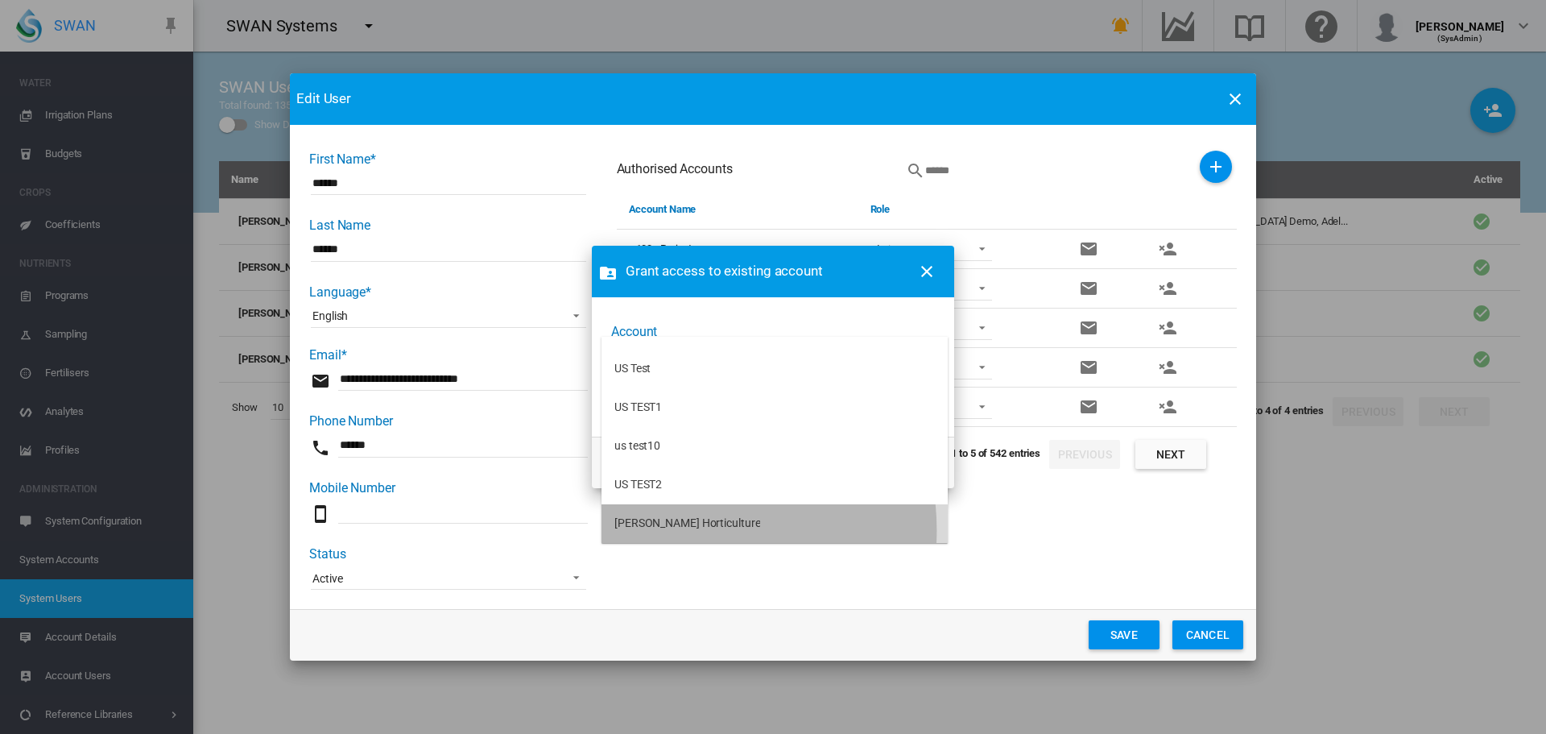
click at [682, 530] on div "[PERSON_NAME] Horticulture" at bounding box center [687, 523] width 146 height 16
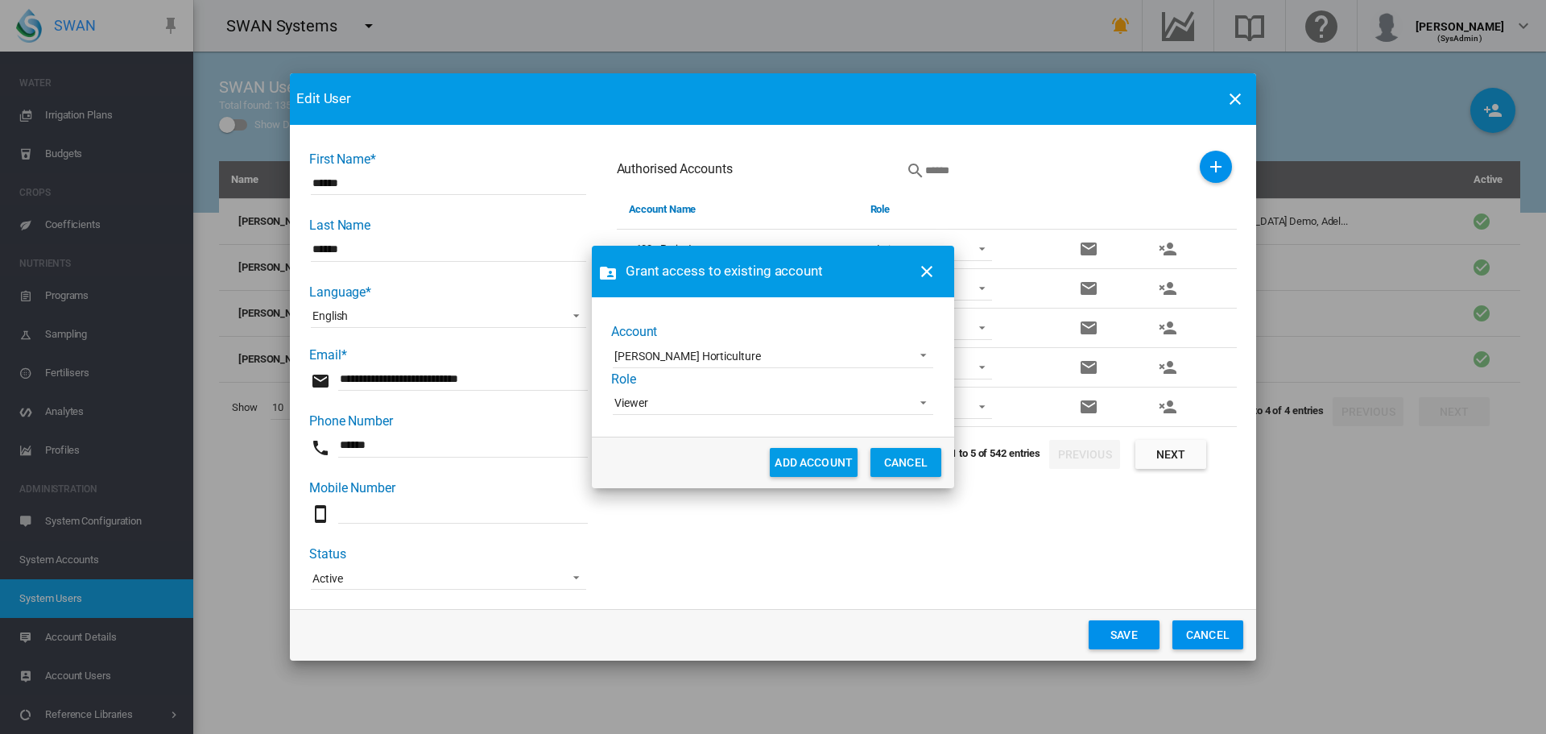
click at [722, 403] on span "Viewer" at bounding box center [760, 403] width 292 height 16
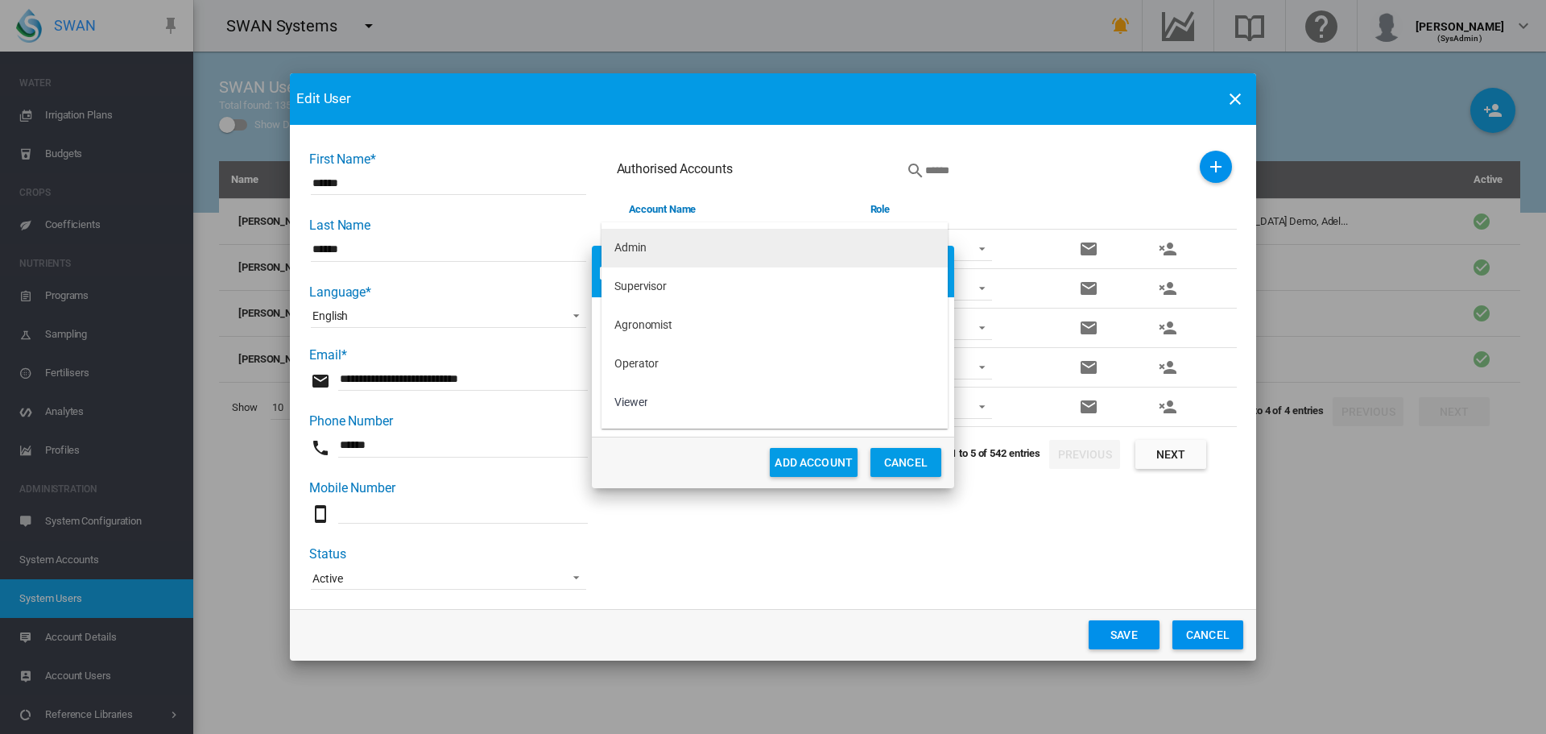
click at [636, 250] on div "Admin" at bounding box center [630, 248] width 32 height 16
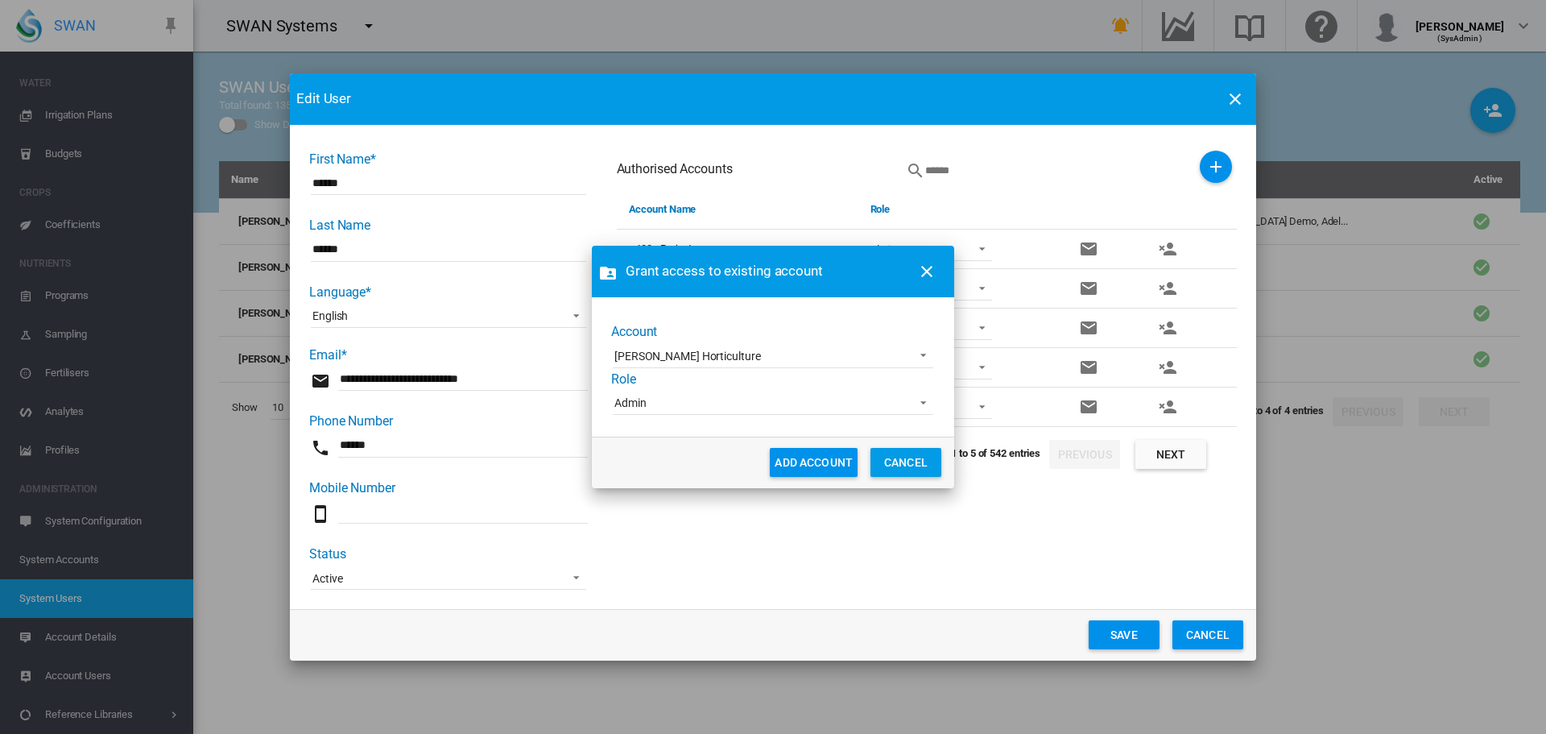
click at [813, 465] on button "ADD ACCOUNT" at bounding box center [814, 462] width 88 height 29
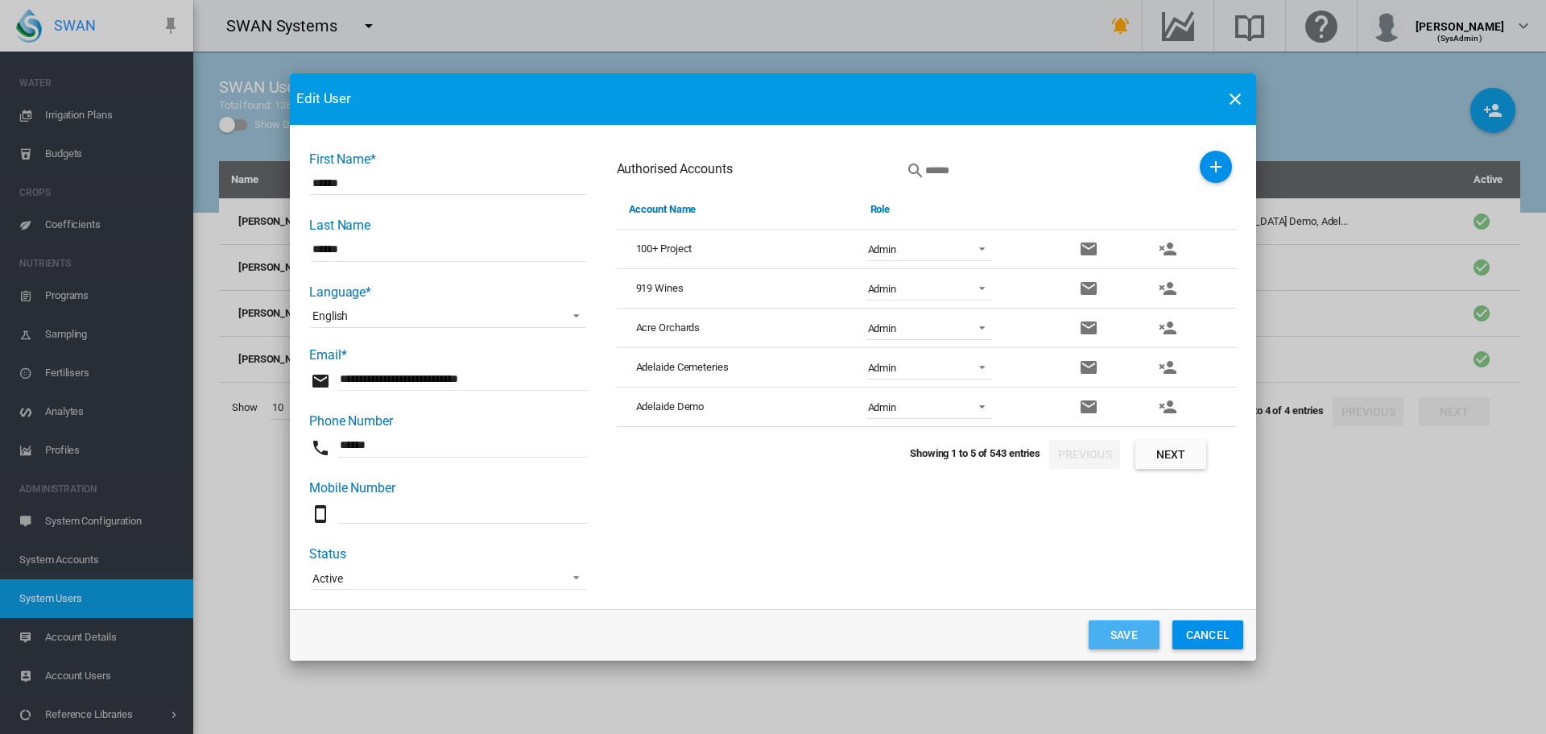
click at [1119, 631] on button "Save" at bounding box center [1124, 634] width 71 height 29
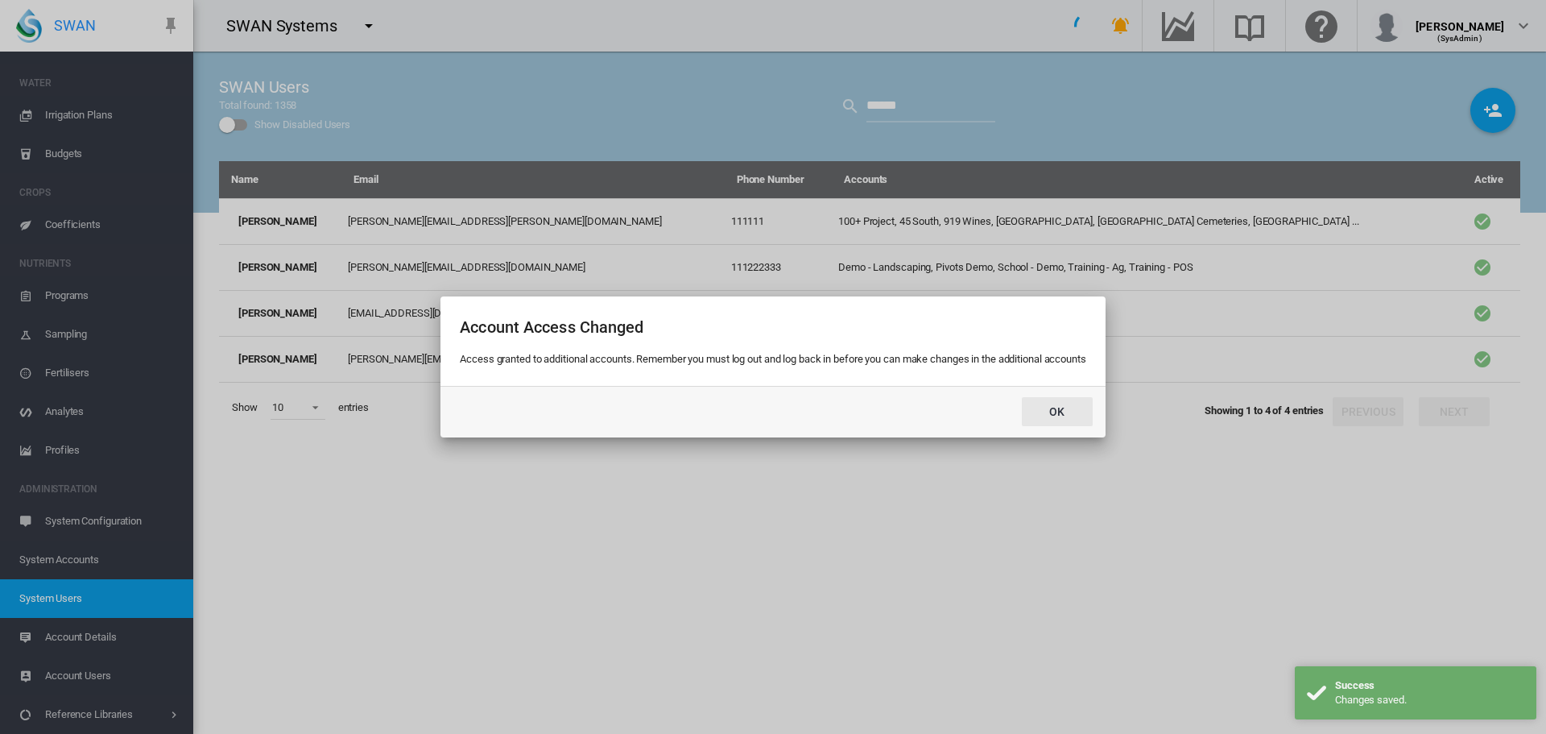
click at [1071, 420] on button "Ok" at bounding box center [1057, 411] width 71 height 29
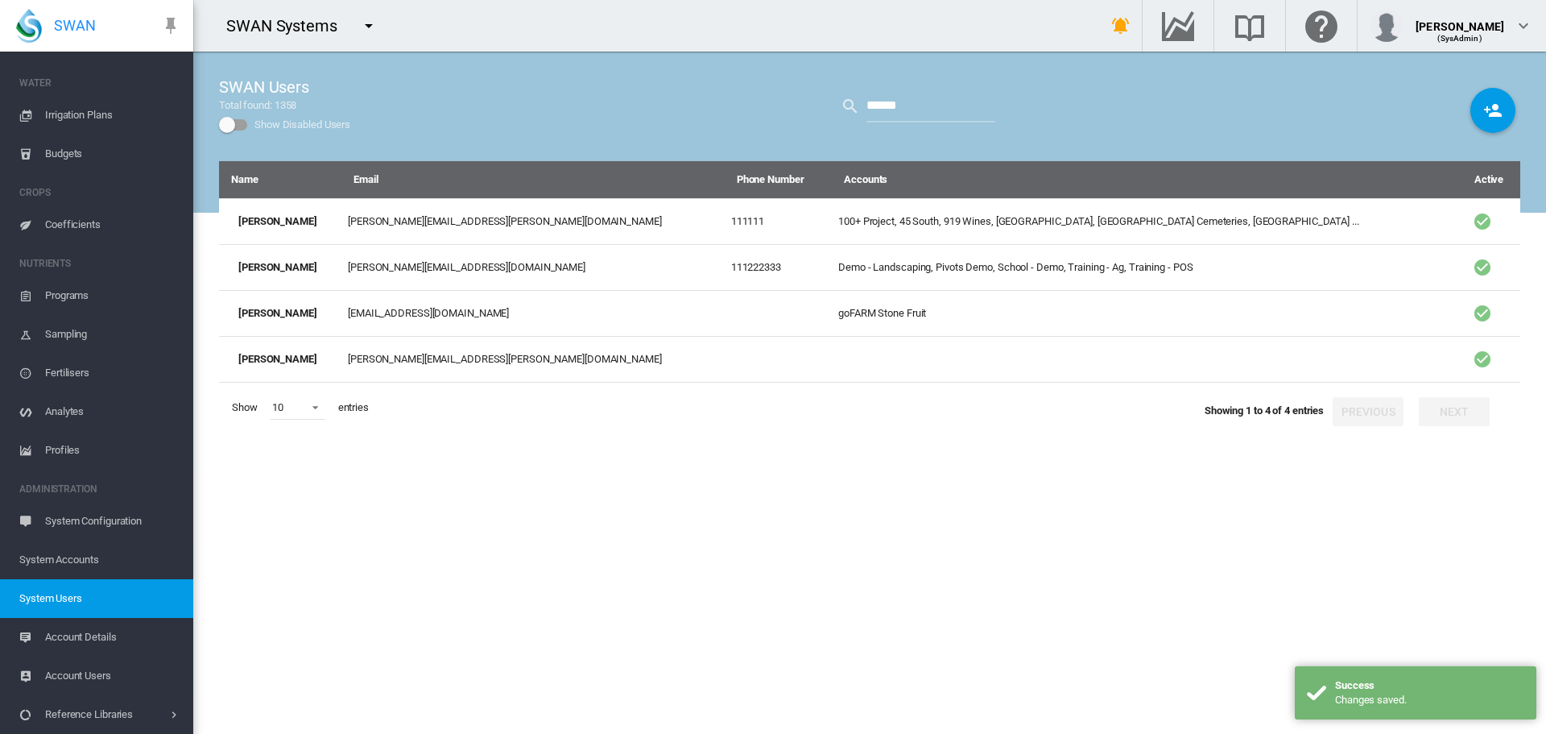
click at [372, 22] on md-icon "icon-menu-down" at bounding box center [368, 25] width 19 height 19
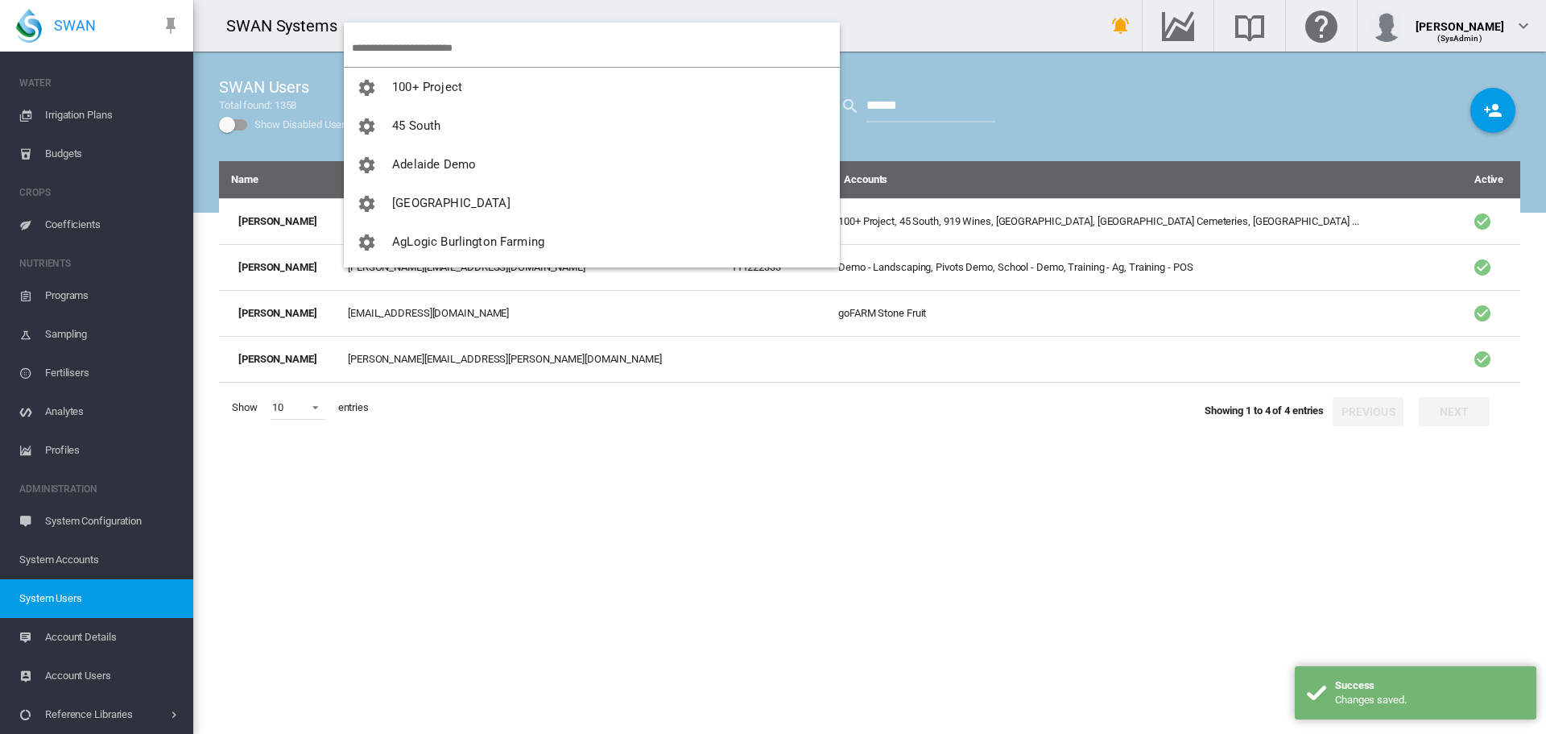
click at [423, 53] on input "search" at bounding box center [596, 48] width 488 height 38
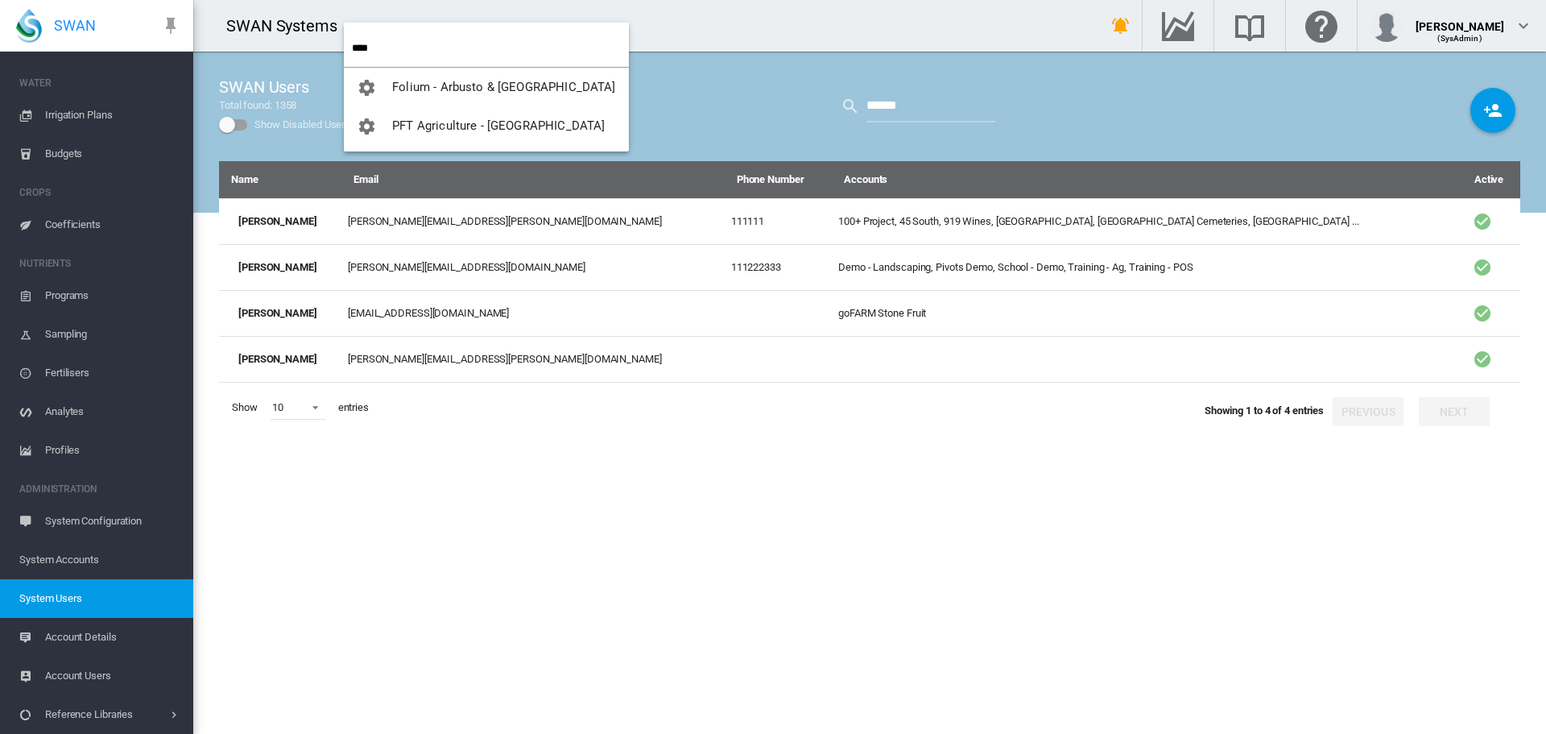
type input "****"
click at [427, 121] on span "PFT Agriculture - [GEOGRAPHIC_DATA]" at bounding box center [498, 125] width 213 height 14
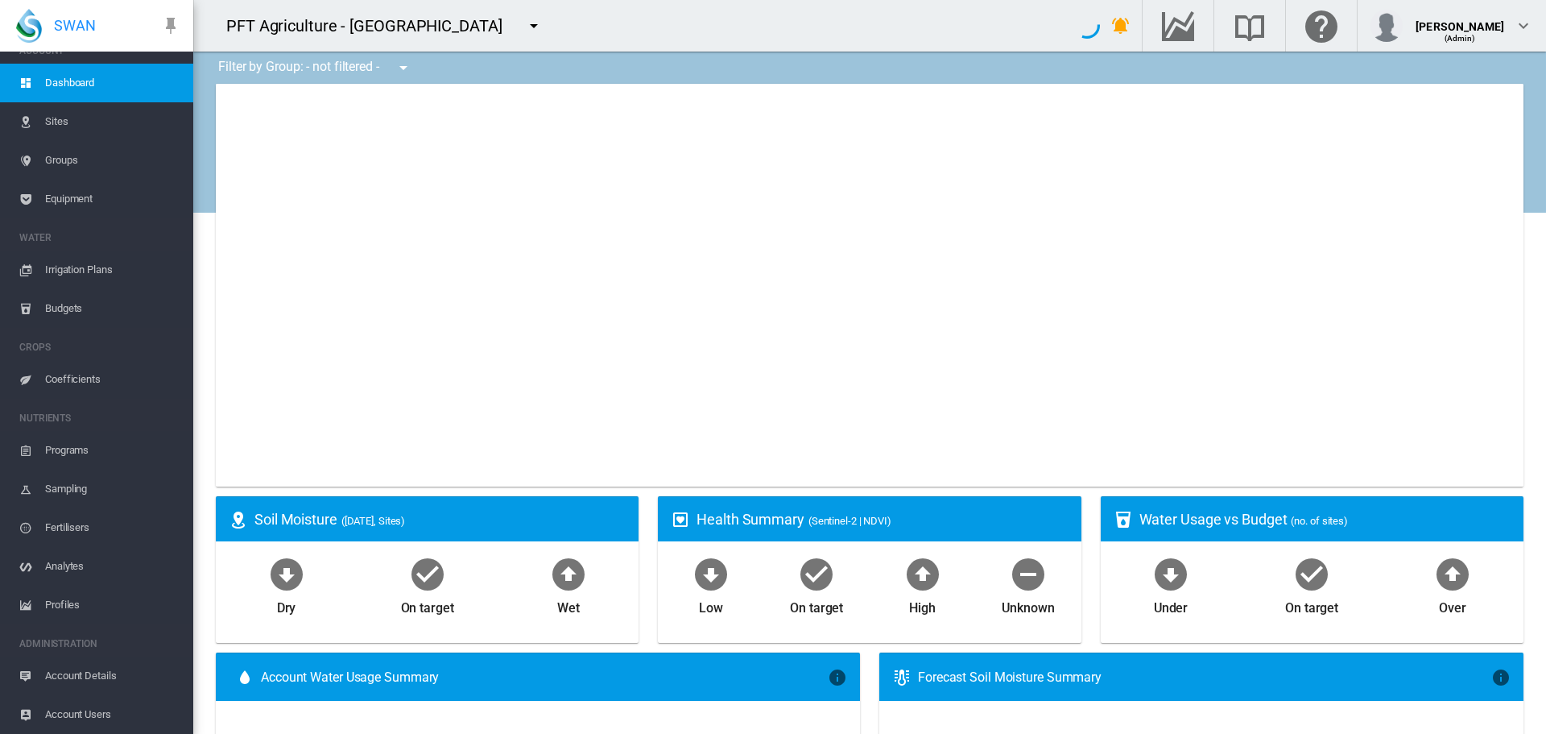
type input "**********"
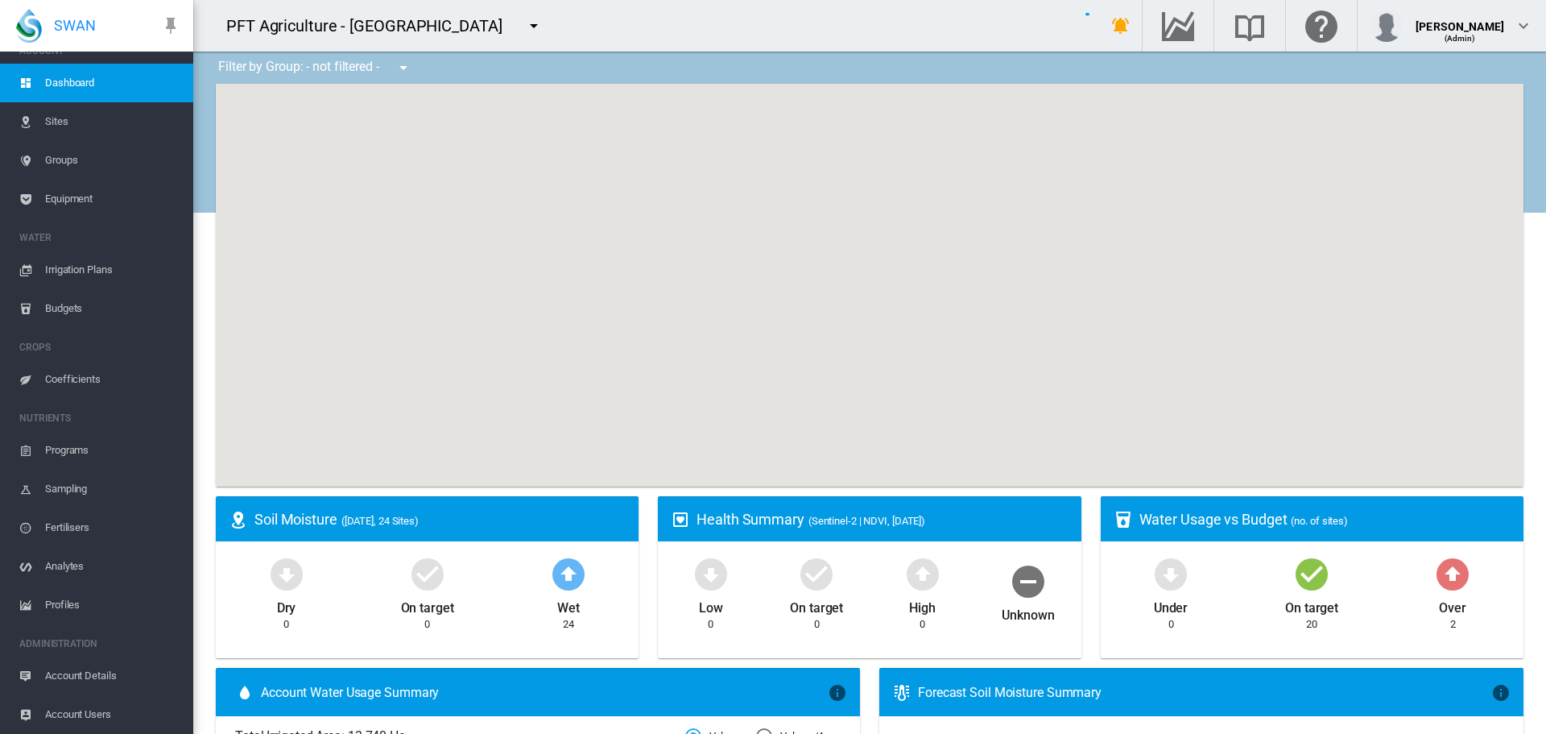
scroll to position [20, 0]
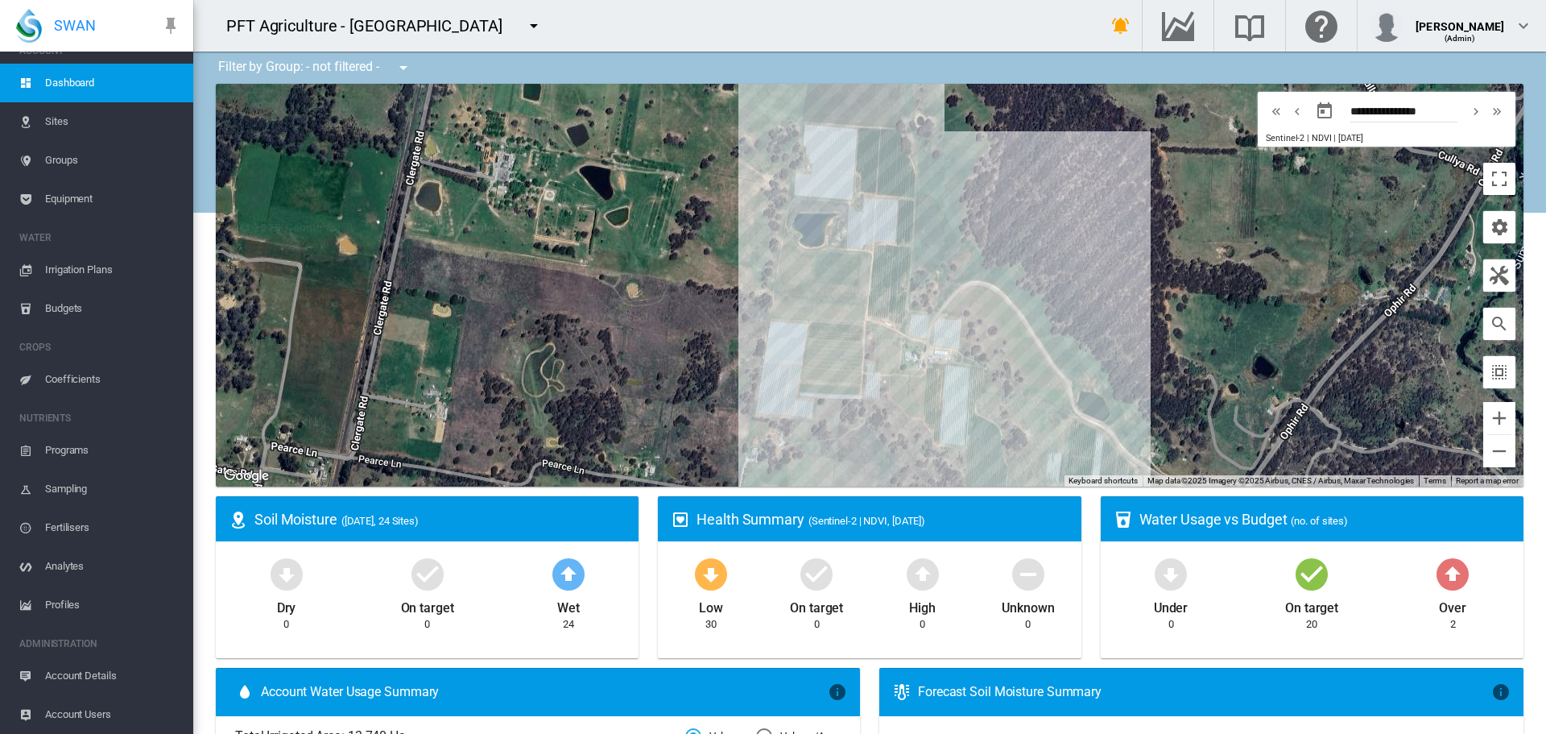
click at [77, 715] on span "Account Users" at bounding box center [112, 714] width 135 height 39
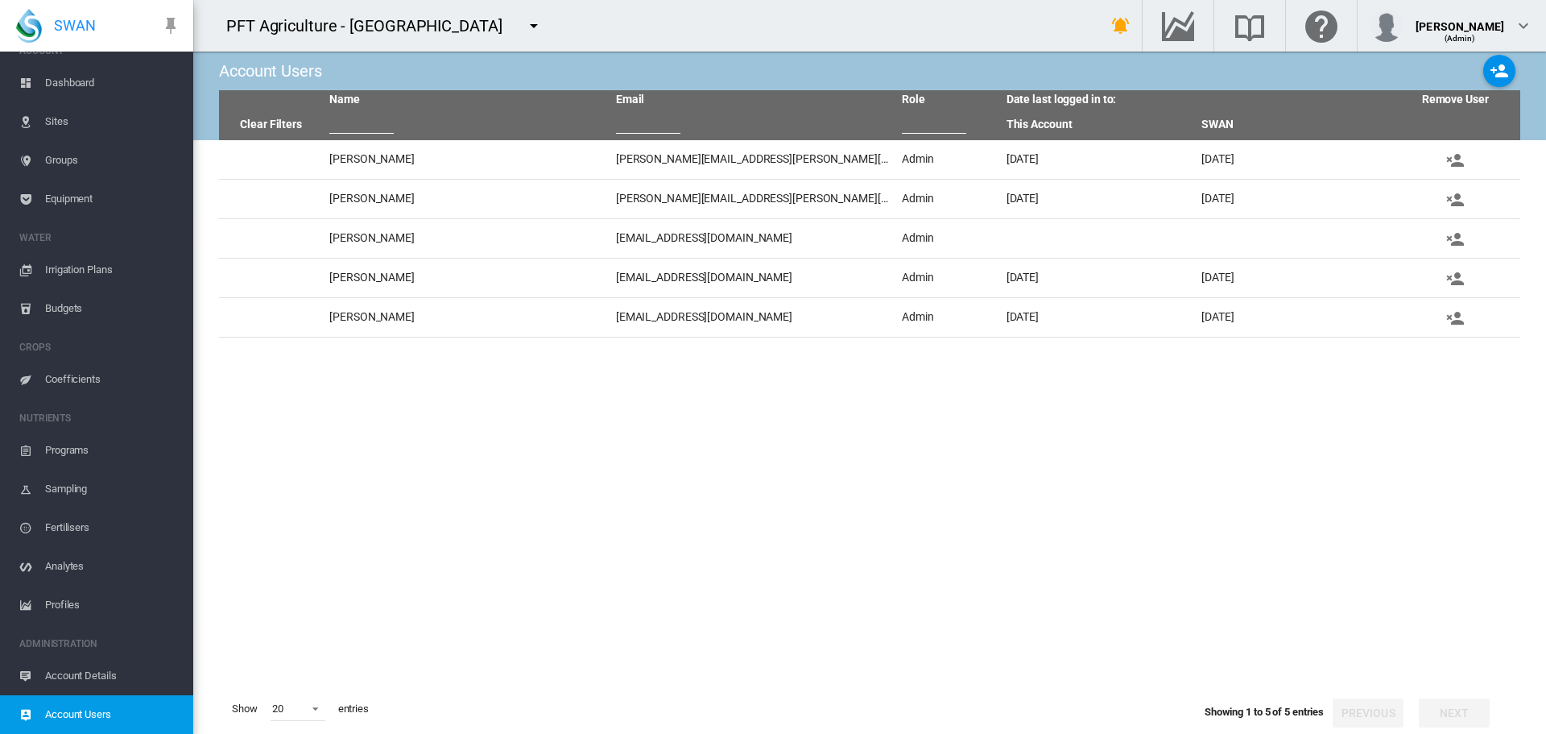
click at [524, 27] on md-icon "icon-menu-down" at bounding box center [533, 25] width 19 height 19
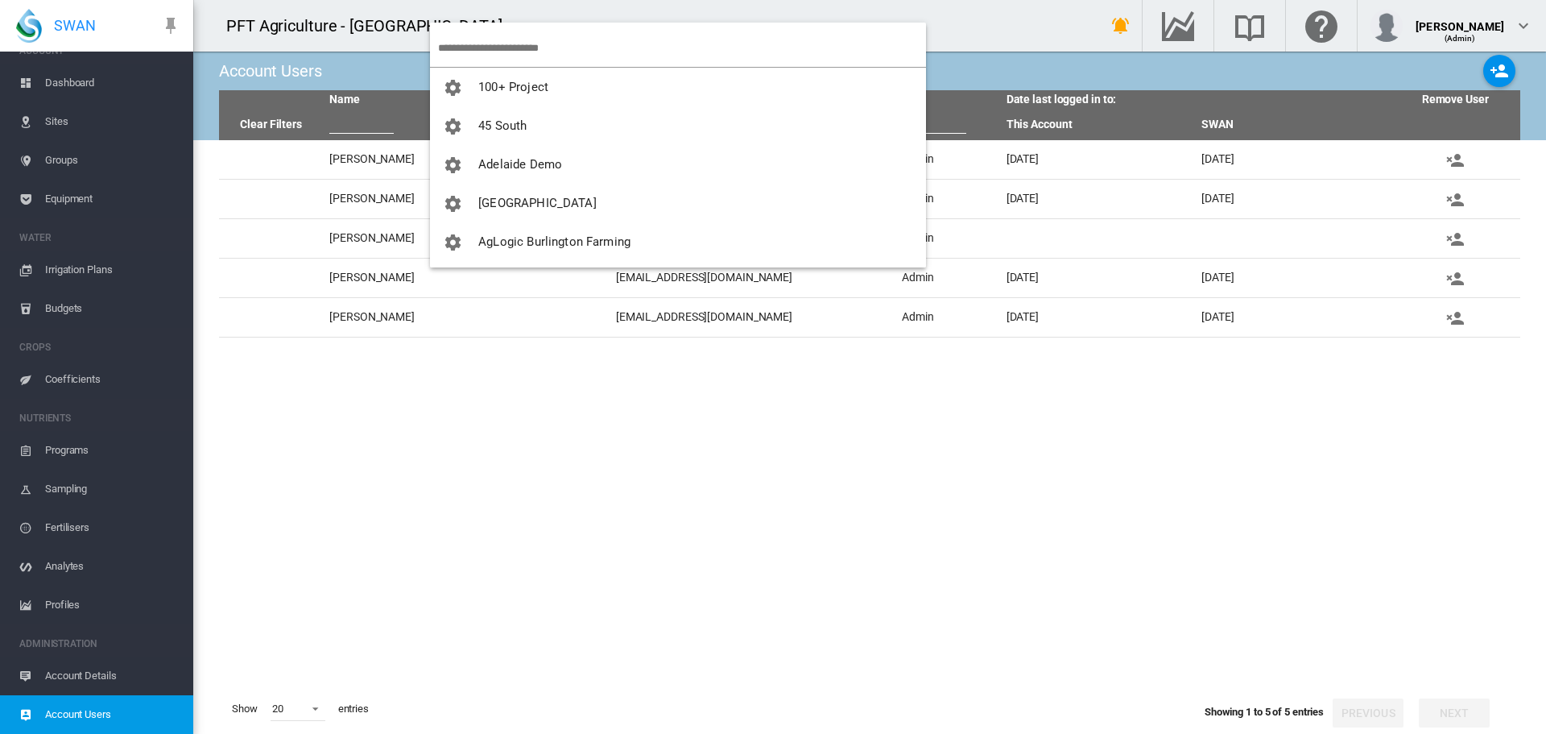
click at [479, 48] on input "search" at bounding box center [682, 48] width 488 height 38
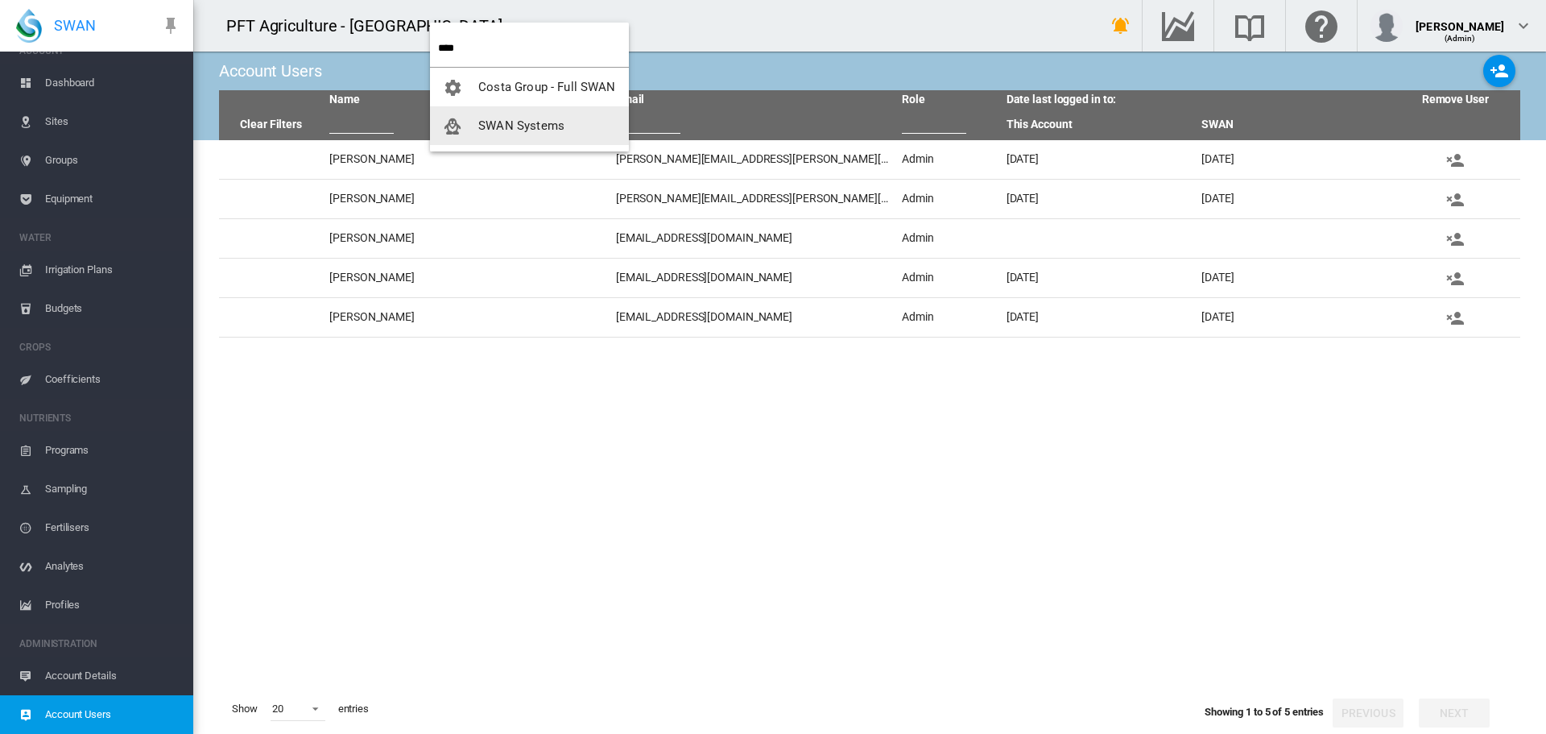
type input "****"
click at [501, 115] on button "SWAN Systems" at bounding box center [529, 125] width 199 height 39
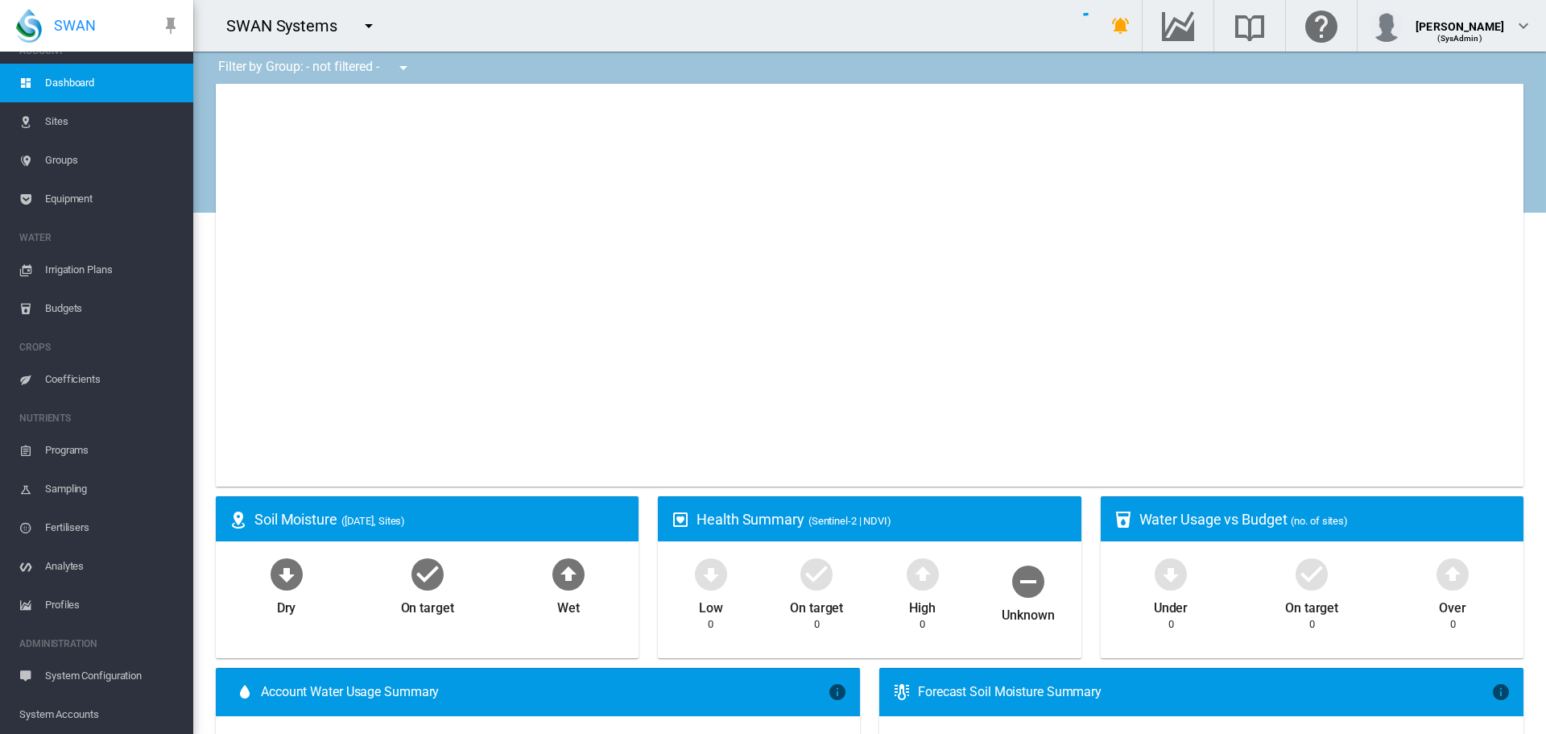
scroll to position [175, 0]
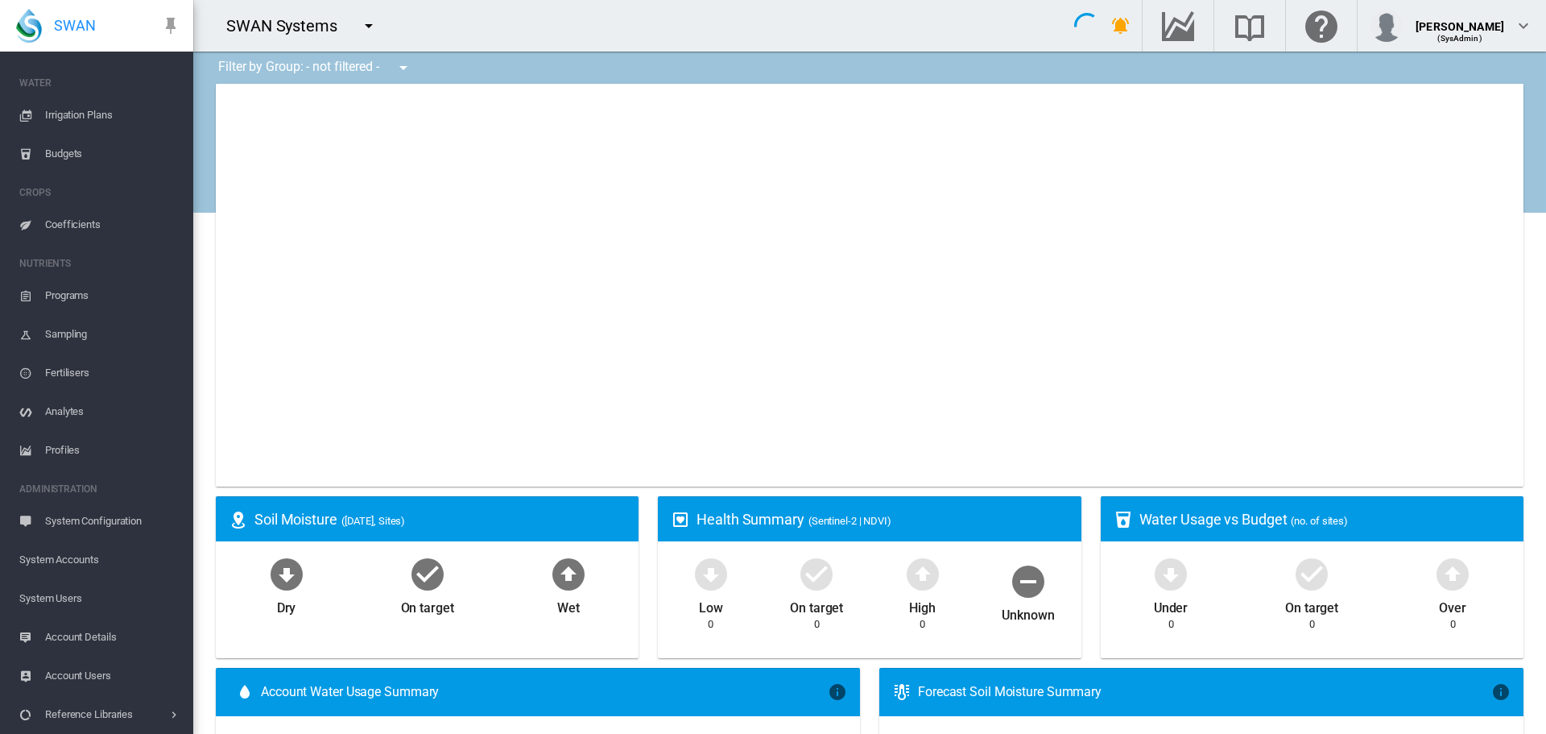
click at [80, 594] on span "System Users" at bounding box center [99, 598] width 161 height 39
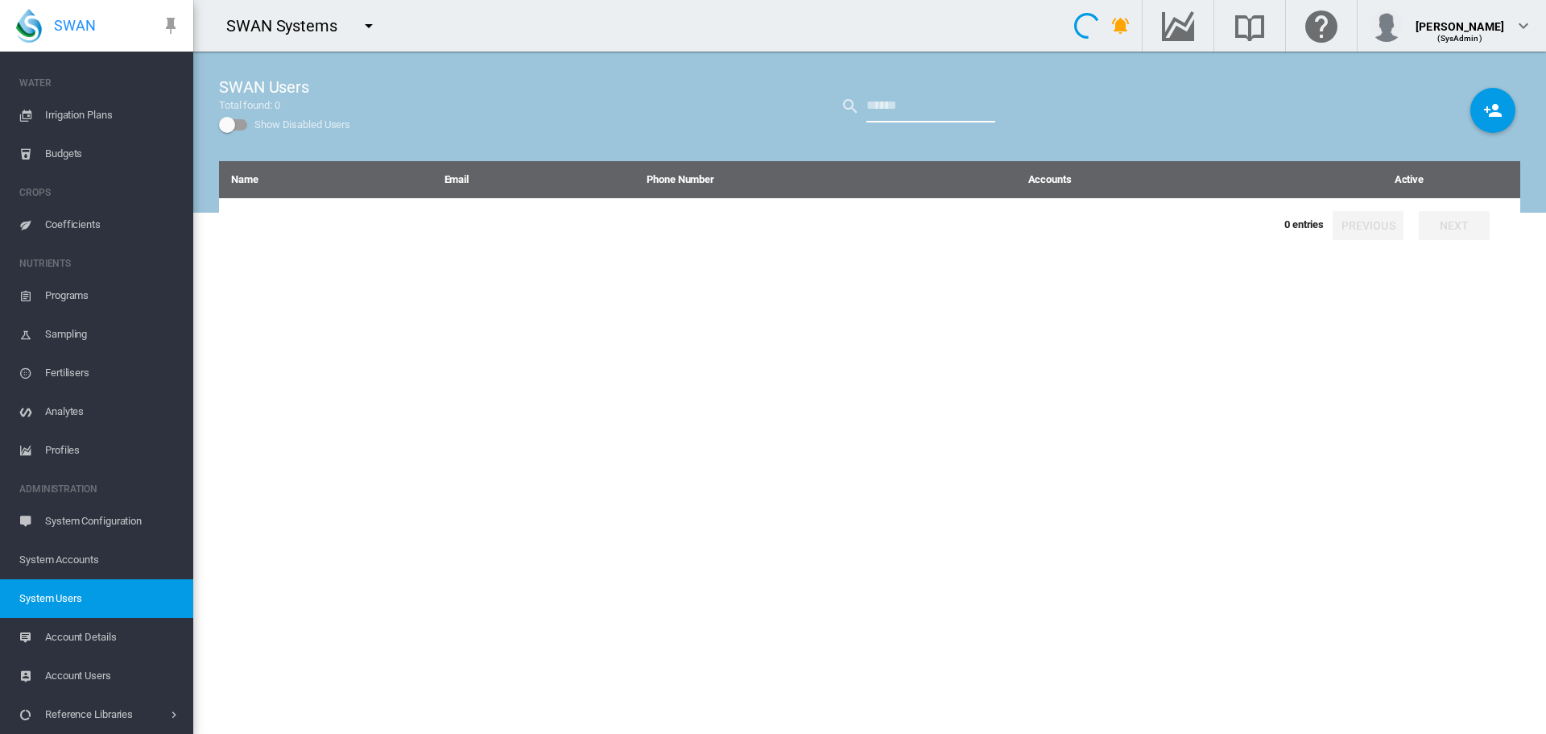
click at [950, 102] on input "text" at bounding box center [931, 106] width 129 height 32
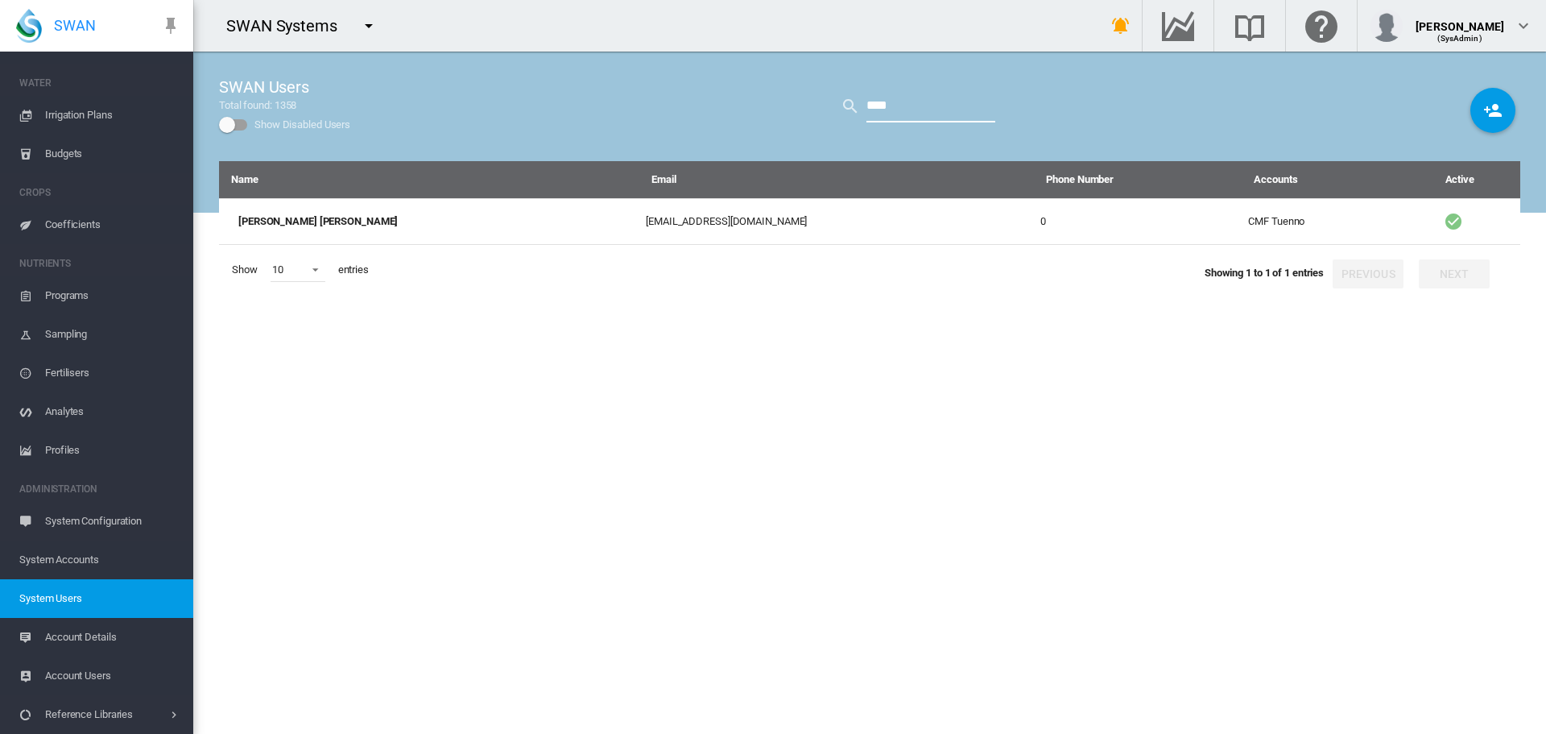
type input "****"
click at [371, 21] on md-icon "icon-menu-down" at bounding box center [368, 25] width 19 height 19
type input "***"
click at [399, 81] on span "CMF Tuenno" at bounding box center [426, 87] width 69 height 14
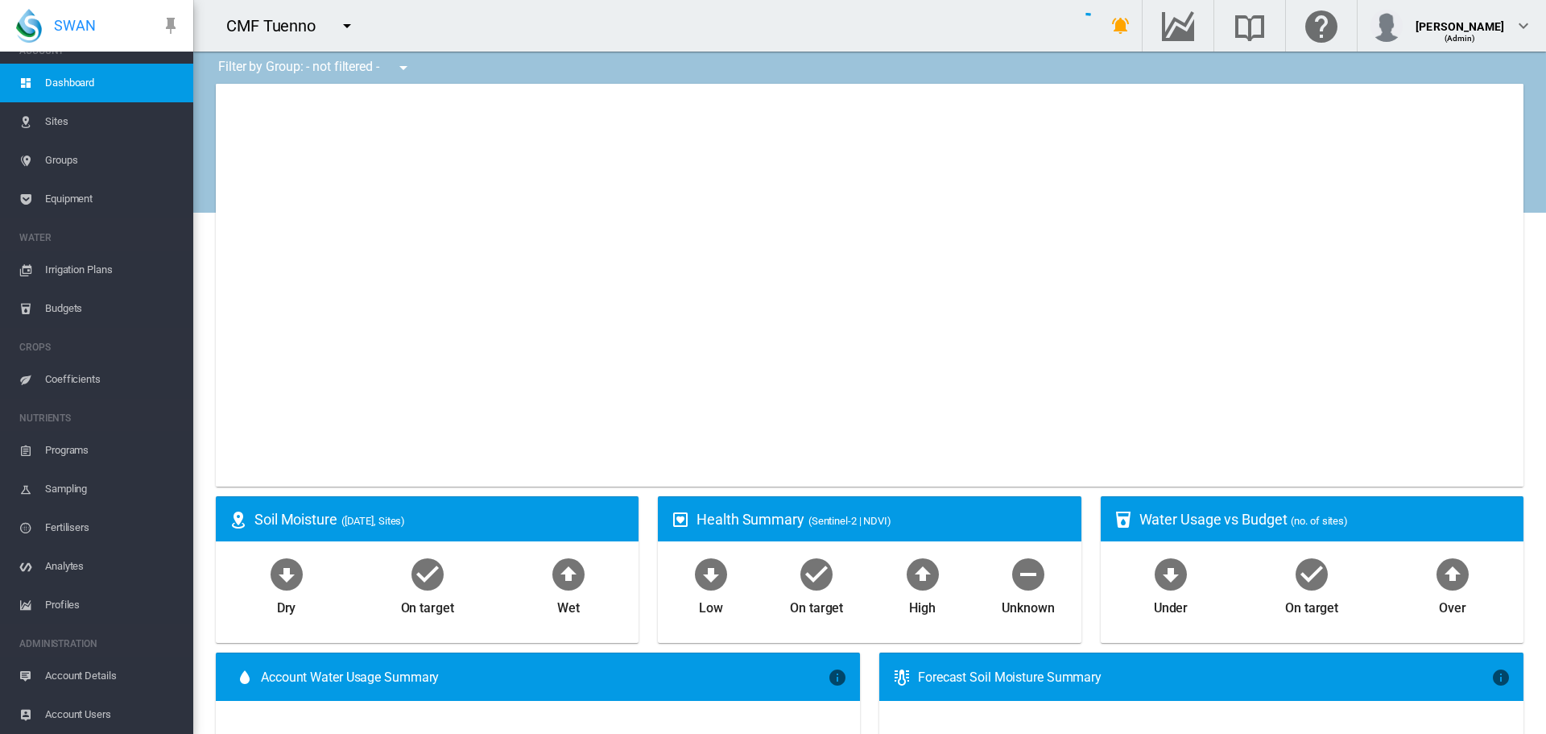
scroll to position [20, 0]
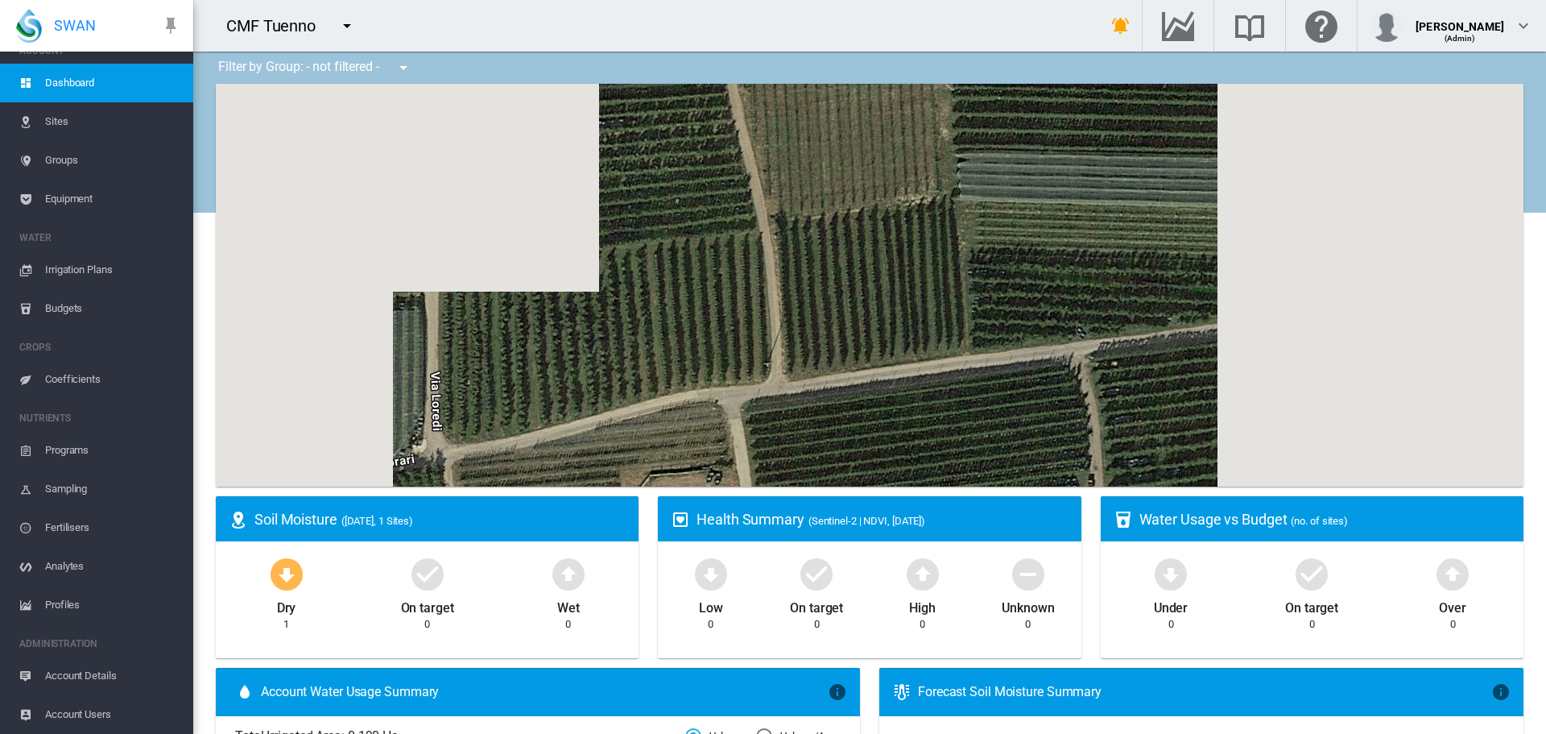
click at [79, 717] on span "Account Users" at bounding box center [112, 714] width 135 height 39
